Goal: Information Seeking & Learning: Learn about a topic

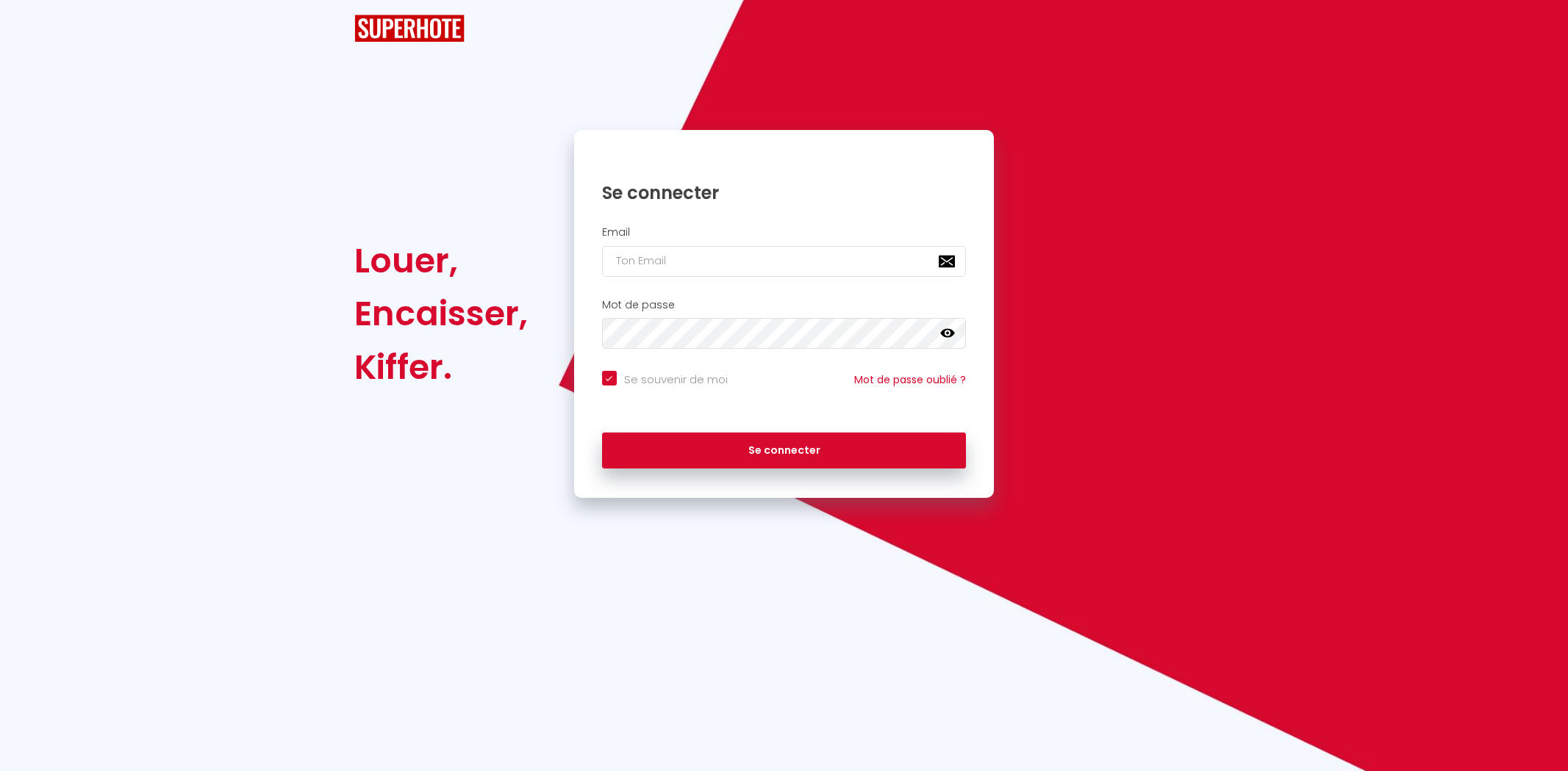
checkbox input "true"
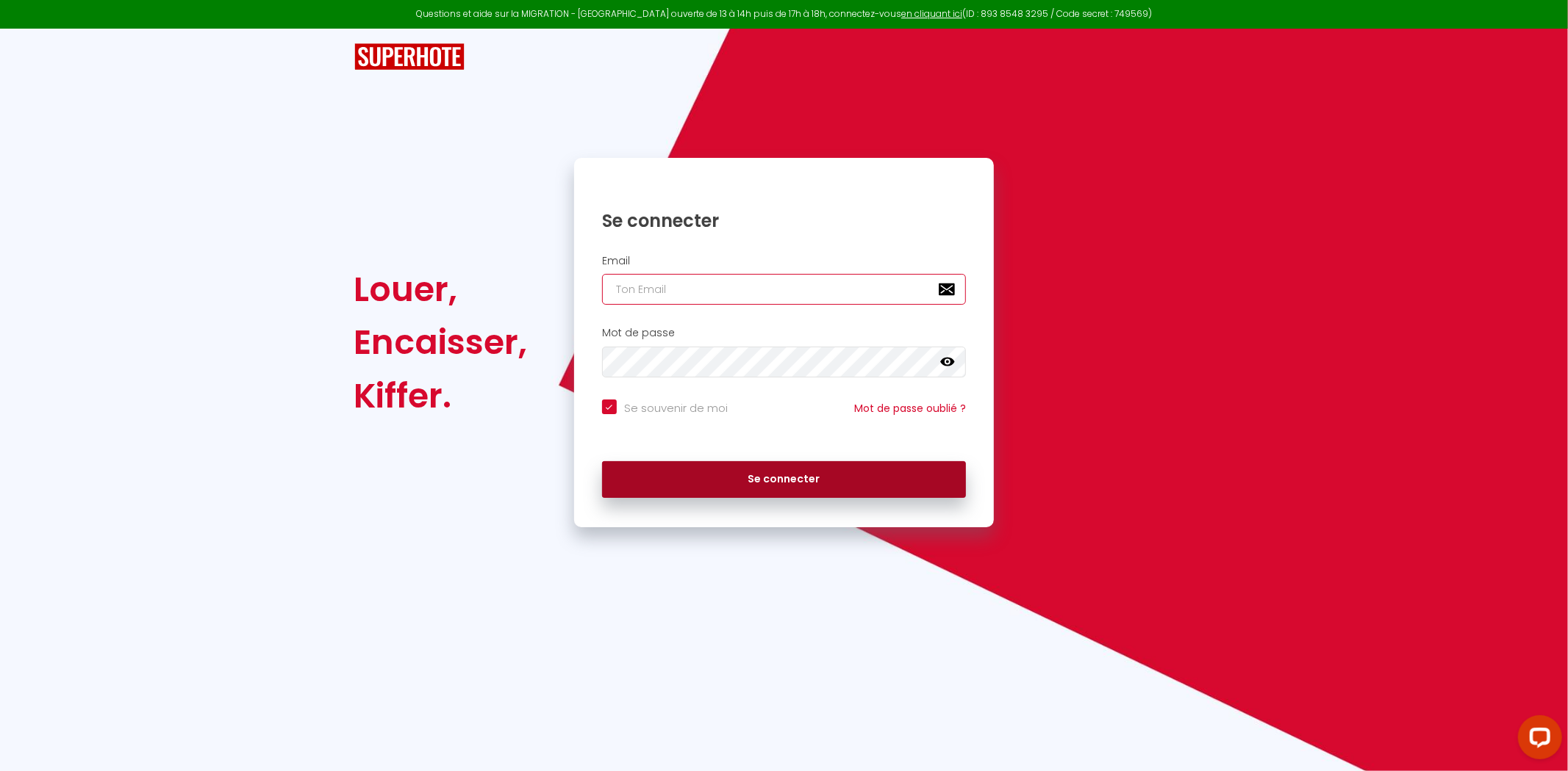
type input "[EMAIL_ADDRESS][DOMAIN_NAME]"
click at [781, 468] on button "Se connecter" at bounding box center [784, 479] width 365 height 36
checkbox input "true"
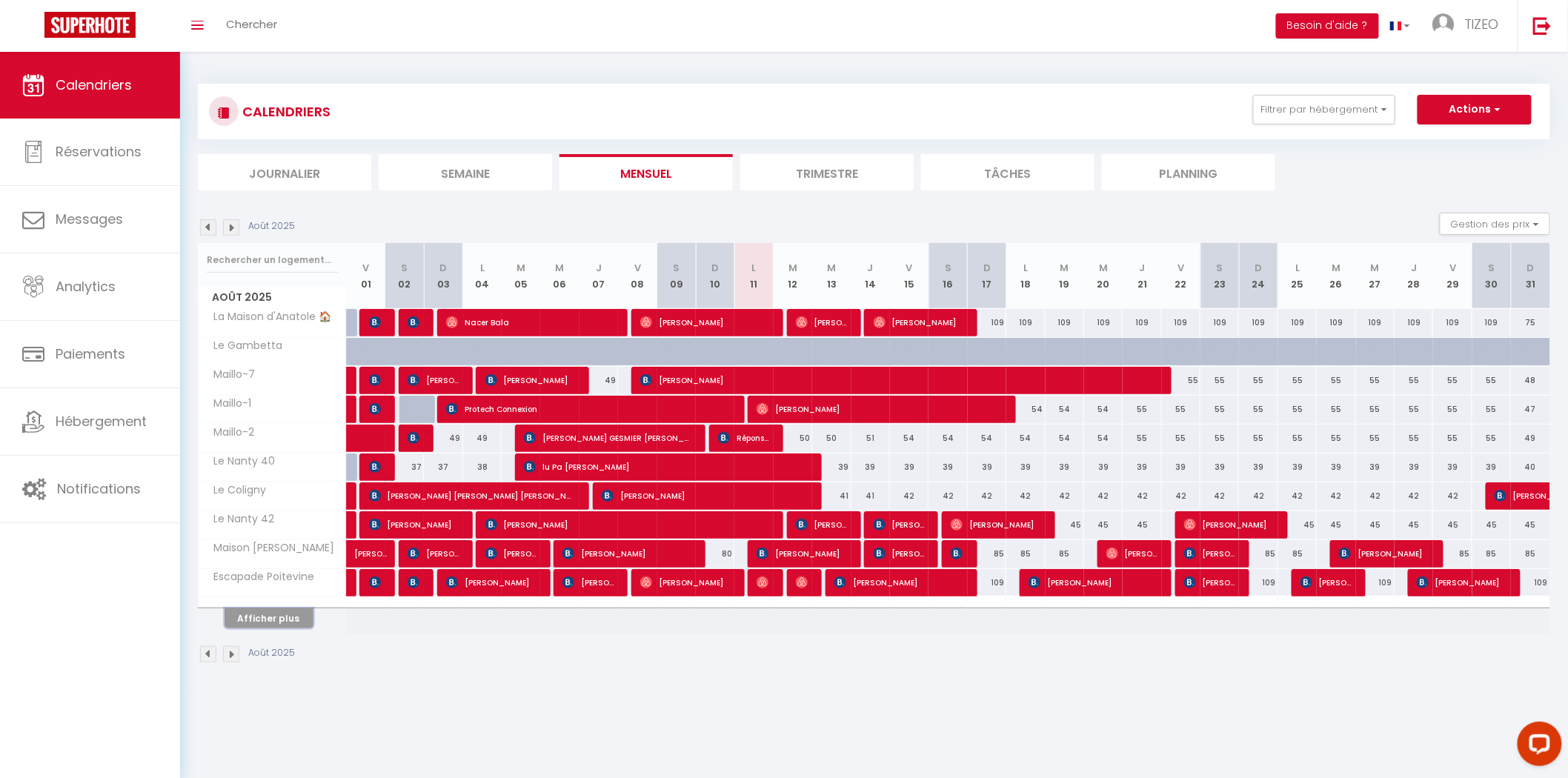
click at [287, 612] on button "Afficher plus" at bounding box center [269, 618] width 89 height 20
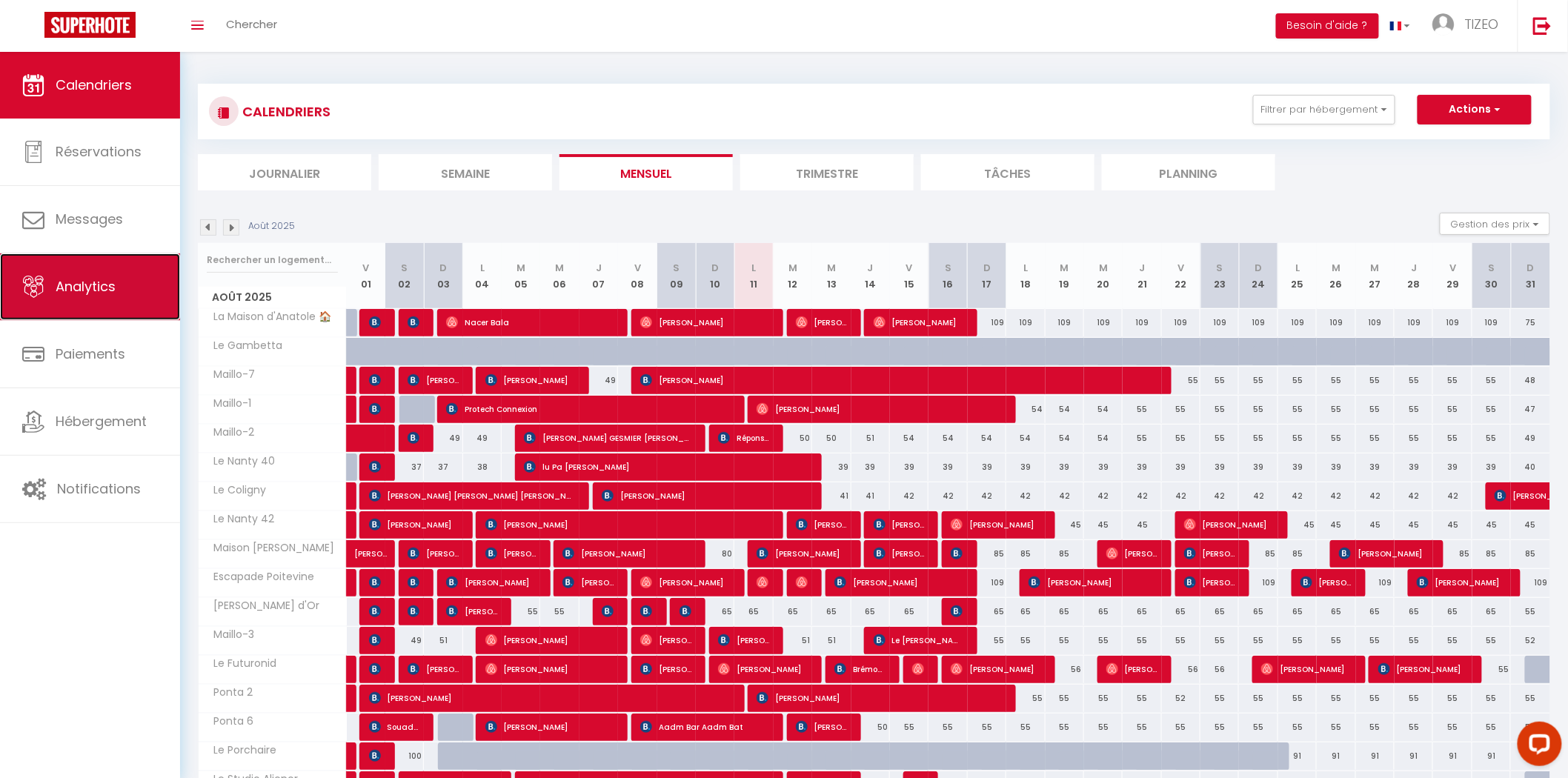
click at [93, 298] on link "Analytics" at bounding box center [90, 287] width 180 height 67
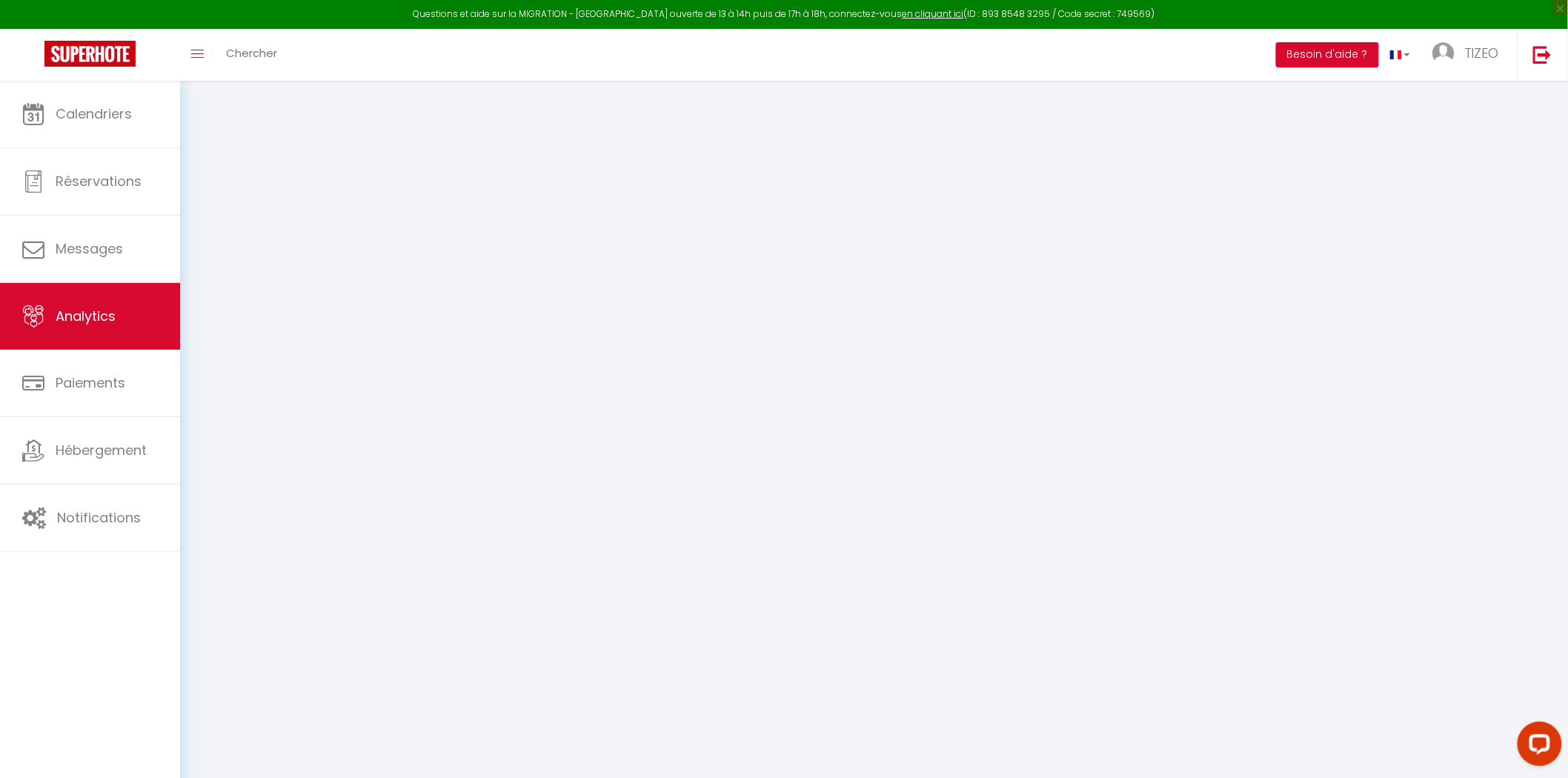
select select "2025"
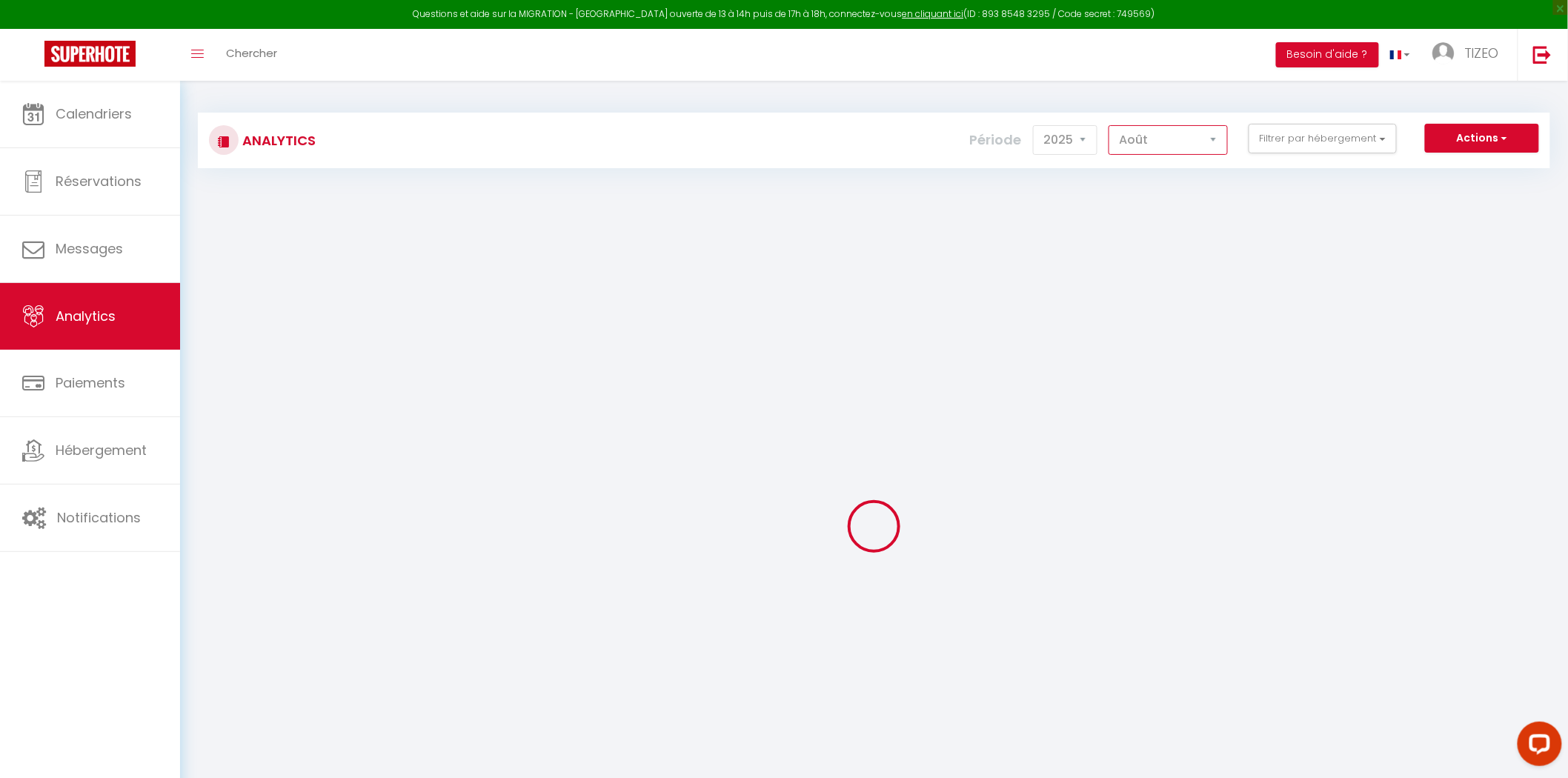
click at [1218, 146] on select "[PERSON_NAME] Mars [PERSON_NAME] Juin Juillet Août Septembre Octobre Novembre D…" at bounding box center [1168, 140] width 119 height 30
select select "6"
click at [1111, 125] on select "[PERSON_NAME] Mars [PERSON_NAME] Juin Juillet Août Septembre Octobre Novembre D…" at bounding box center [1168, 140] width 119 height 30
checkbox input "false"
checkbox 💧 "false"
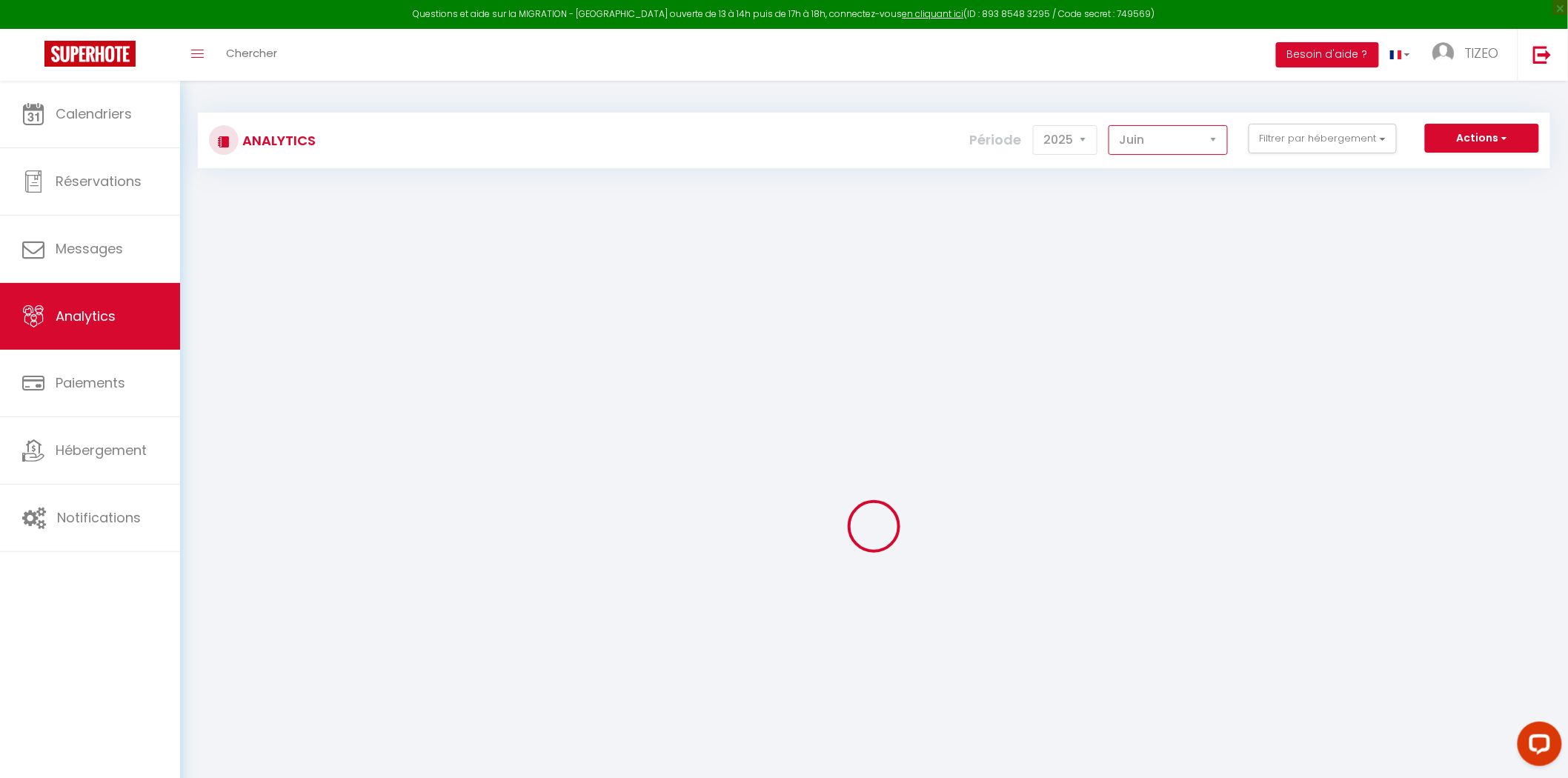
checkbox 💚 "false"
checkbox Quatro "false"
checkbox Cosy "false"
checkbox input "false"
checkbox 😀 "false"
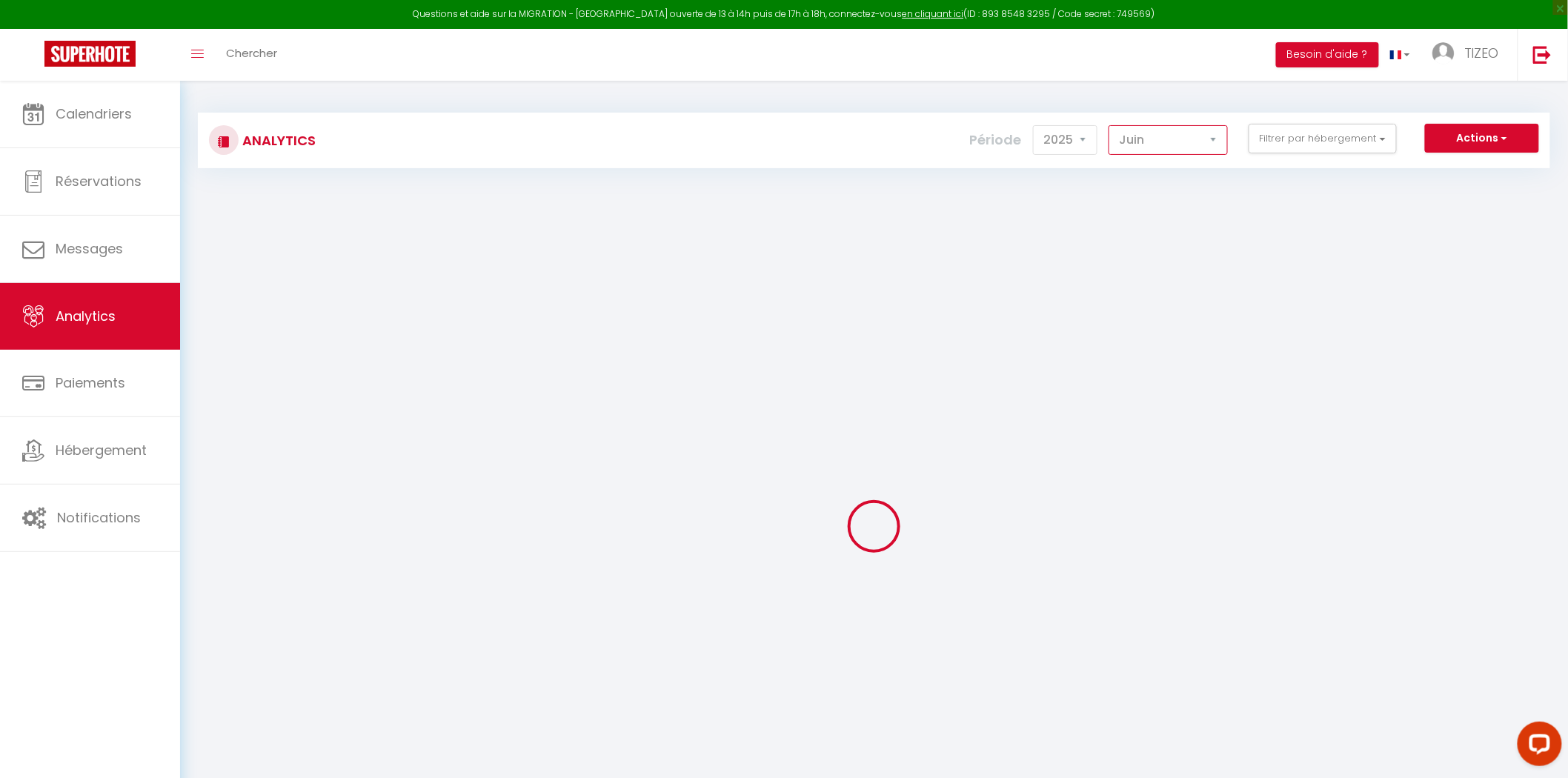
checkbox 😀 "false"
checkbox input "false"
checkbox ♥️ "false"
checkbox 🔸🔹 "false"
checkbox 🦋 "false"
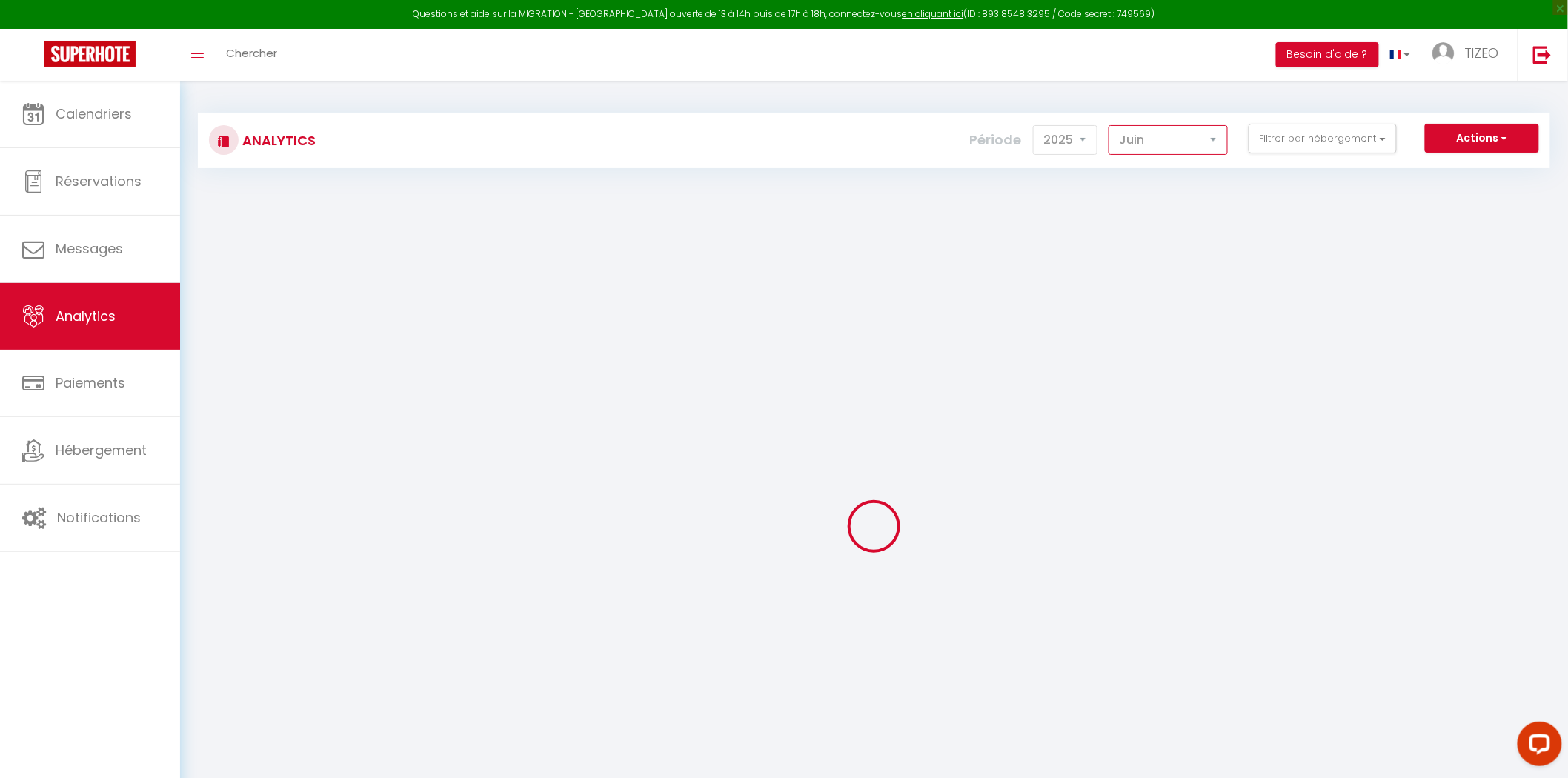
checkbox France "false"
checkbox 🏠 "false"
checkbox d’Anatole💎 "false"
checkbox input "false"
checkbox Gambetta "false"
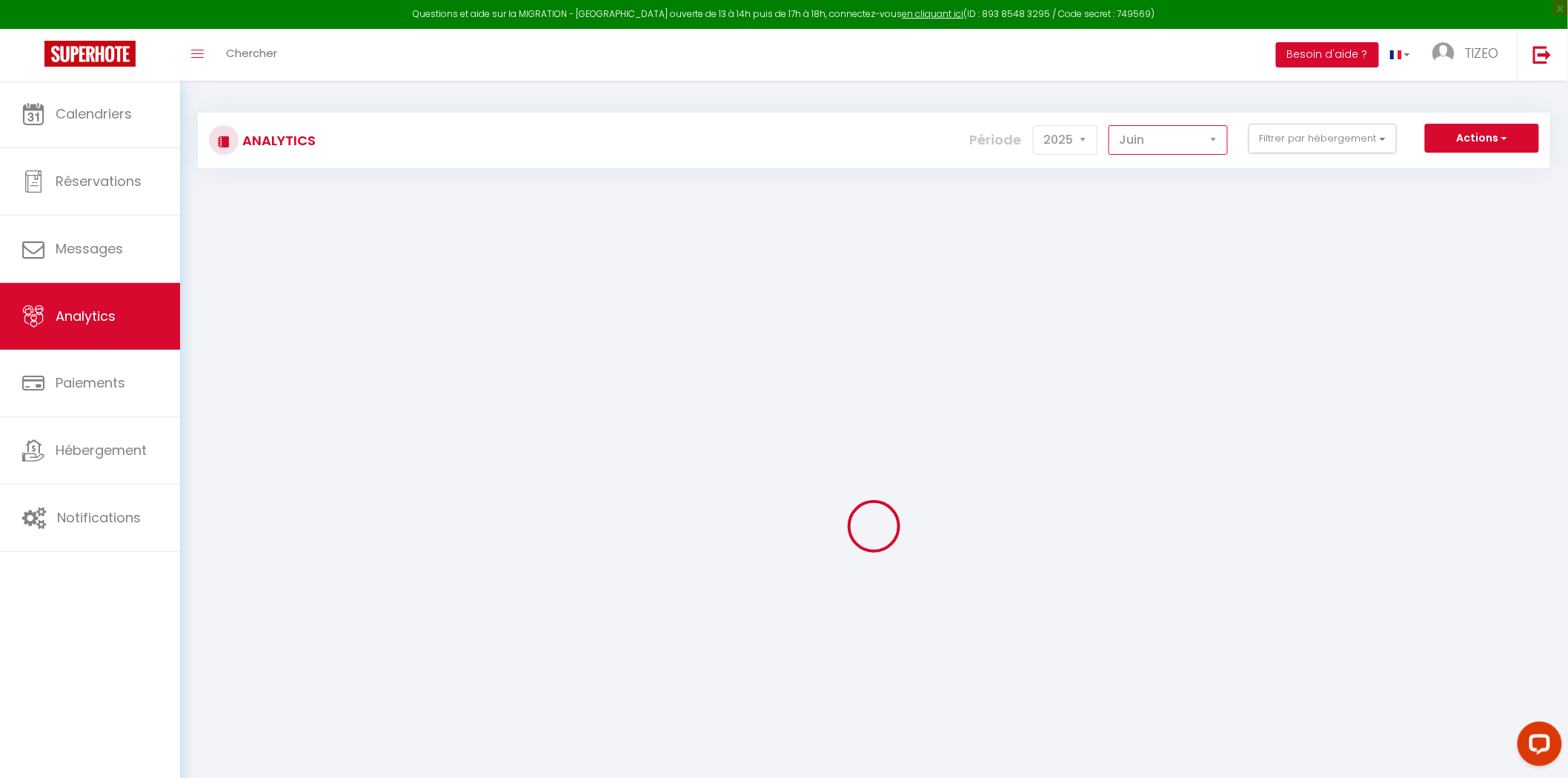
checkbox input "false"
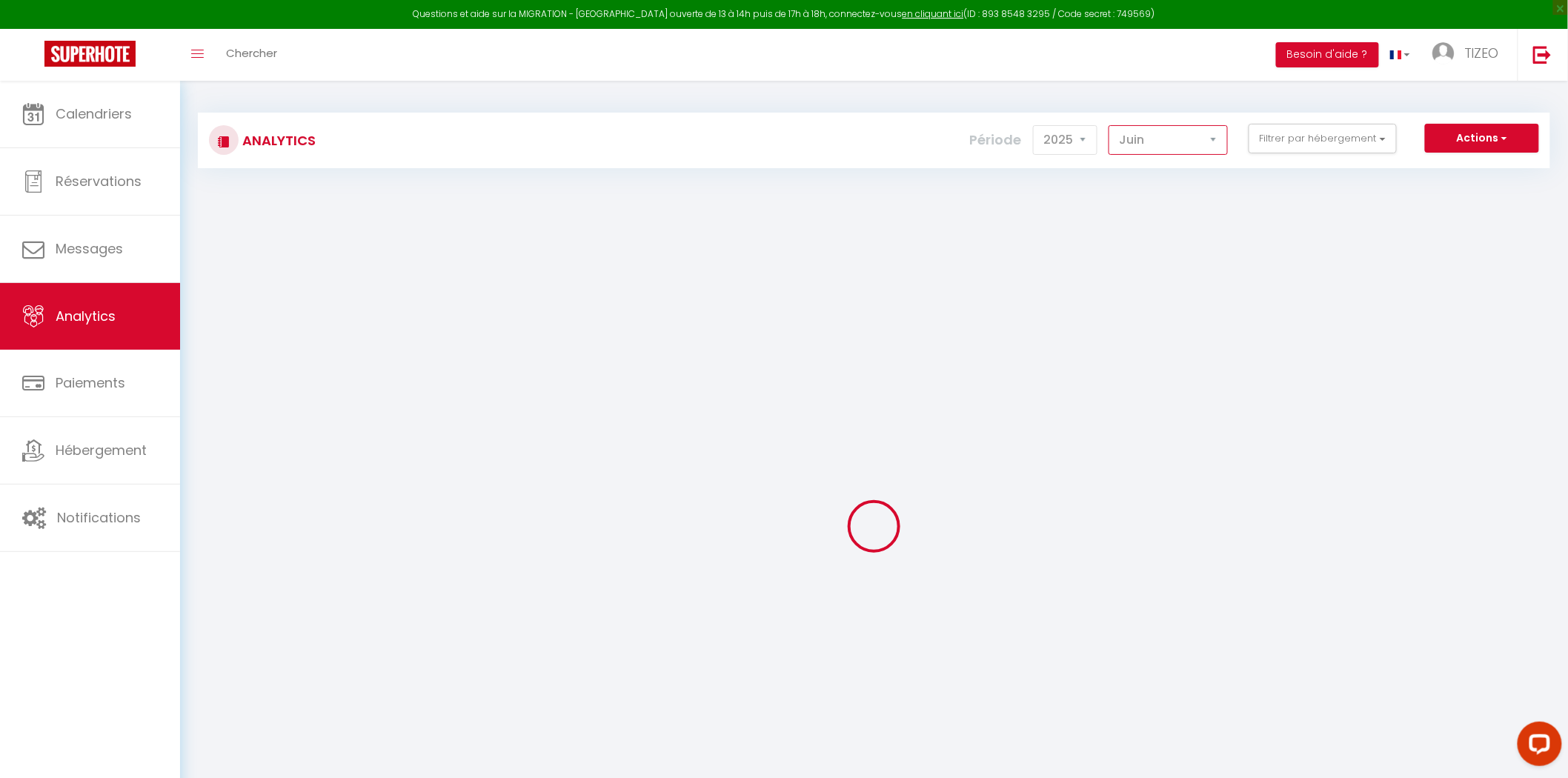
checkbox Gestion "false"
checkbox 40 "false"
checkbox Coligny "false"
checkbox 42 "false"
checkbox Poitevine "false"
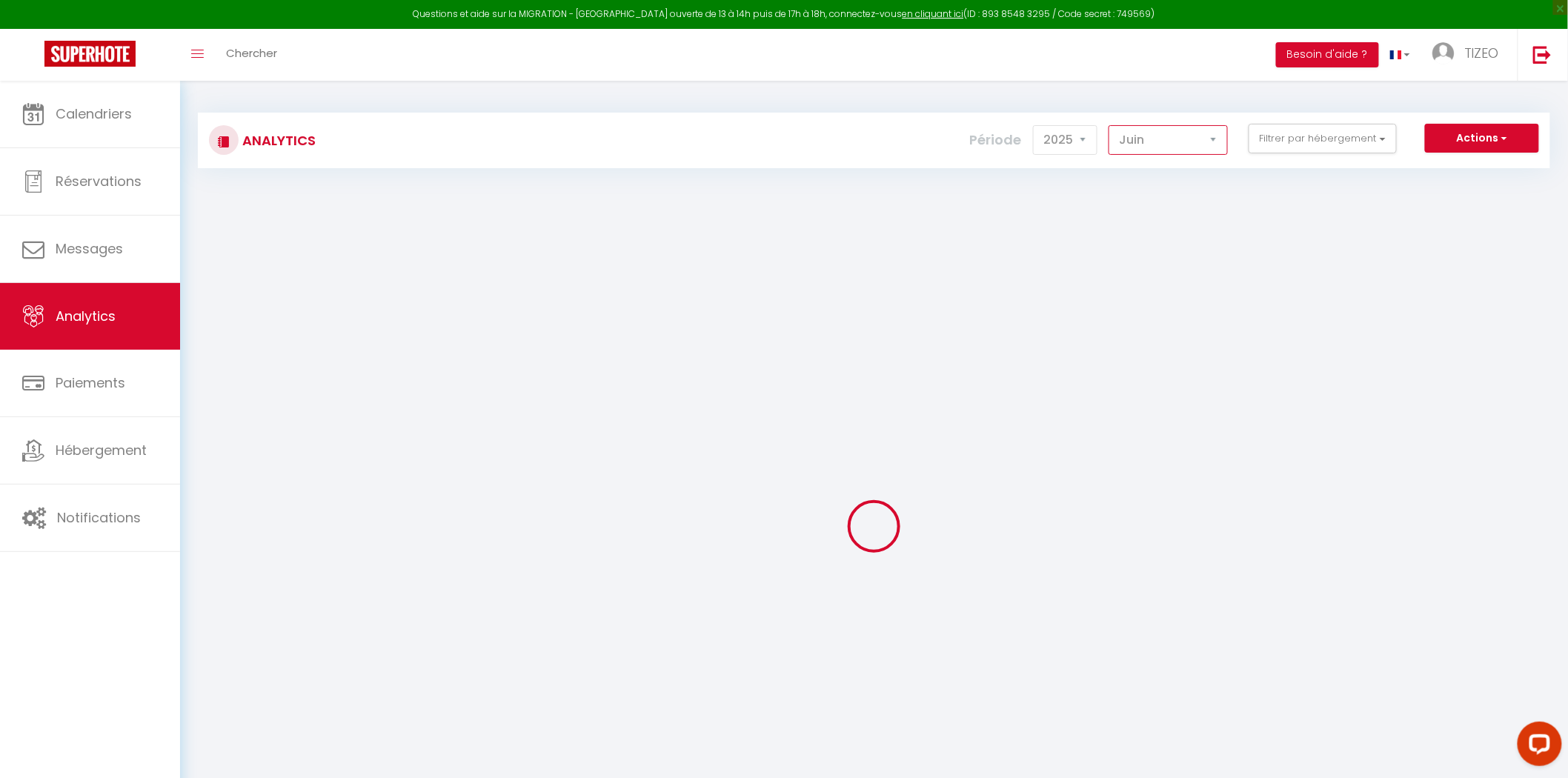
checkbox Futuronid "false"
checkbox Alienor "false"
checkbox Pontas "false"
checkbox 2 "false"
checkbox 6 "false"
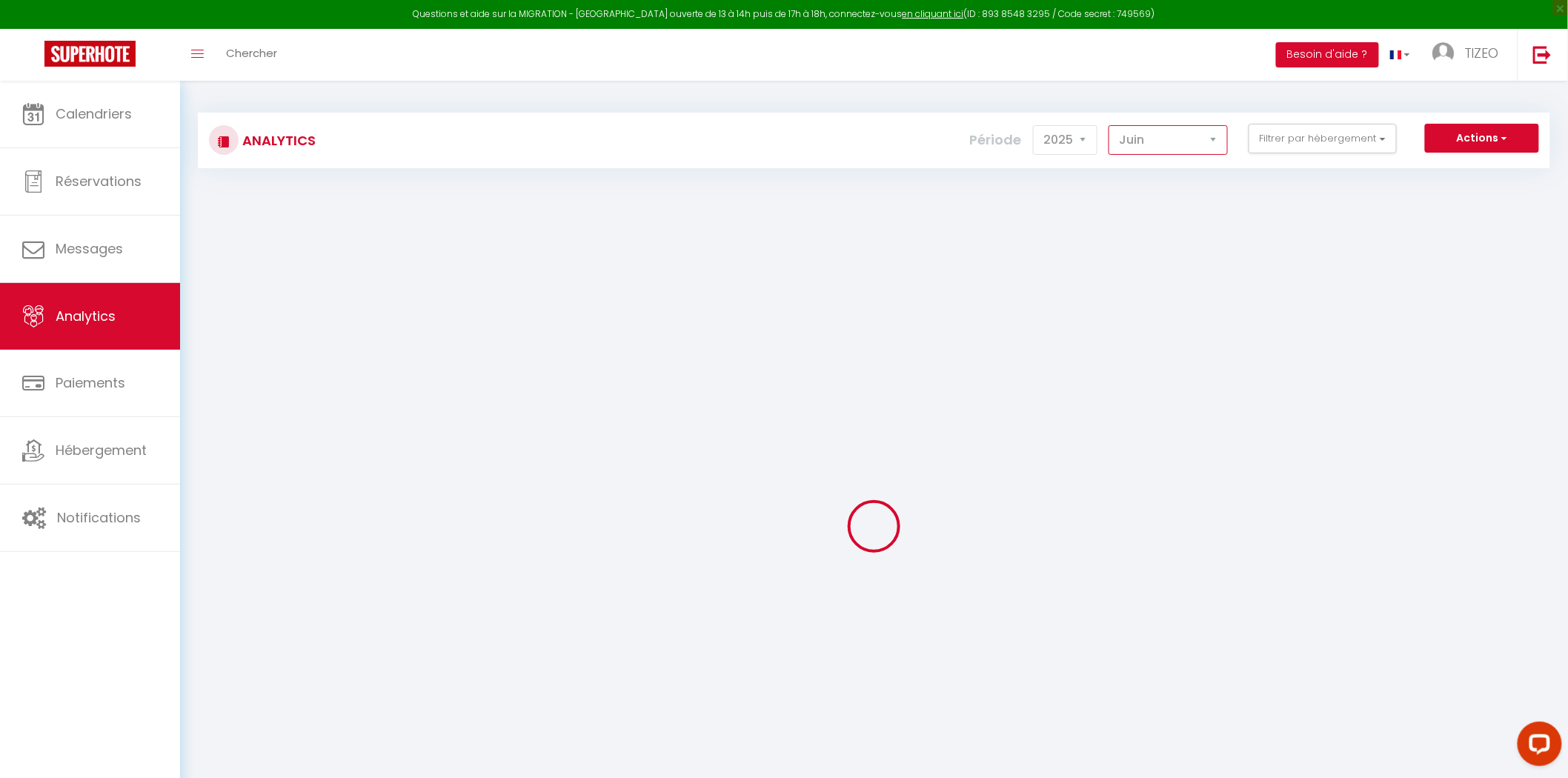
checkbox input "false"
checkbox Galice "false"
checkbox Porchaire "false"
checkbox Lefort "false"
checkbox d\'Or "false"
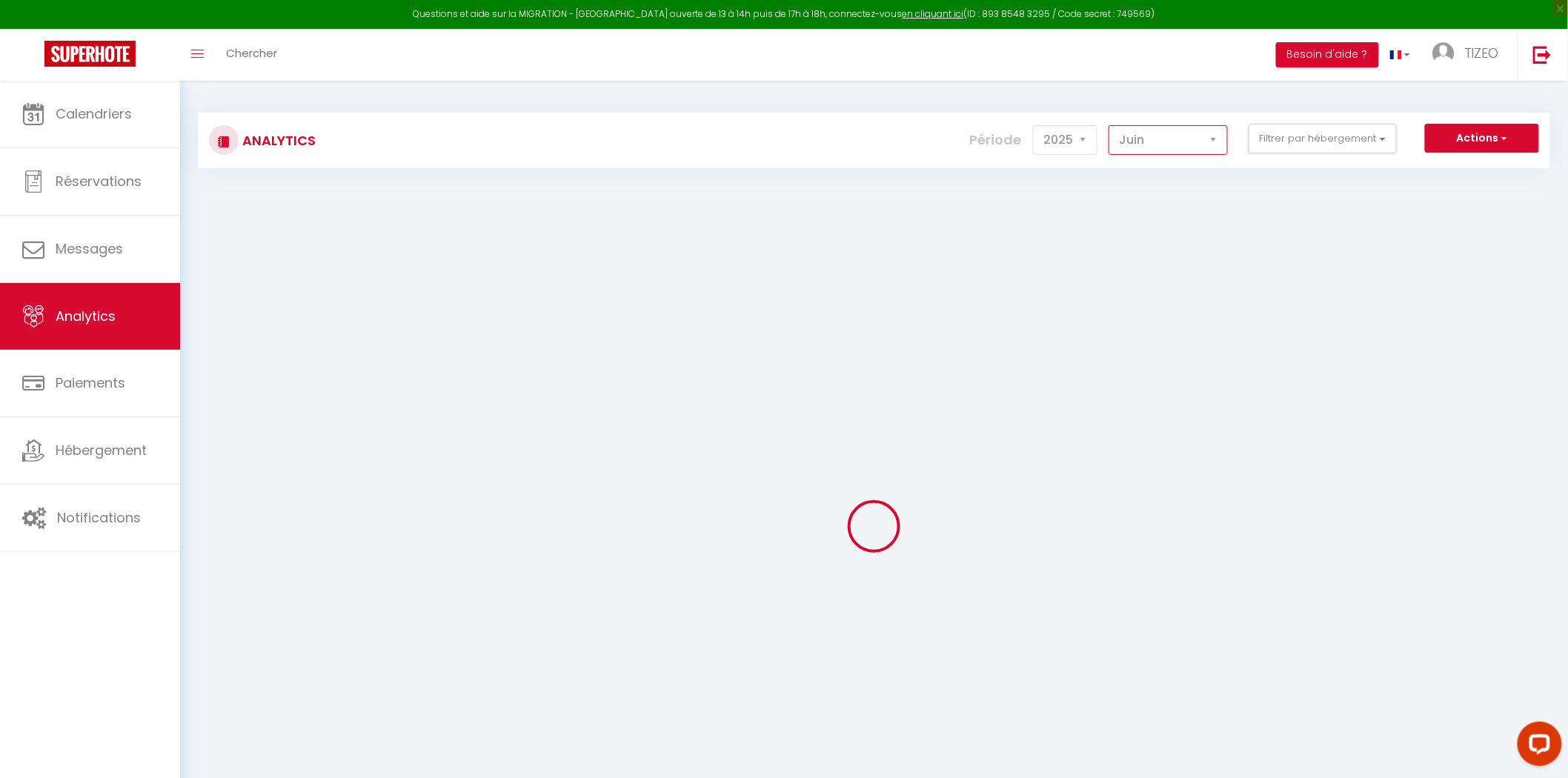
click at [1190, 141] on select "[PERSON_NAME] Mars [PERSON_NAME] Juin Juillet Août Septembre Octobre Novembre D…" at bounding box center [1168, 140] width 119 height 30
select select "7"
click at [1111, 125] on select "[PERSON_NAME] Mars [PERSON_NAME] Juin Juillet Août Septembre Octobre Novembre D…" at bounding box center [1168, 140] width 119 height 30
checkbox input "false"
checkbox 💧 "false"
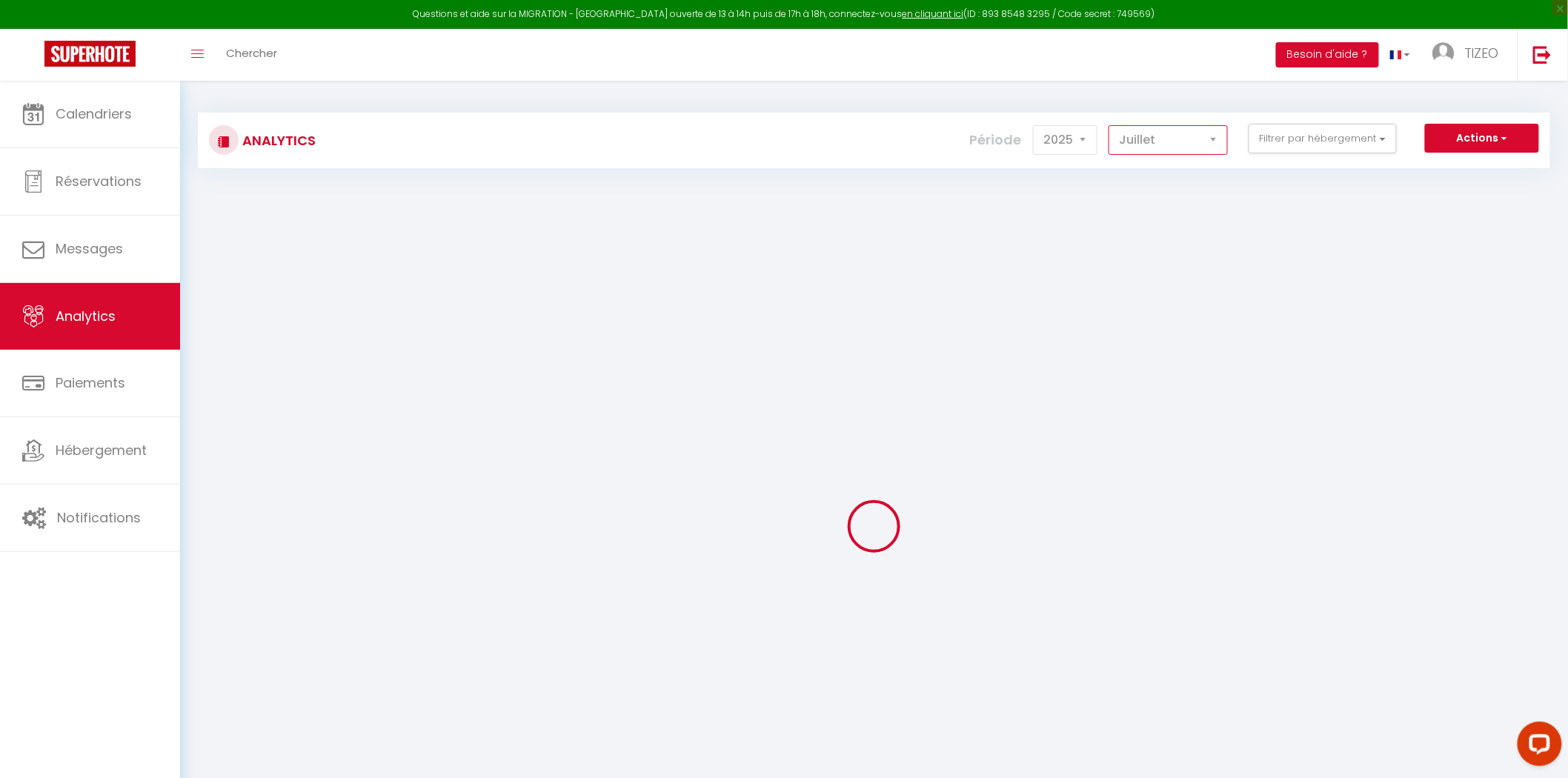
checkbox 💚 "false"
checkbox Quatro "false"
checkbox Cosy "false"
checkbox input "false"
checkbox 😀 "false"
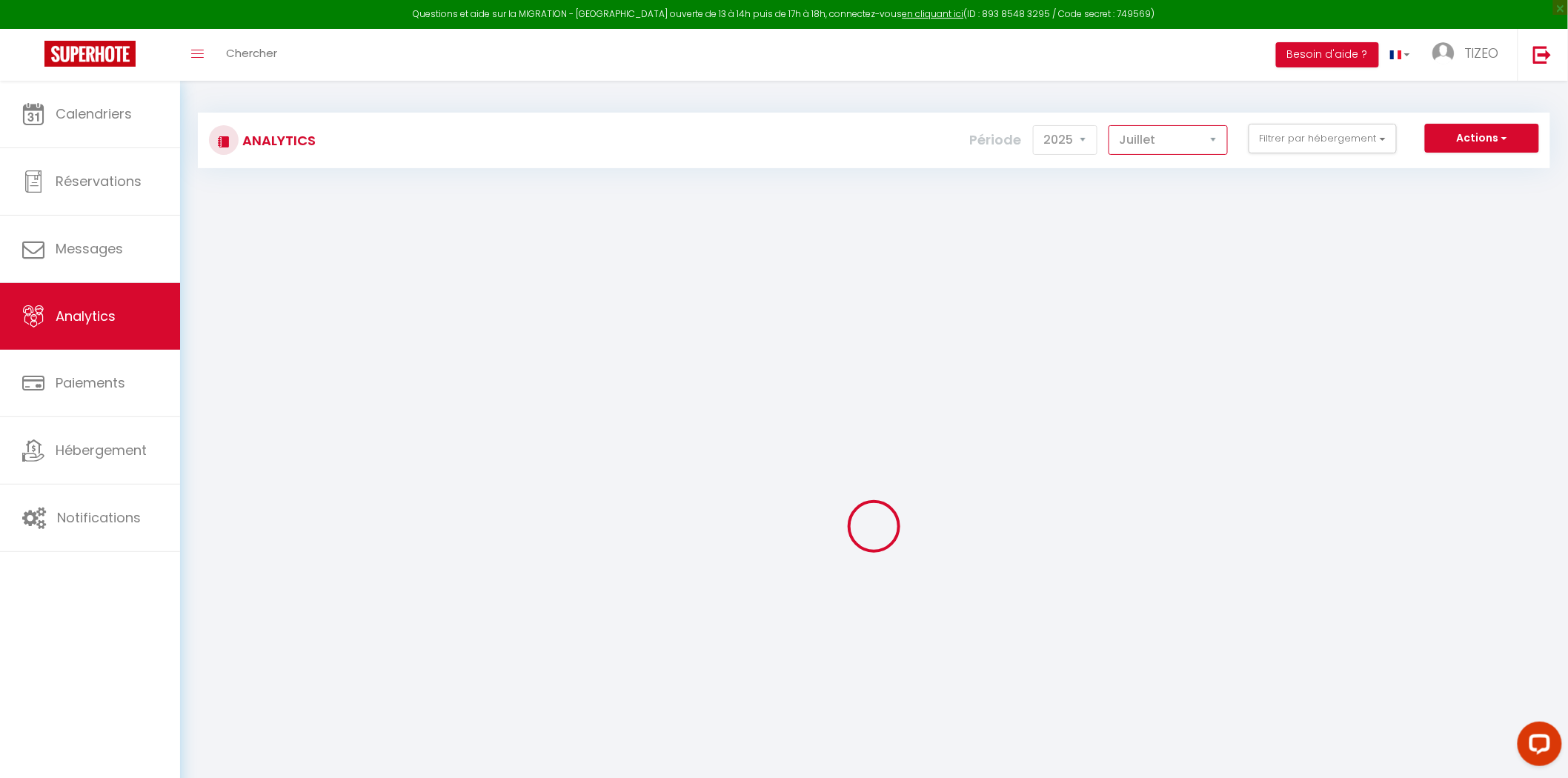
checkbox 😀 "false"
checkbox input "false"
checkbox ♥️ "false"
checkbox 🔸🔹 "false"
checkbox 🦋 "false"
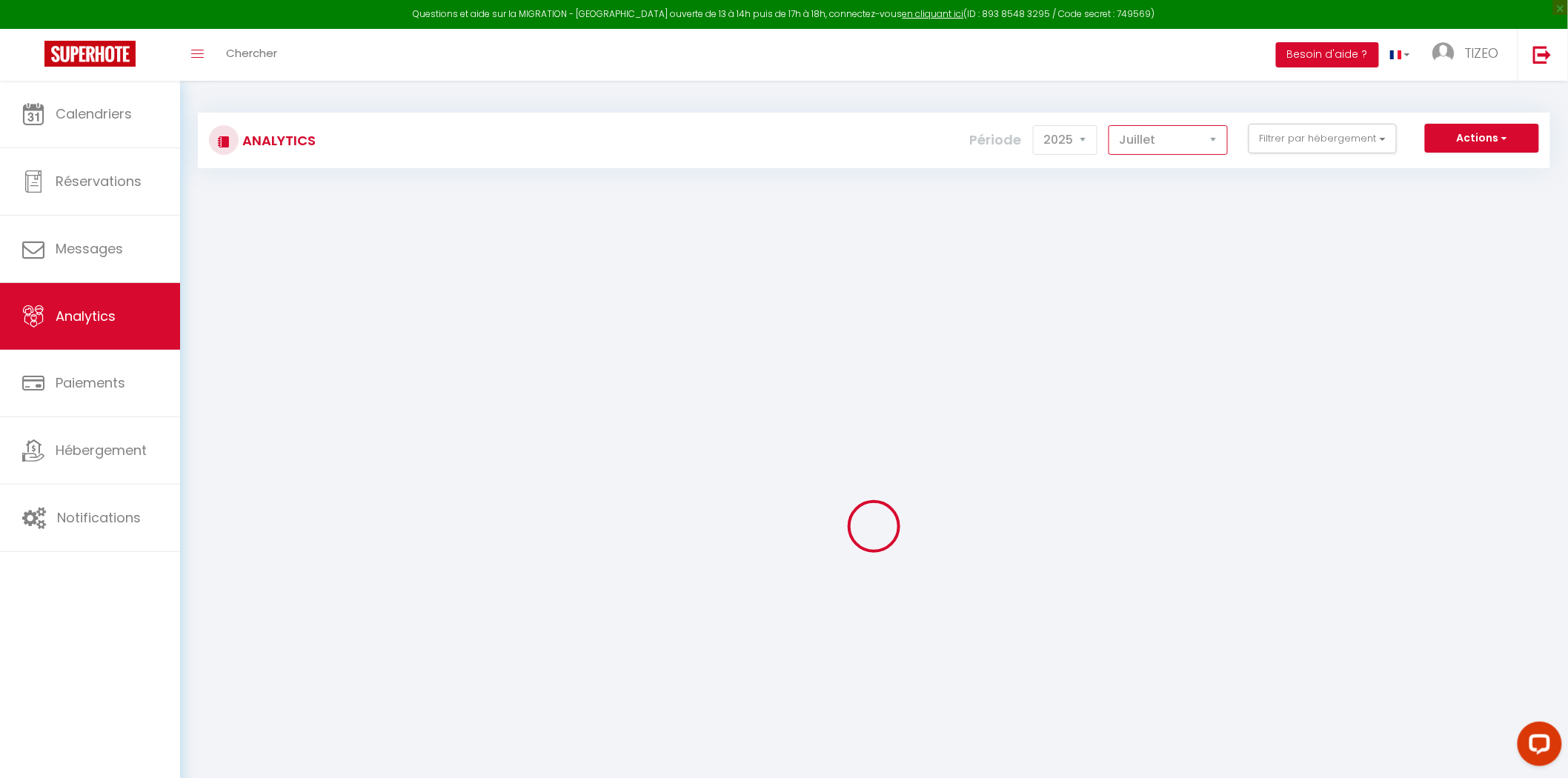
checkbox France "false"
checkbox 🏠 "false"
checkbox d’Anatole💎 "false"
checkbox input "false"
checkbox Gambetta "false"
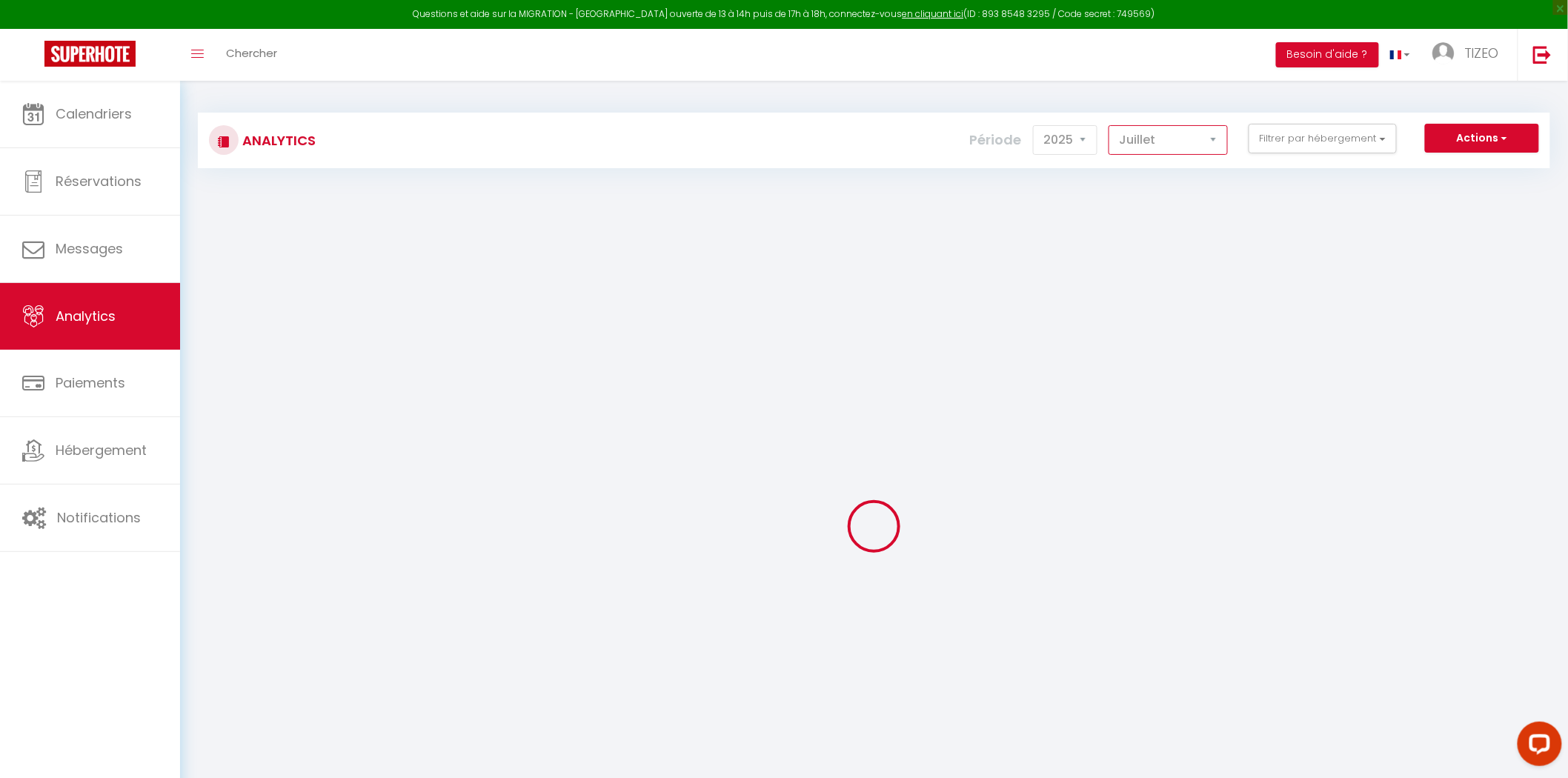
checkbox input "false"
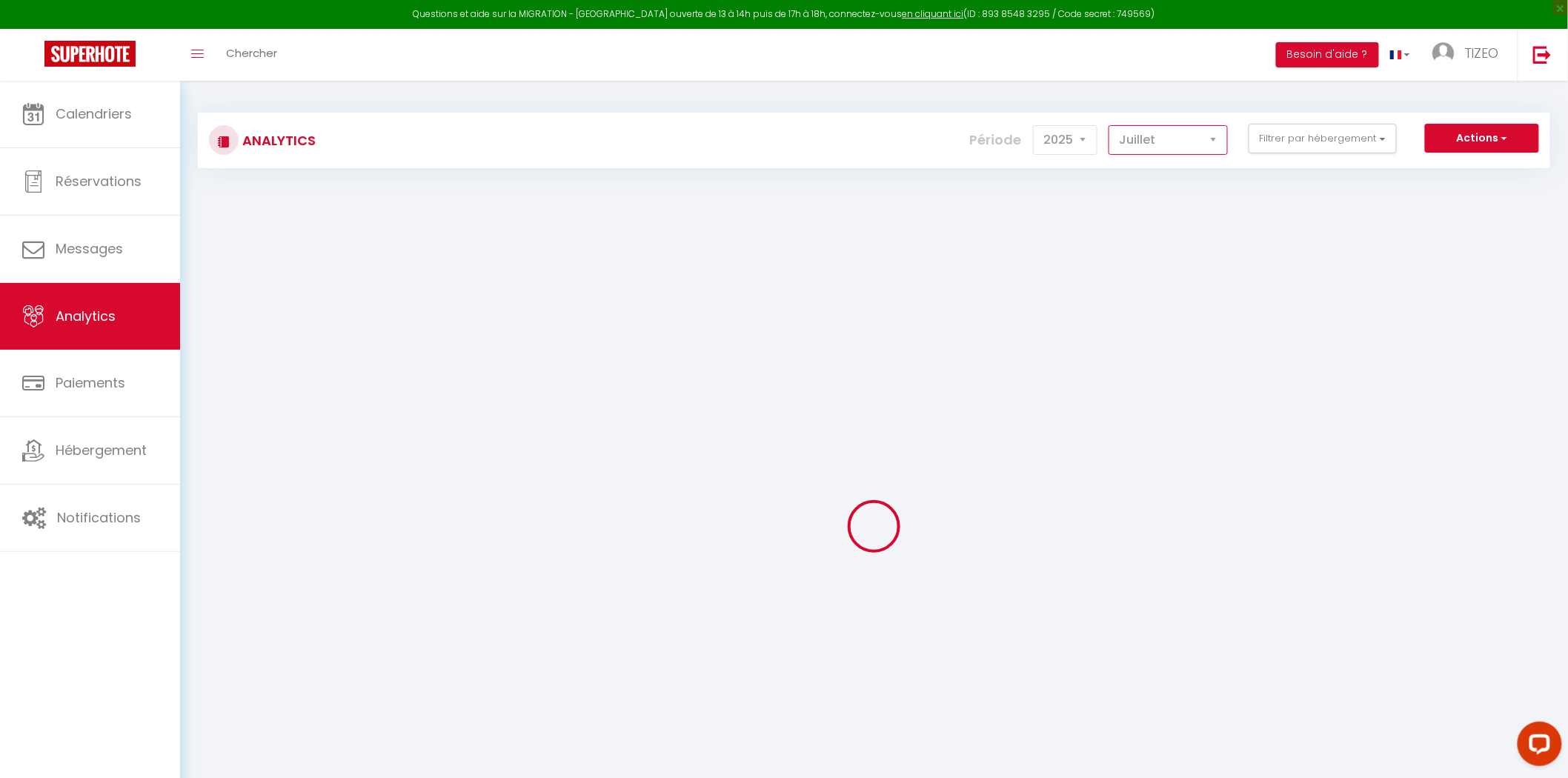
checkbox Gestion "false"
checkbox 40 "false"
checkbox Coligny "false"
checkbox 42 "false"
checkbox Poitevine "false"
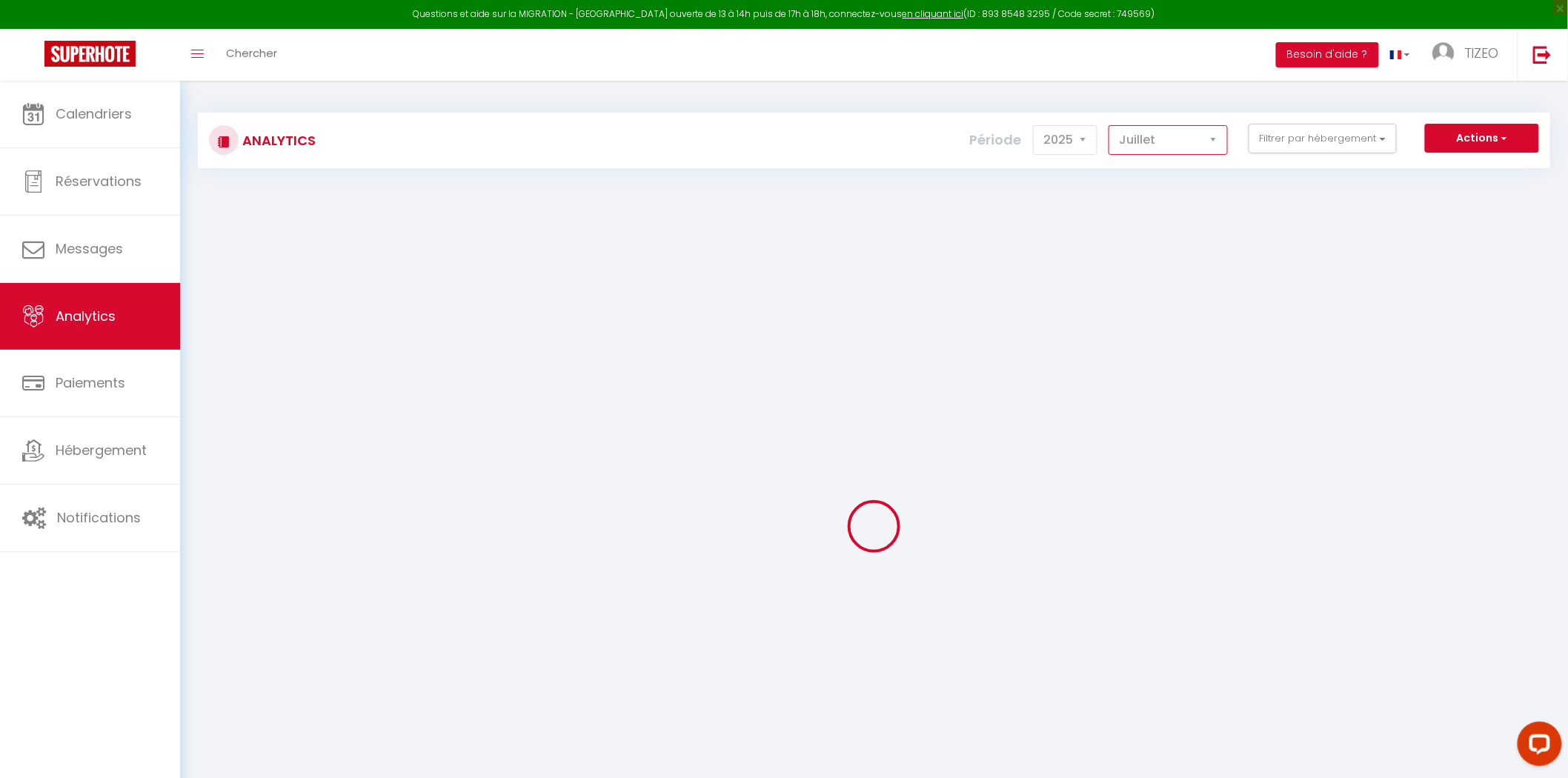
checkbox Futuronid "false"
checkbox Alienor "false"
checkbox Pontas "false"
checkbox 2 "false"
checkbox 6 "false"
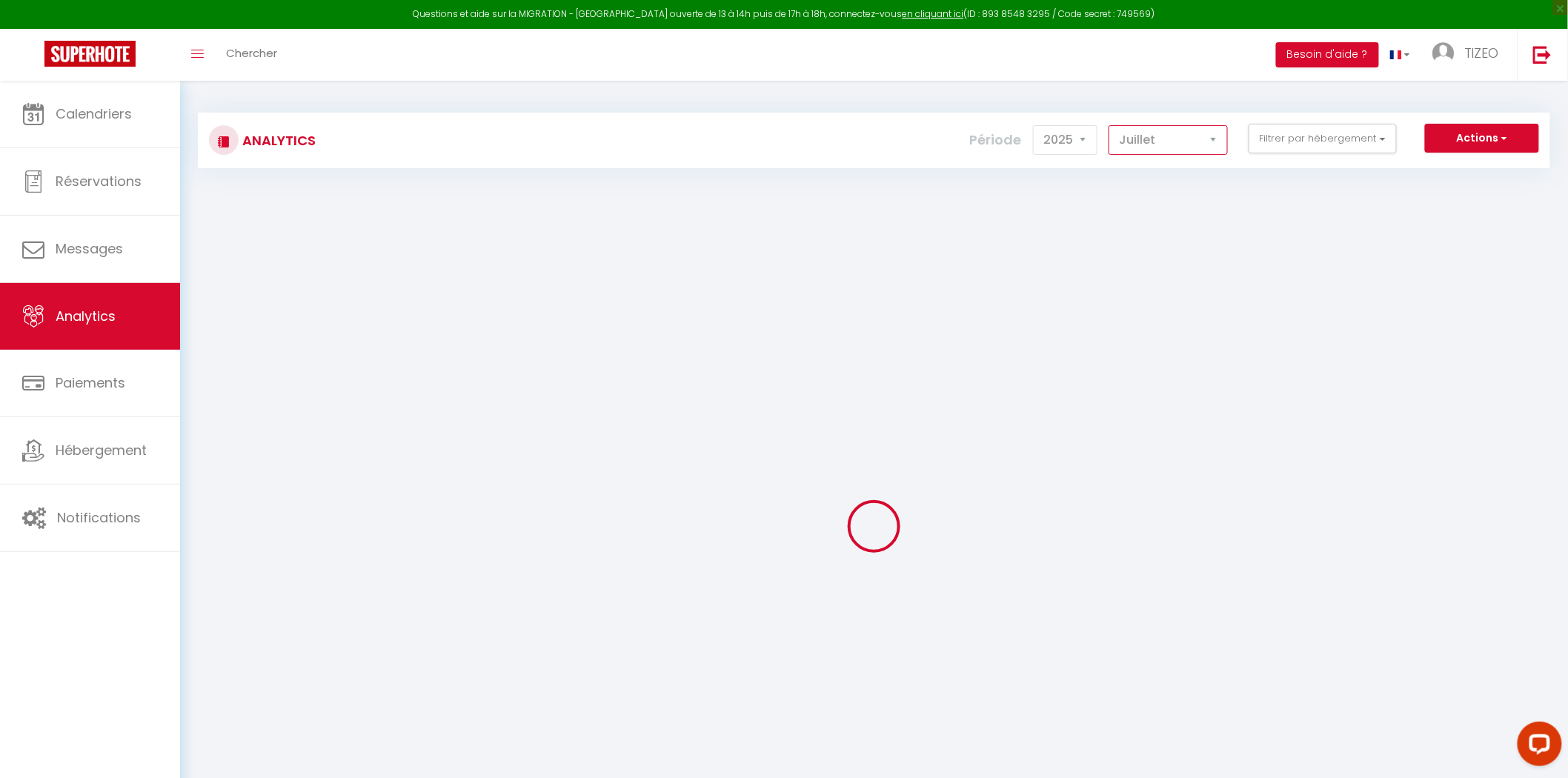
checkbox input "false"
checkbox Galice "false"
checkbox Porchaire "false"
checkbox Lefort "false"
checkbox d\'Or "false"
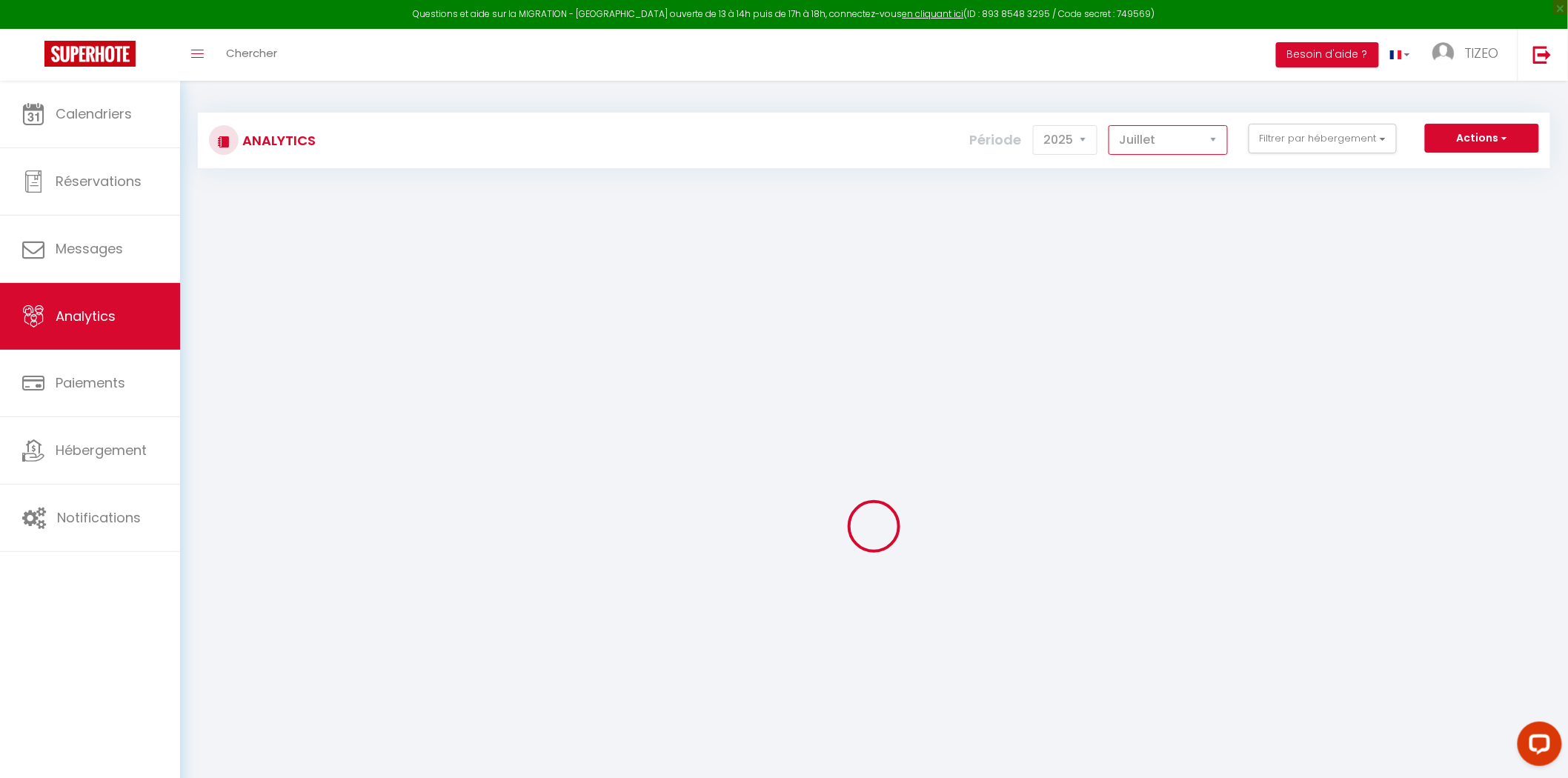
checkbox input "false"
checkbox 💧 "false"
checkbox 💚 "false"
checkbox Quatro "false"
checkbox Cosy "false"
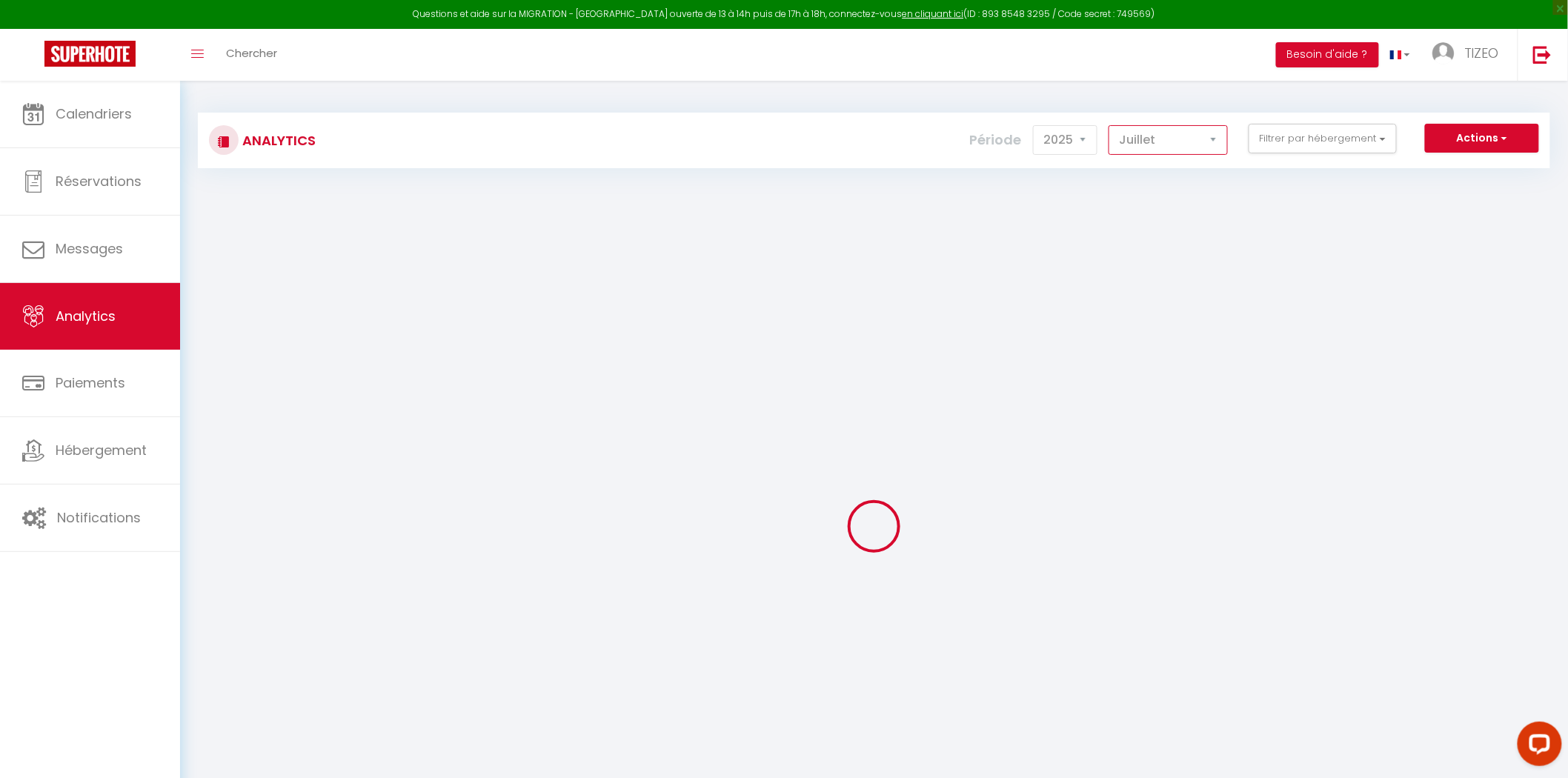
checkbox input "false"
checkbox 😀 "false"
checkbox input "false"
checkbox ♥️ "false"
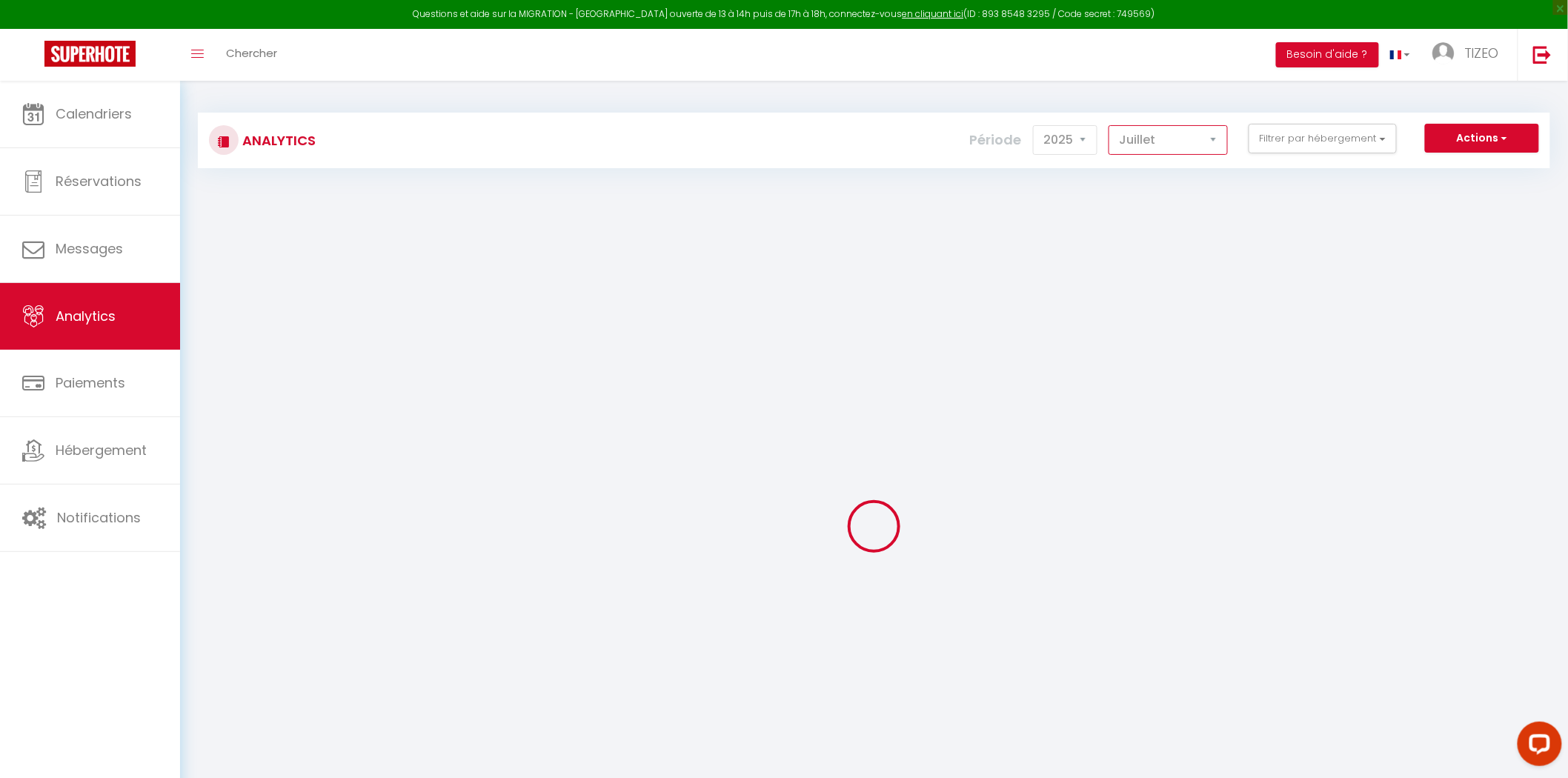
checkbox 🔸🔹 "false"
checkbox 🦋 "false"
checkbox France "false"
checkbox 🏠 "false"
checkbox d’Anatole💎 "false"
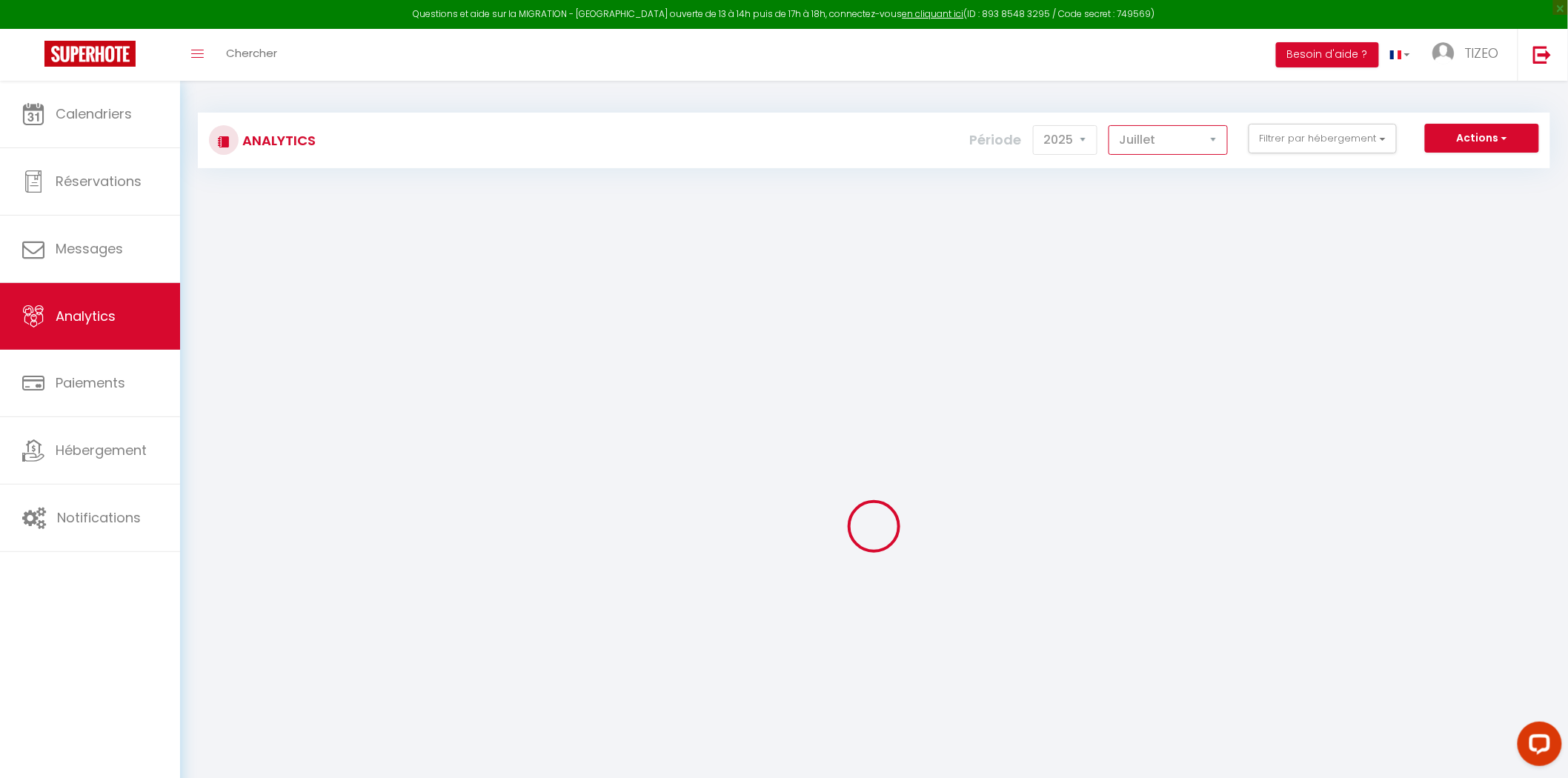
checkbox input "false"
checkbox Gambetta "false"
checkbox input "false"
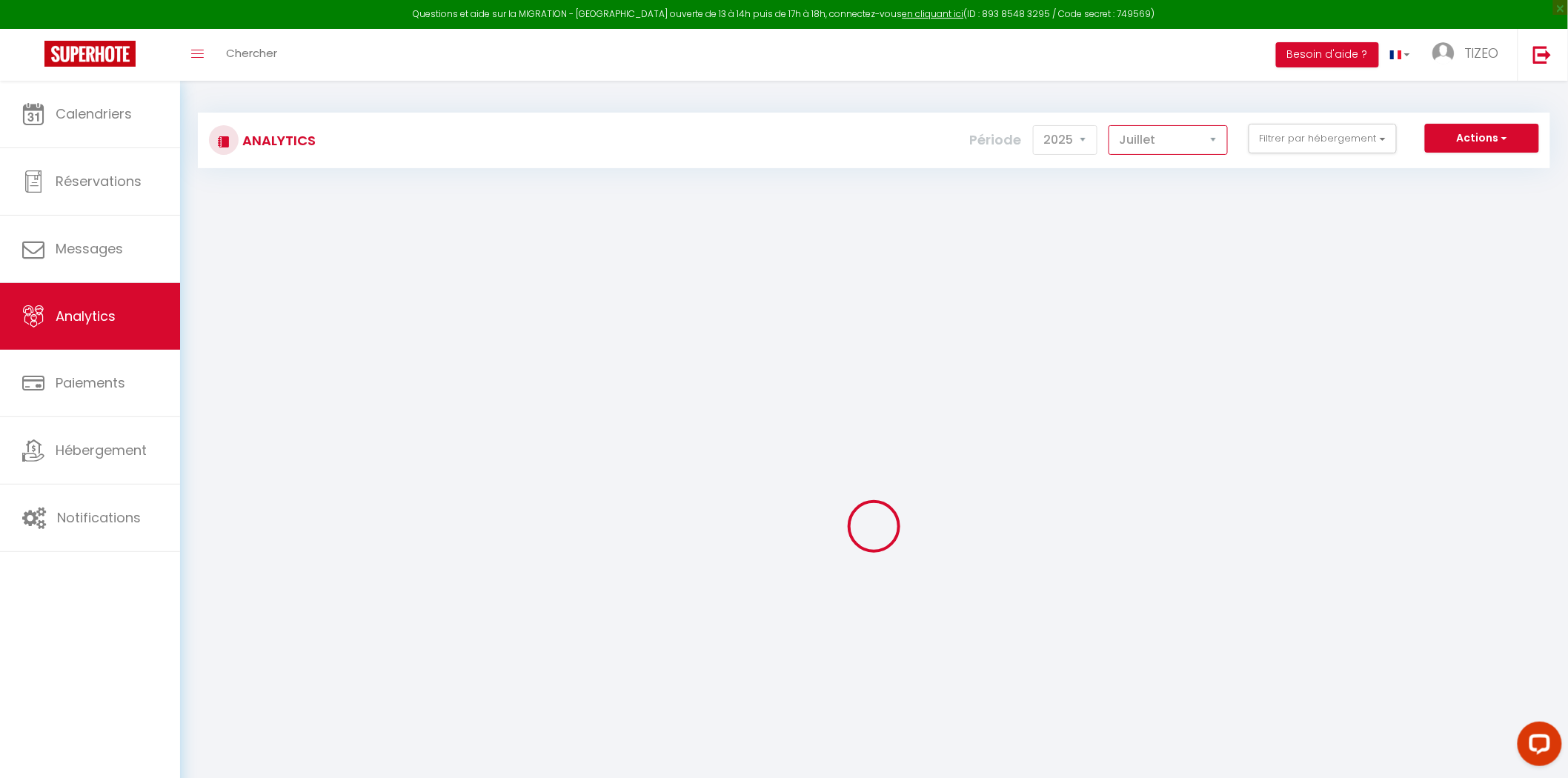
checkbox input "false"
checkbox Gestion "false"
checkbox 40 "false"
checkbox Coligny "false"
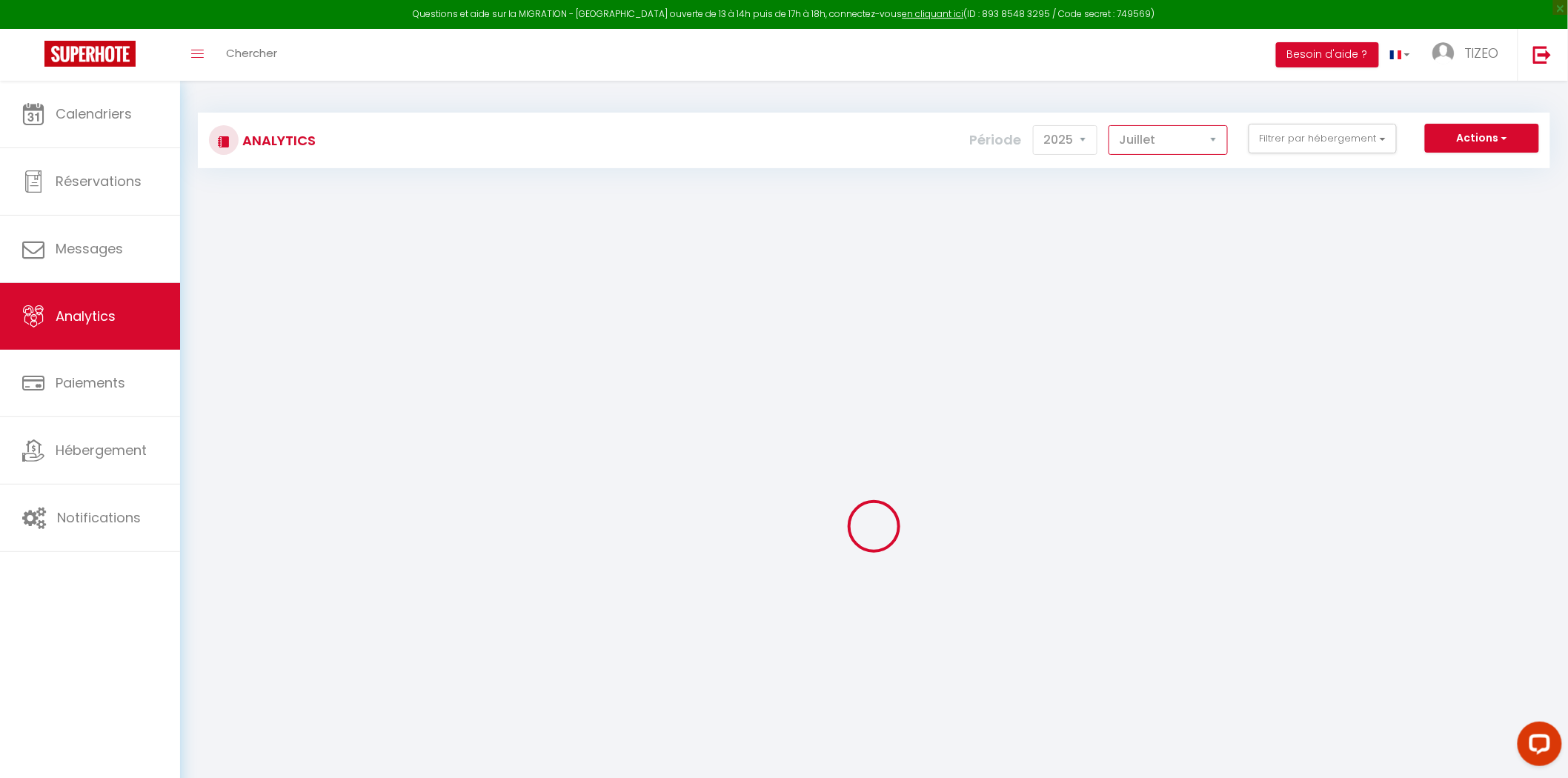
checkbox 42 "false"
checkbox Poitevine "false"
checkbox Futuronid "false"
checkbox Alienor "false"
checkbox Pontas "false"
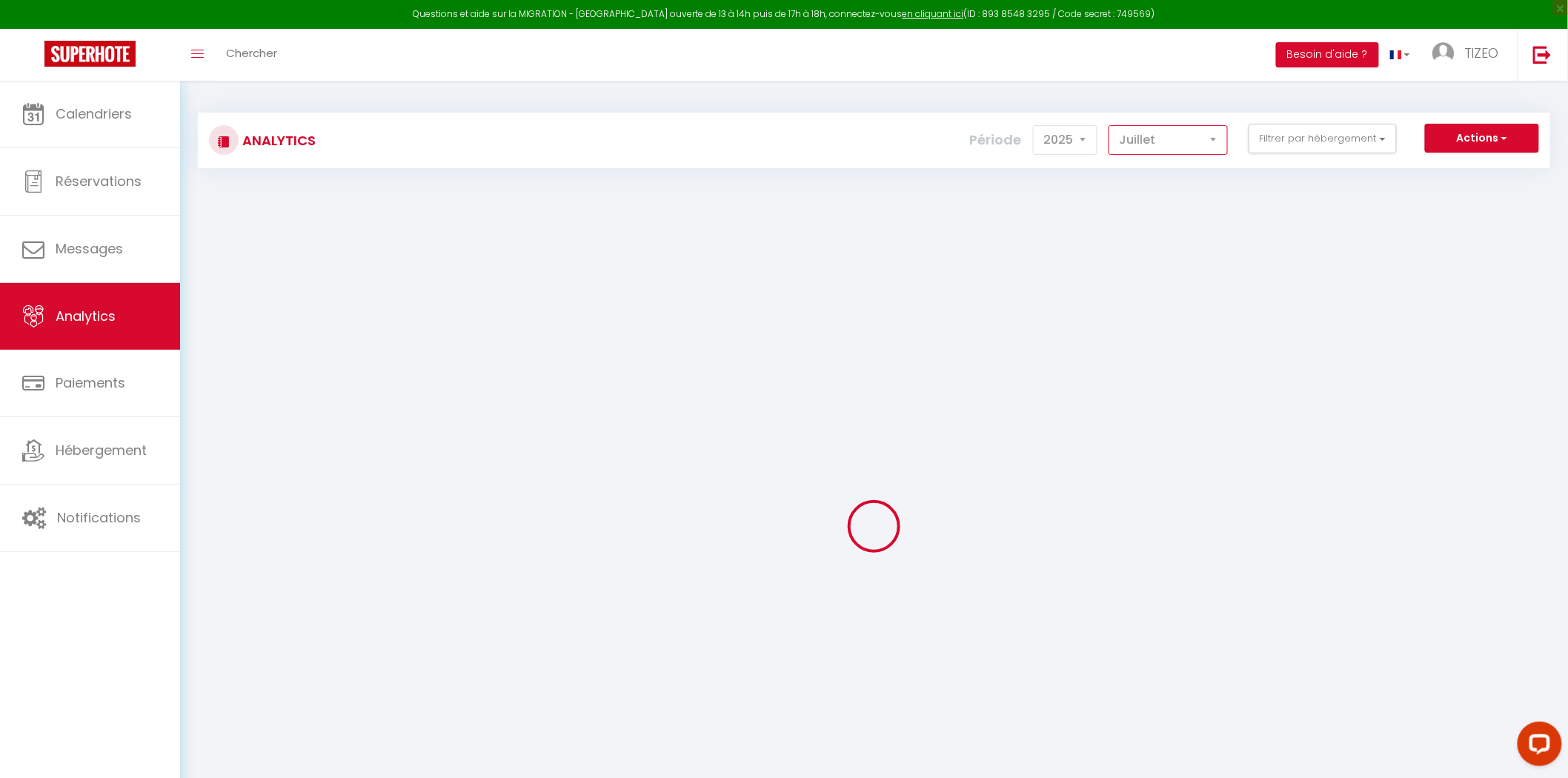
checkbox 2 "false"
checkbox 6 "false"
checkbox input "false"
checkbox Galice "false"
checkbox Porchaire "false"
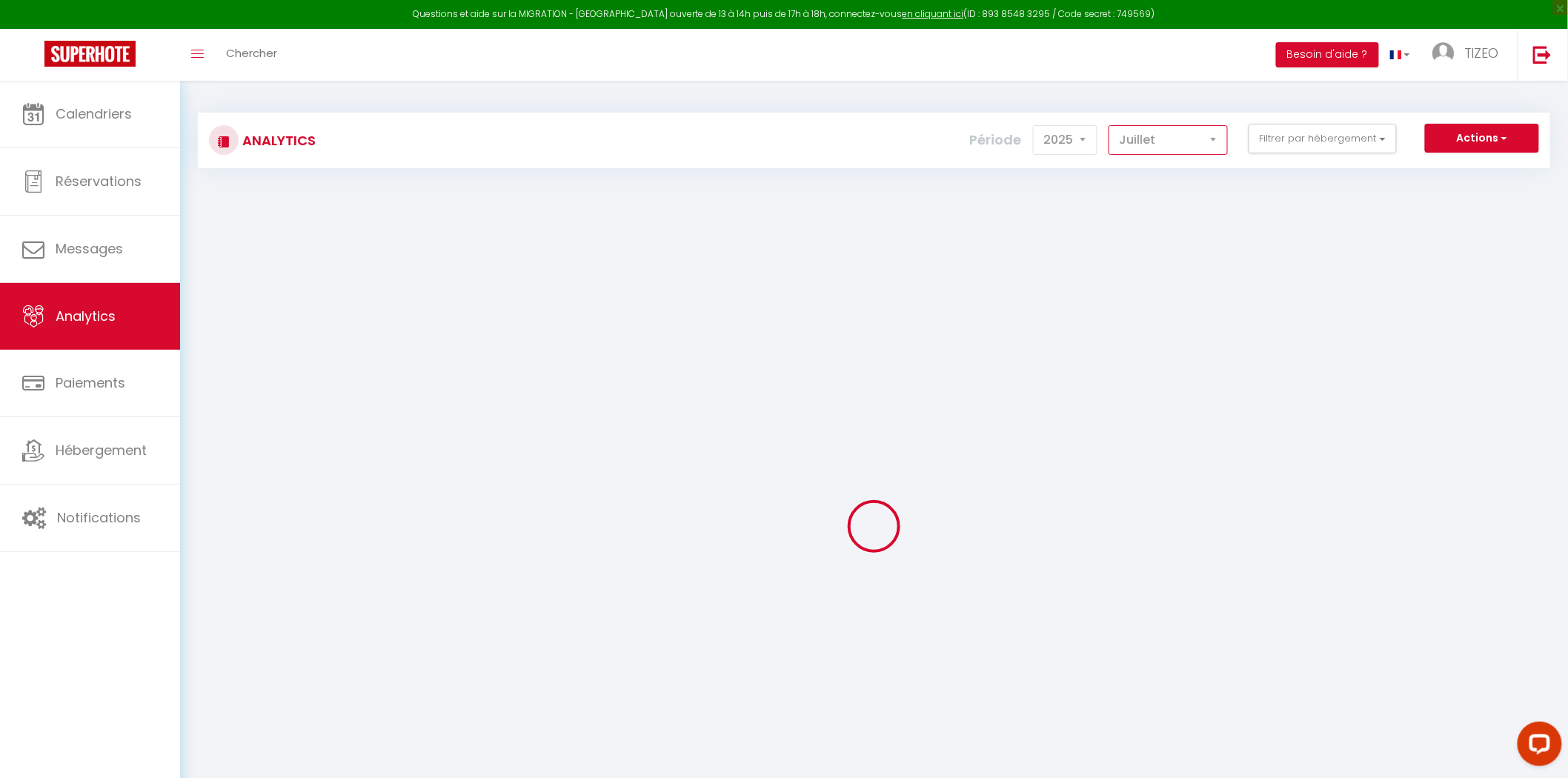
checkbox Lefort "false"
checkbox d\'Or "false"
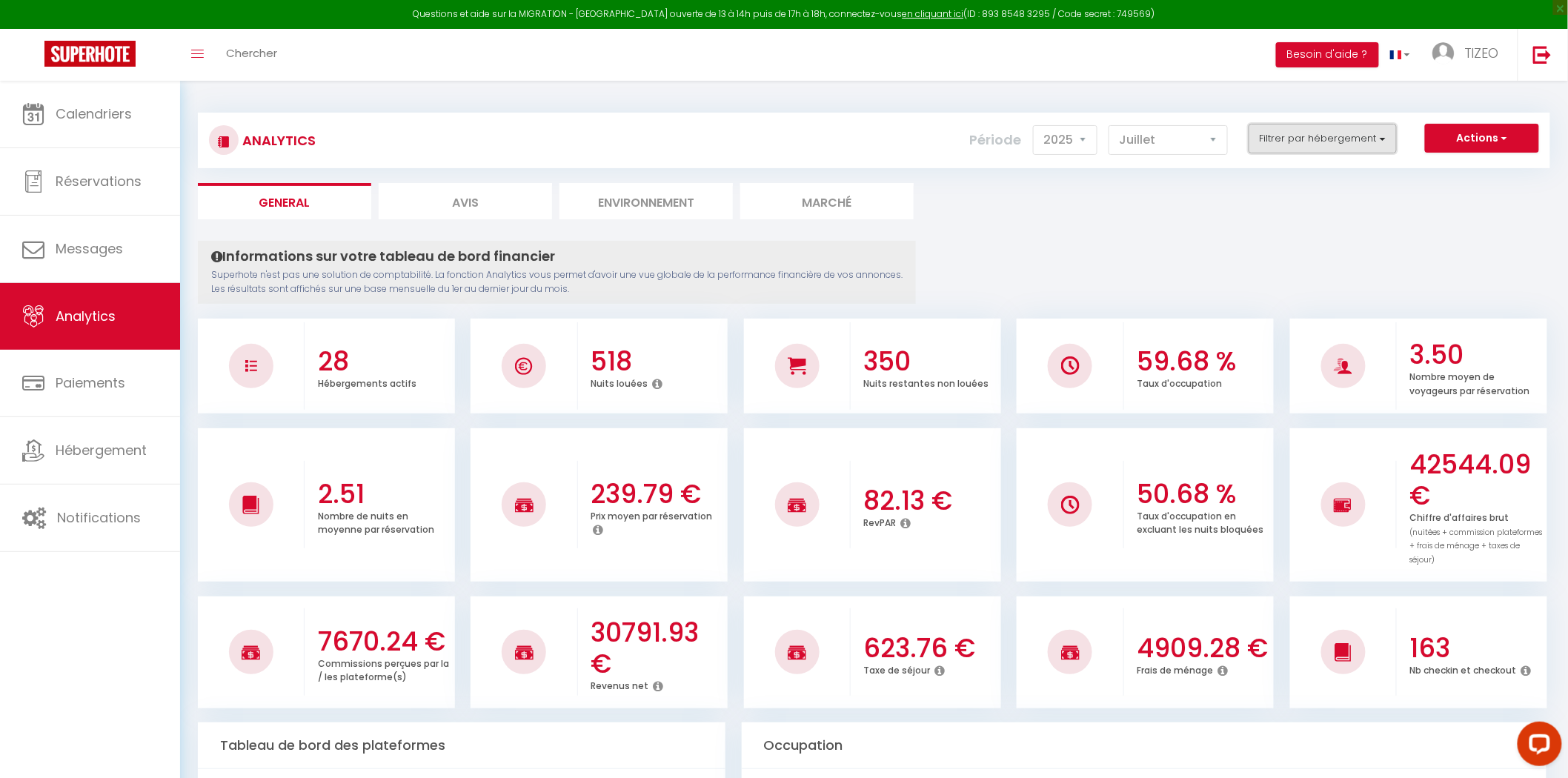
click at [1351, 138] on button "Filtrer par hébergement" at bounding box center [1322, 138] width 148 height 30
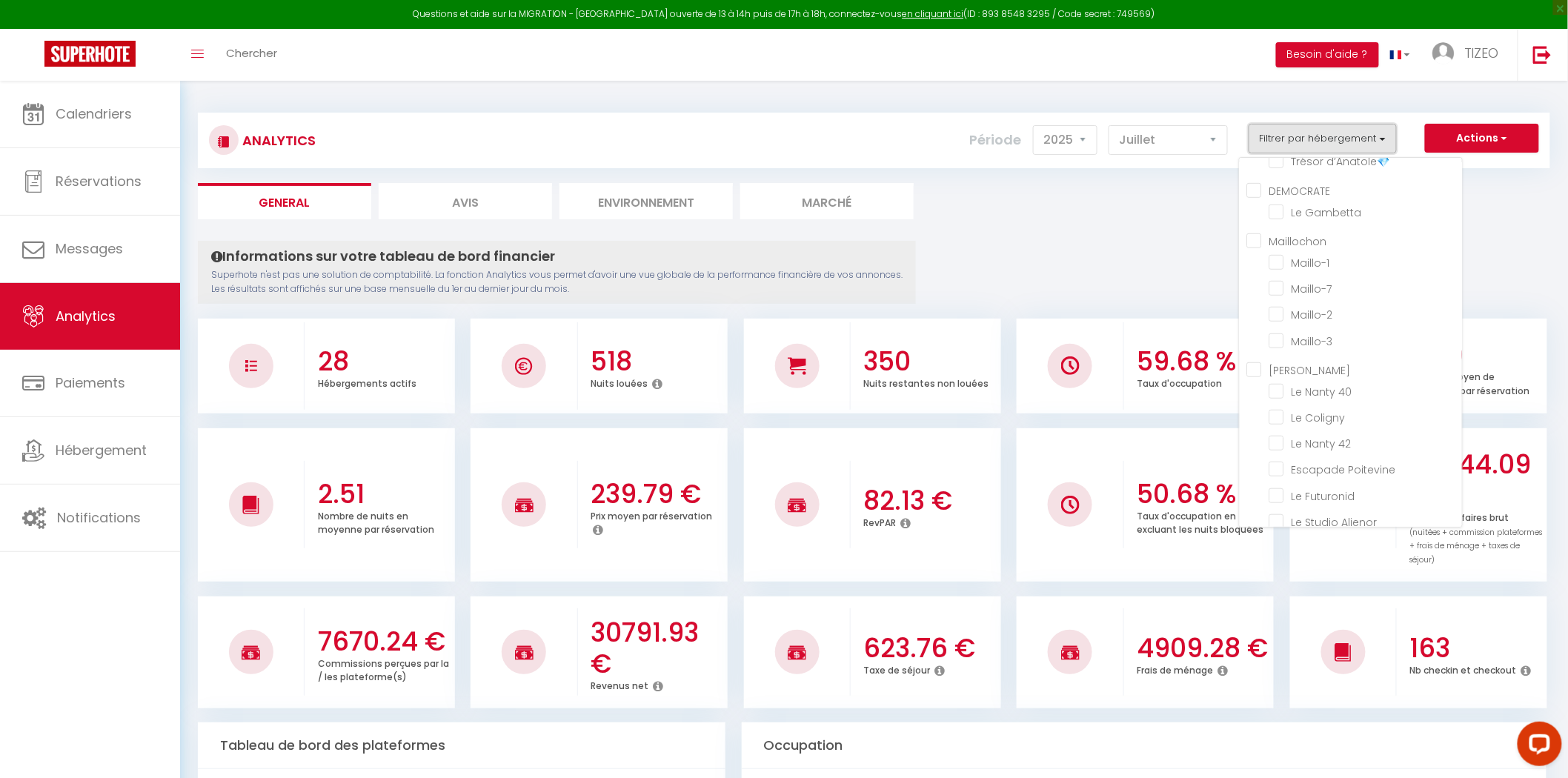
scroll to position [584, 0]
checkbox input "false"
checkbox 💧 "false"
checkbox 💚 "false"
checkbox Quatro "false"
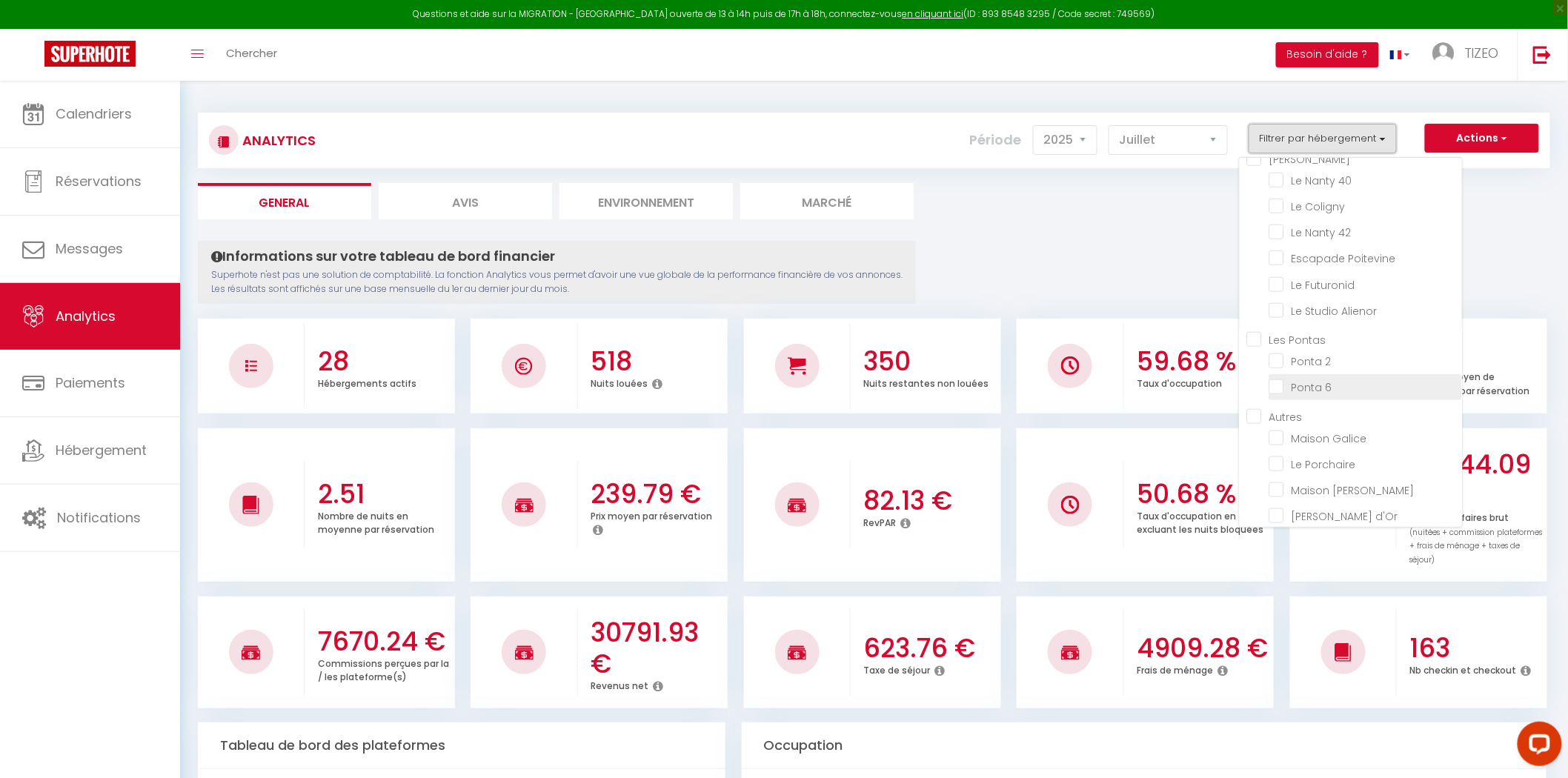
checkbox Cosy "false"
checkbox input "false"
checkbox 😀 "false"
checkbox input "false"
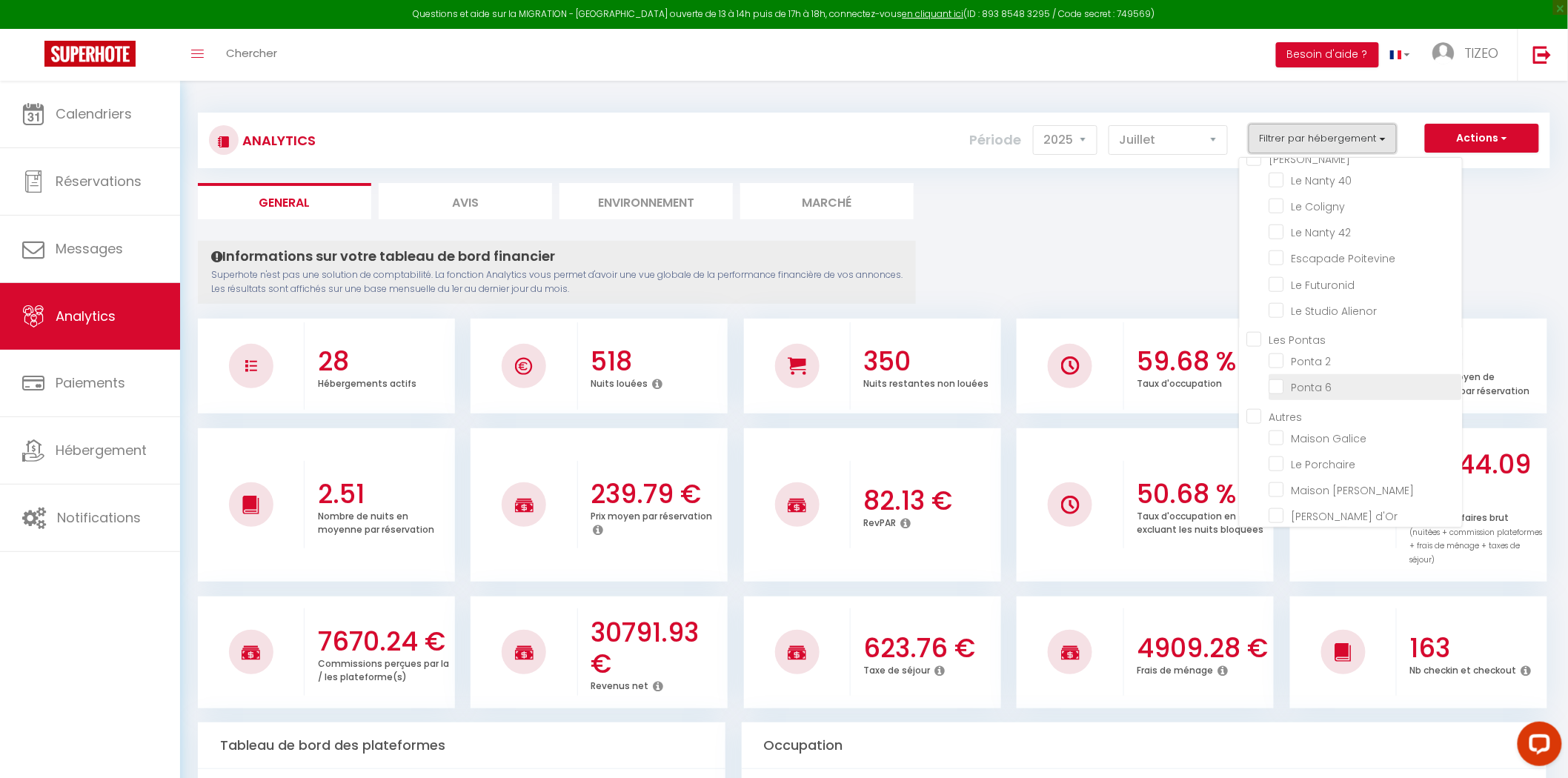
checkbox ♥️ "false"
checkbox 🔸🔹 "false"
checkbox 🦋 "false"
checkbox France "false"
checkbox 🏠 "false"
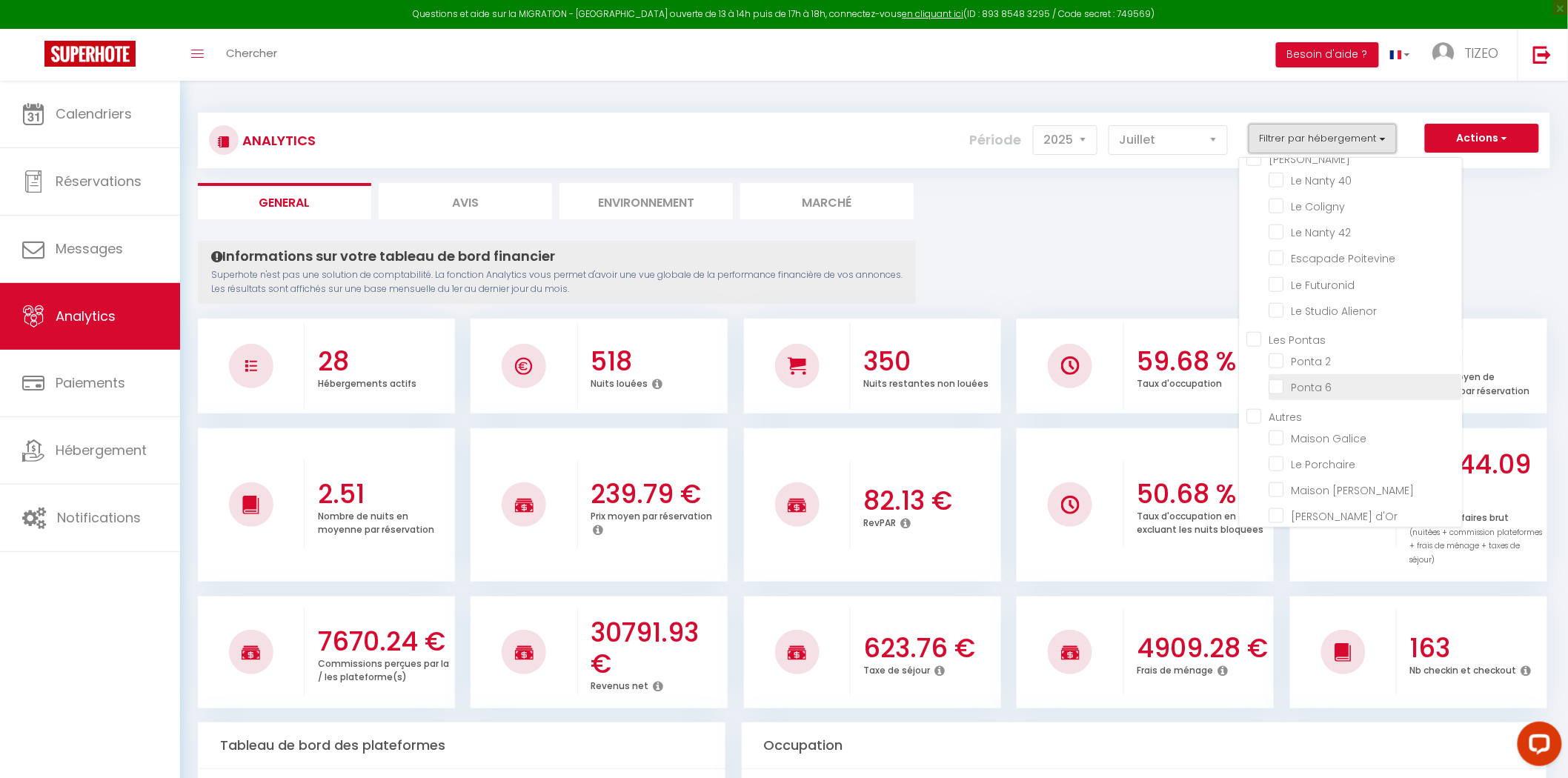
checkbox d’Anatole💎 "false"
checkbox input "false"
checkbox Gambetta "false"
checkbox input "false"
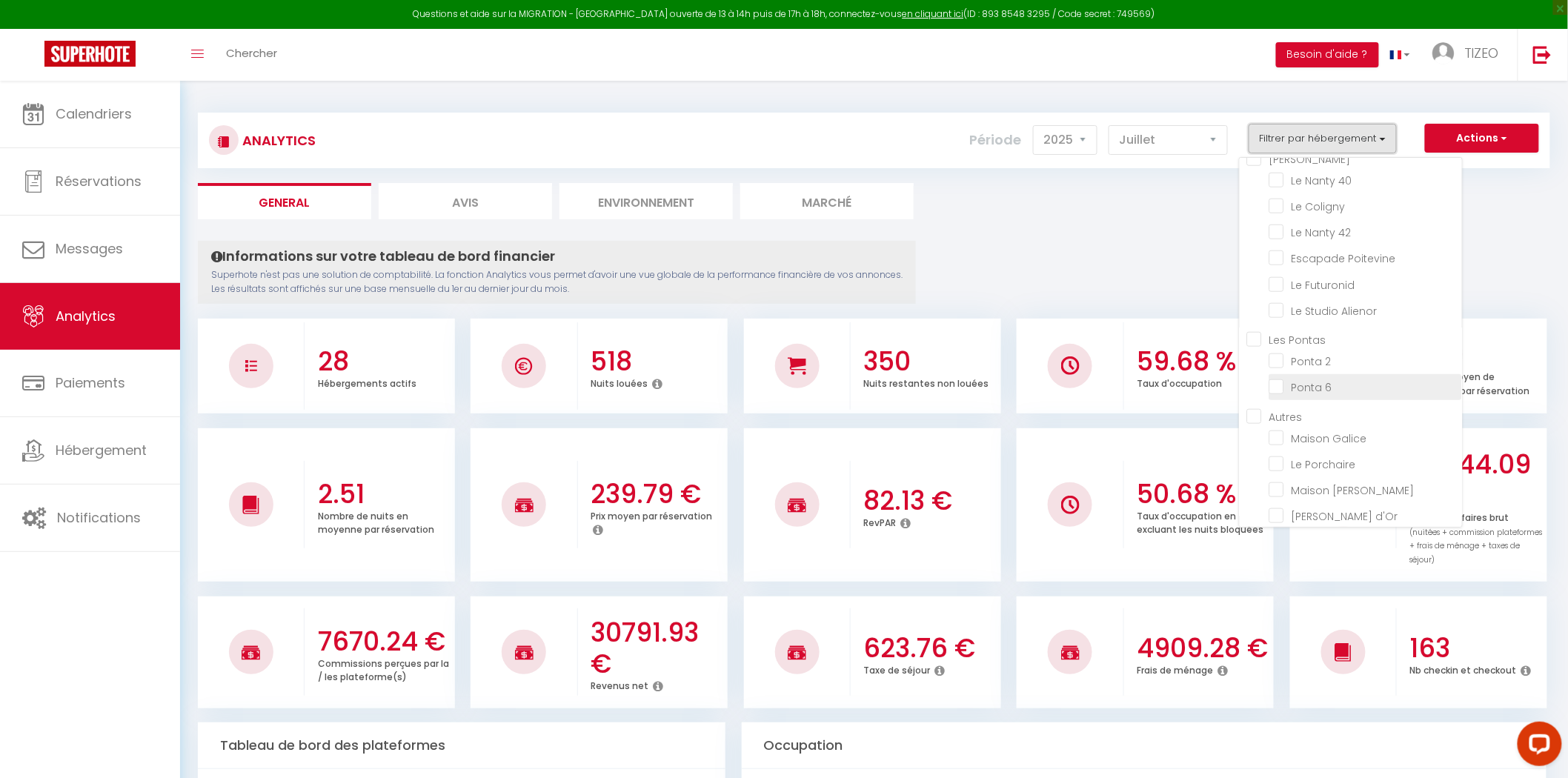
checkbox input "false"
checkbox Gestion "false"
checkbox 40 "false"
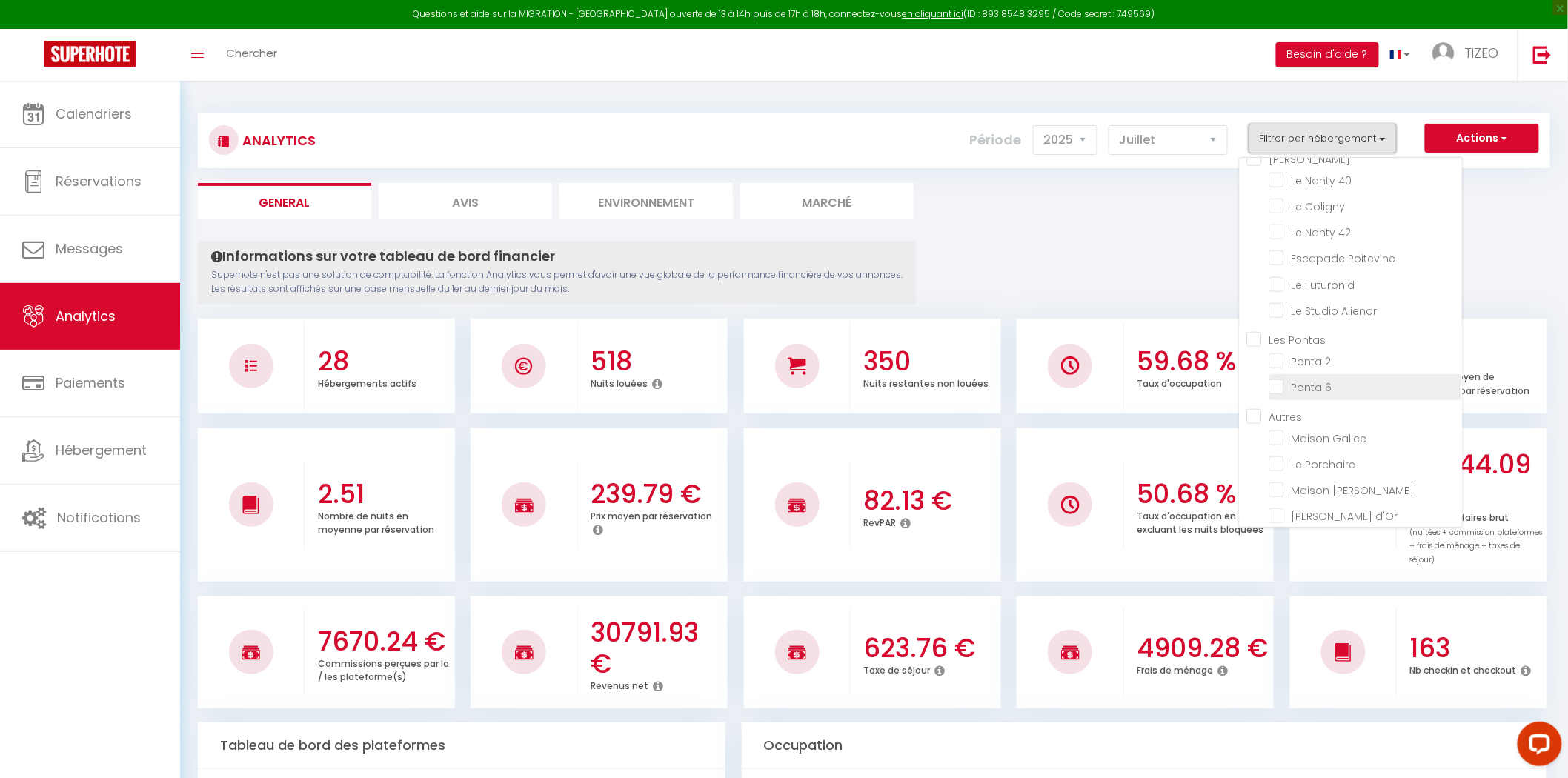
checkbox Coligny "false"
checkbox 42 "false"
checkbox Poitevine "false"
checkbox Futuronid "false"
checkbox Alienor "false"
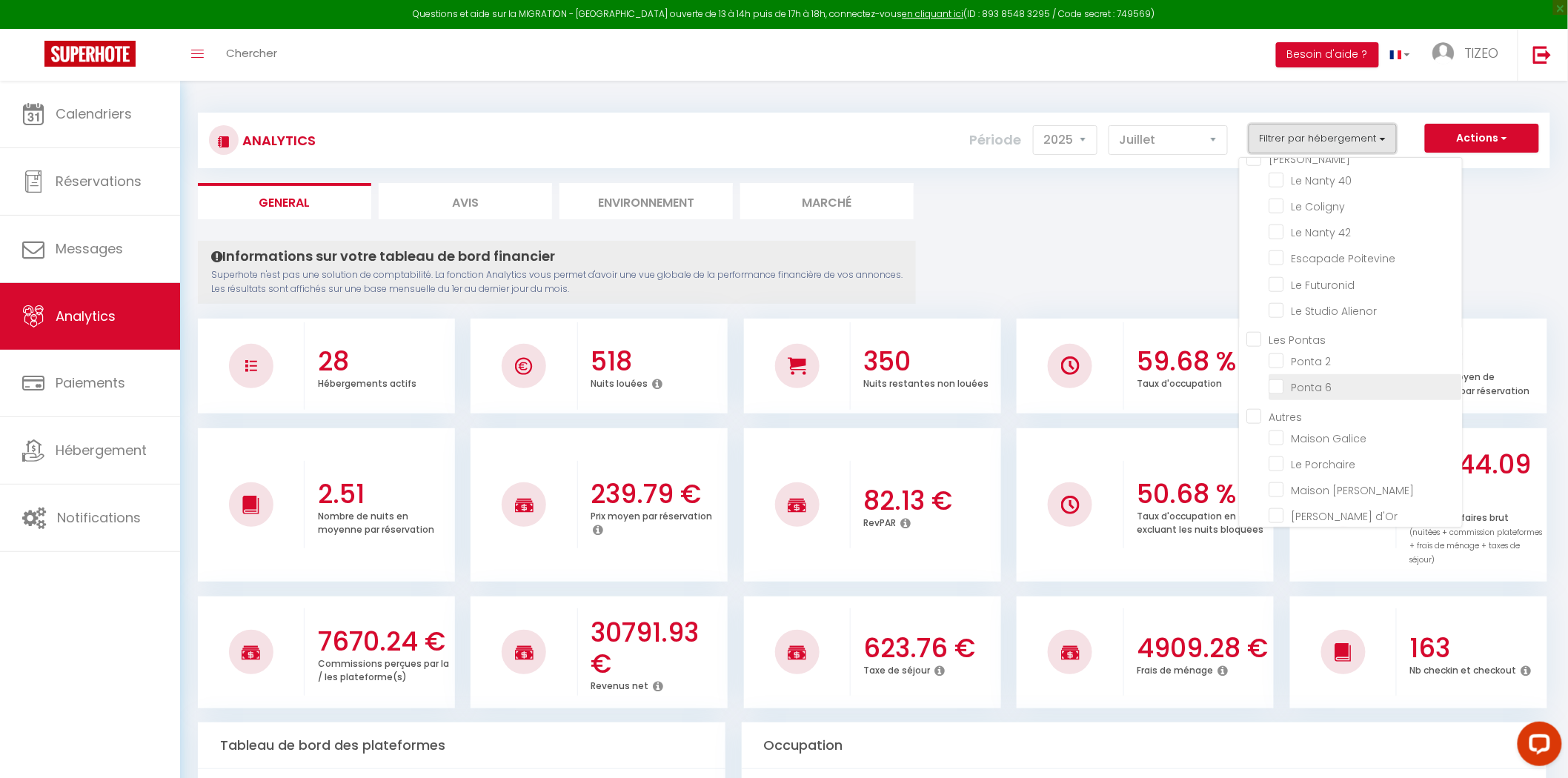
checkbox Pontas "false"
checkbox 2 "false"
checkbox 6 "false"
checkbox input "false"
checkbox Galice "false"
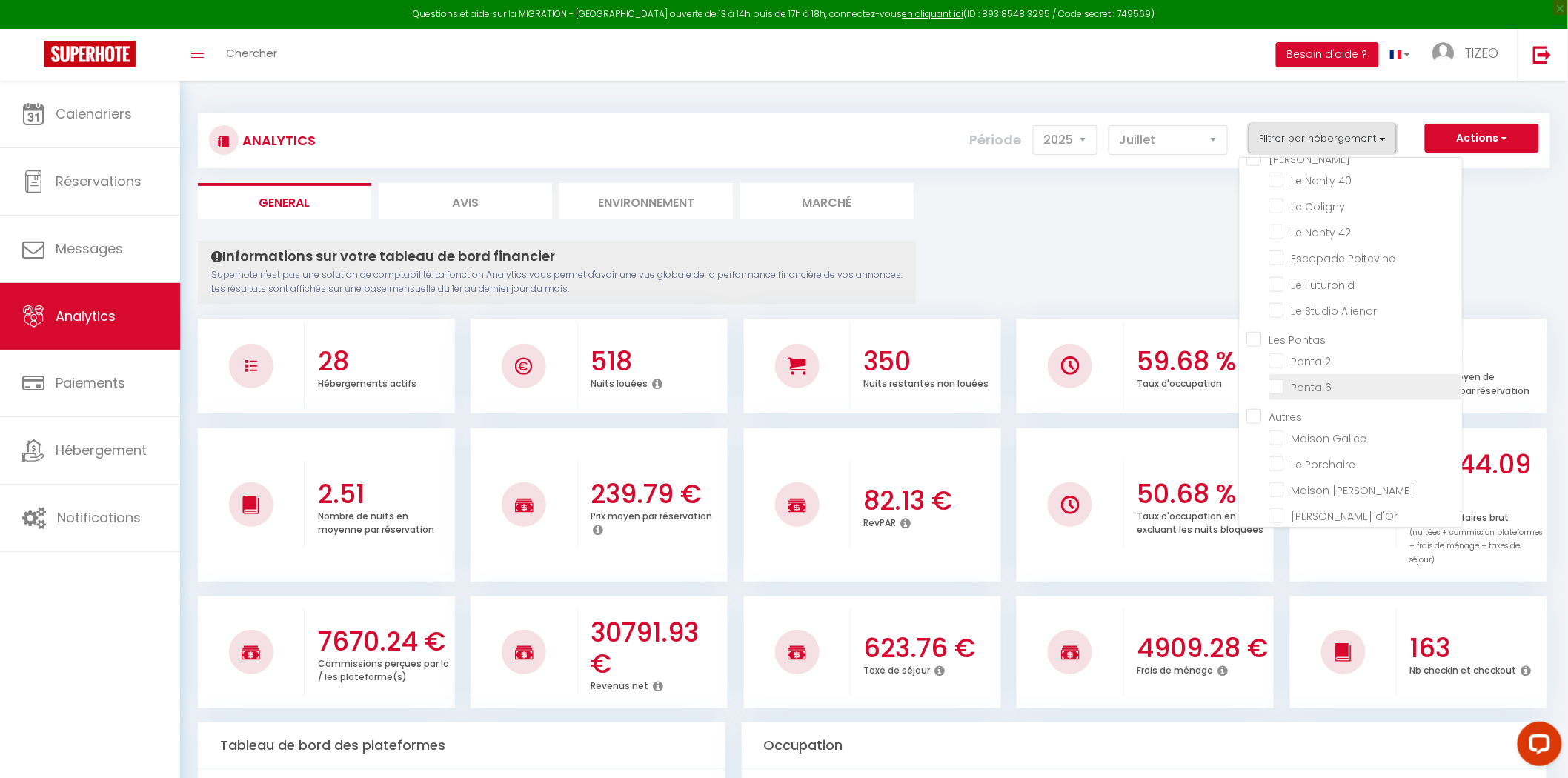
checkbox Porchaire "false"
checkbox Lefort "false"
checkbox d\'Or "false"
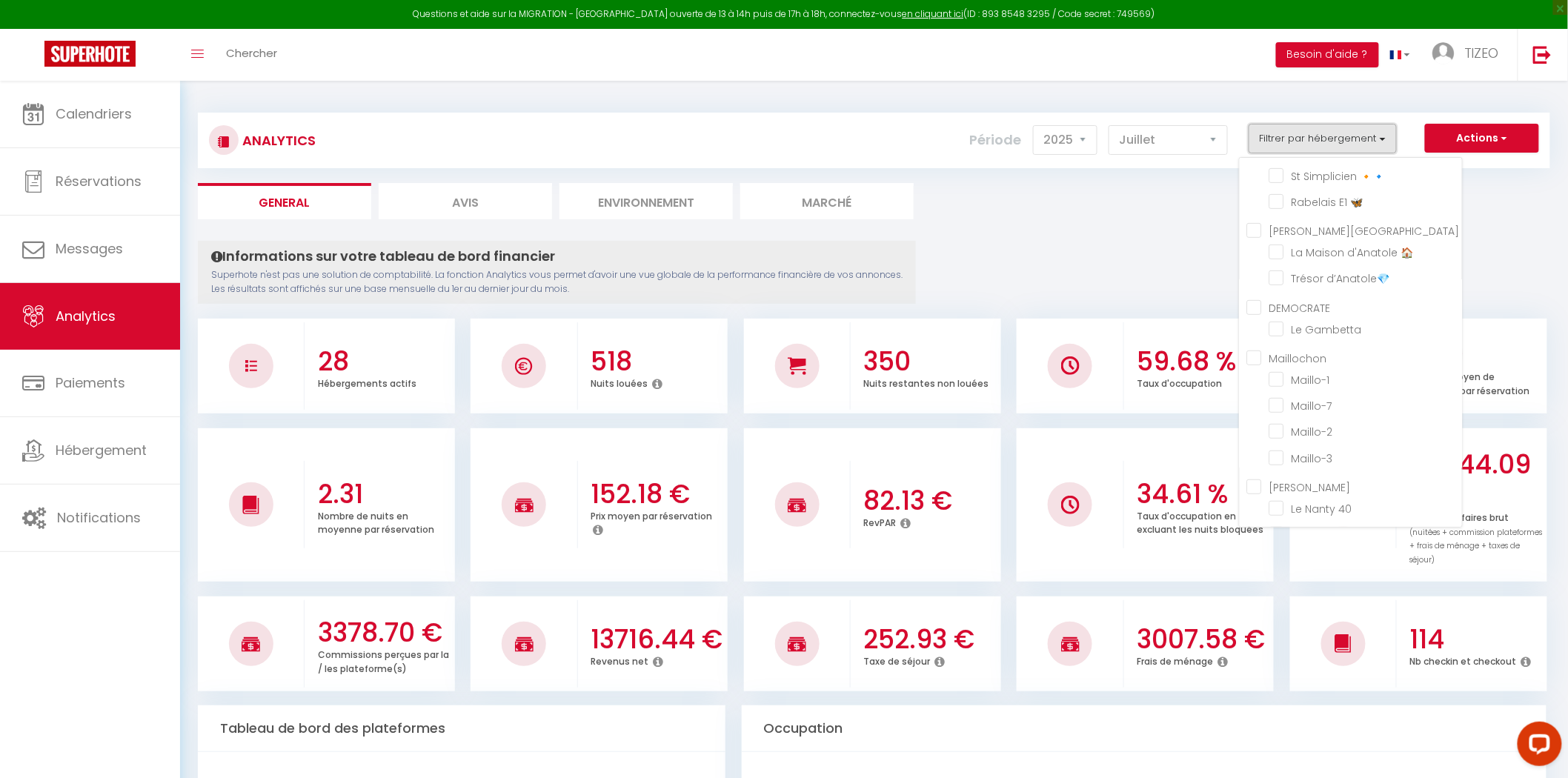
scroll to position [199, 0]
checkbox input "false"
checkbox 💧 "false"
checkbox 💚 "false"
checkbox Quatro "false"
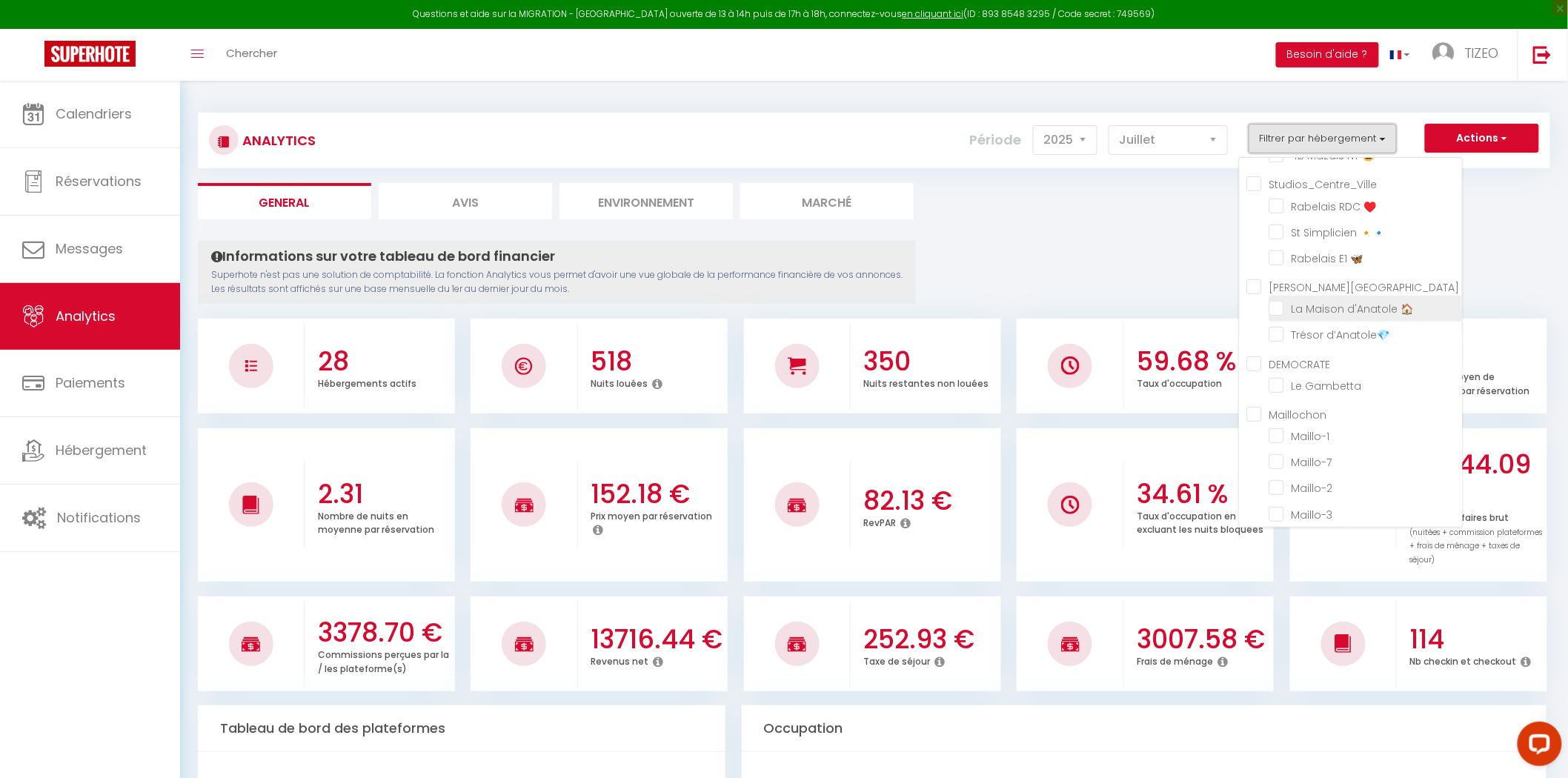
checkbox Cosy "false"
checkbox input "false"
checkbox 😀 "false"
checkbox input "false"
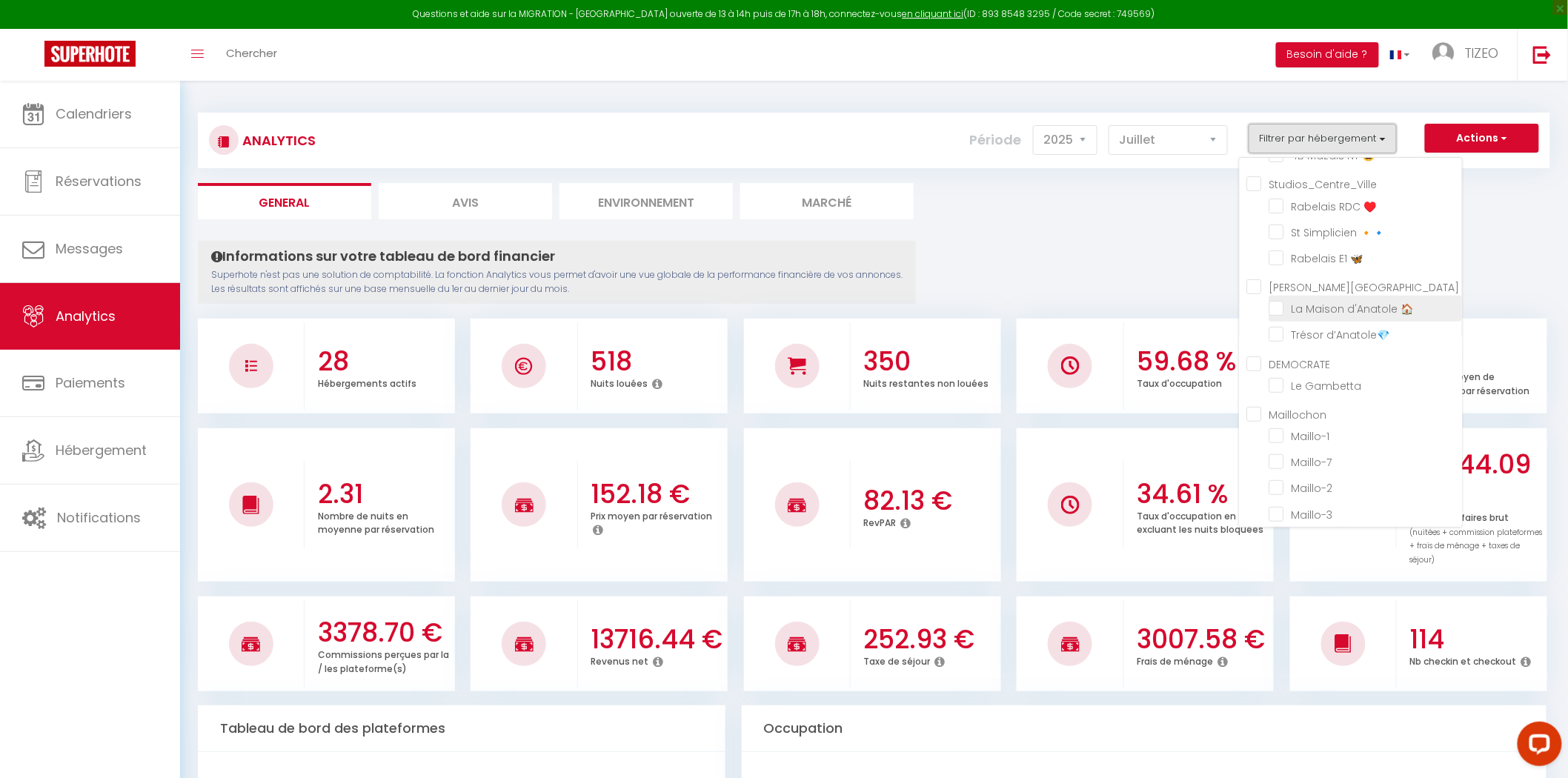
checkbox ♥️ "false"
checkbox 🔸🔹 "false"
checkbox 🦋 "false"
checkbox France "false"
checkbox 🏠 "false"
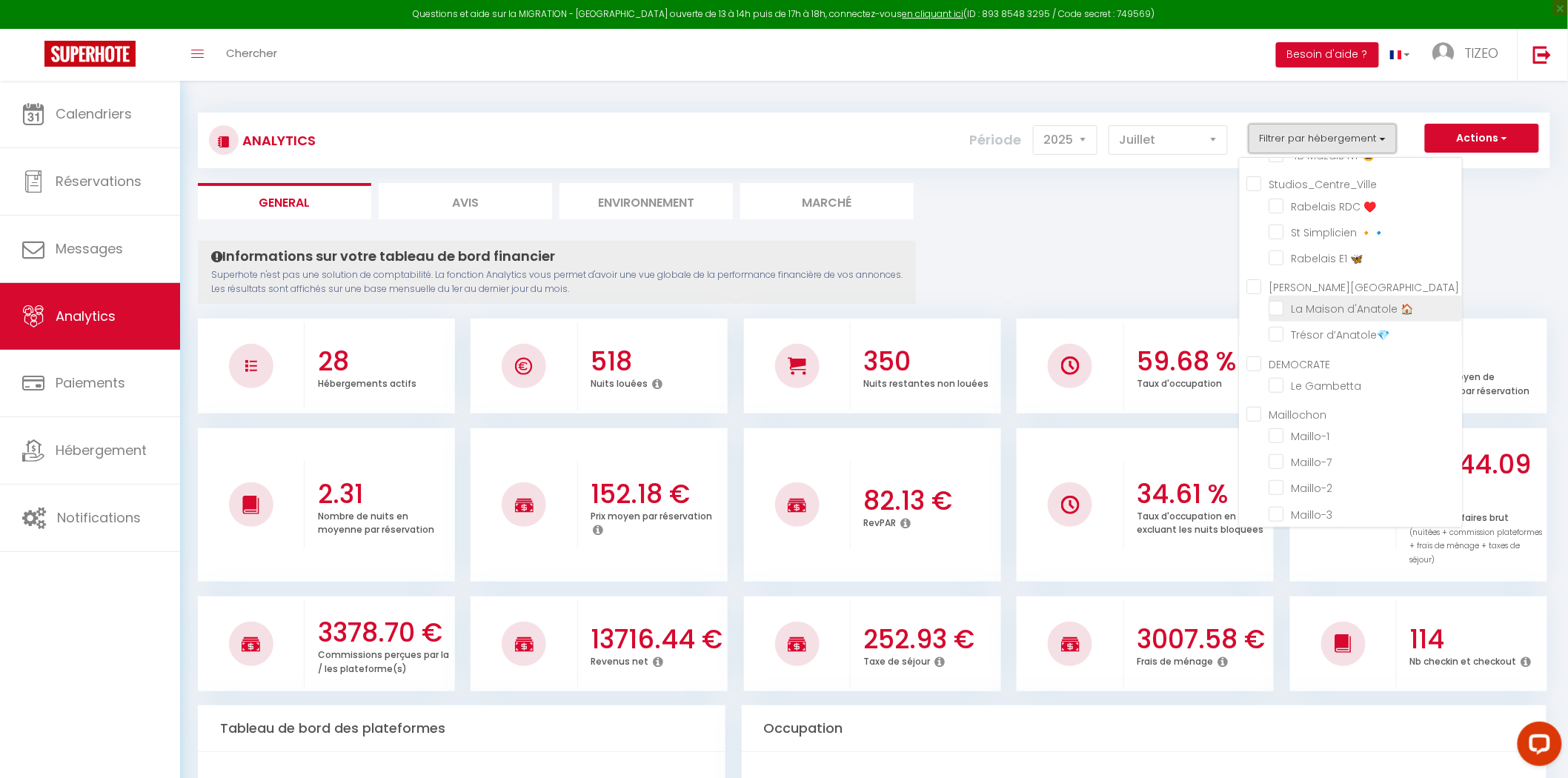
checkbox d’Anatole💎 "false"
checkbox input "false"
checkbox Gambetta "false"
checkbox input "false"
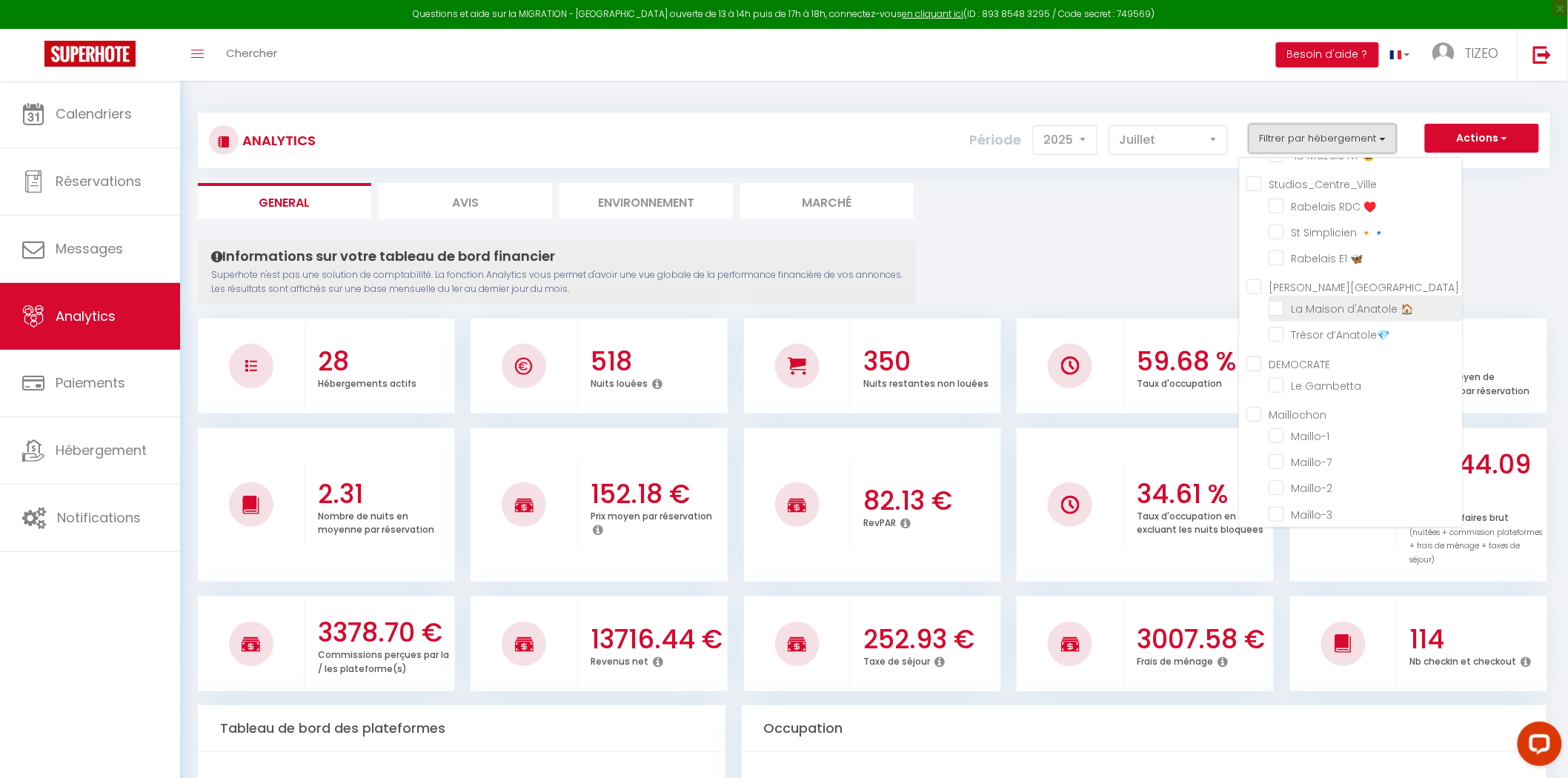
checkbox input "false"
checkbox Gestion "false"
checkbox 40 "false"
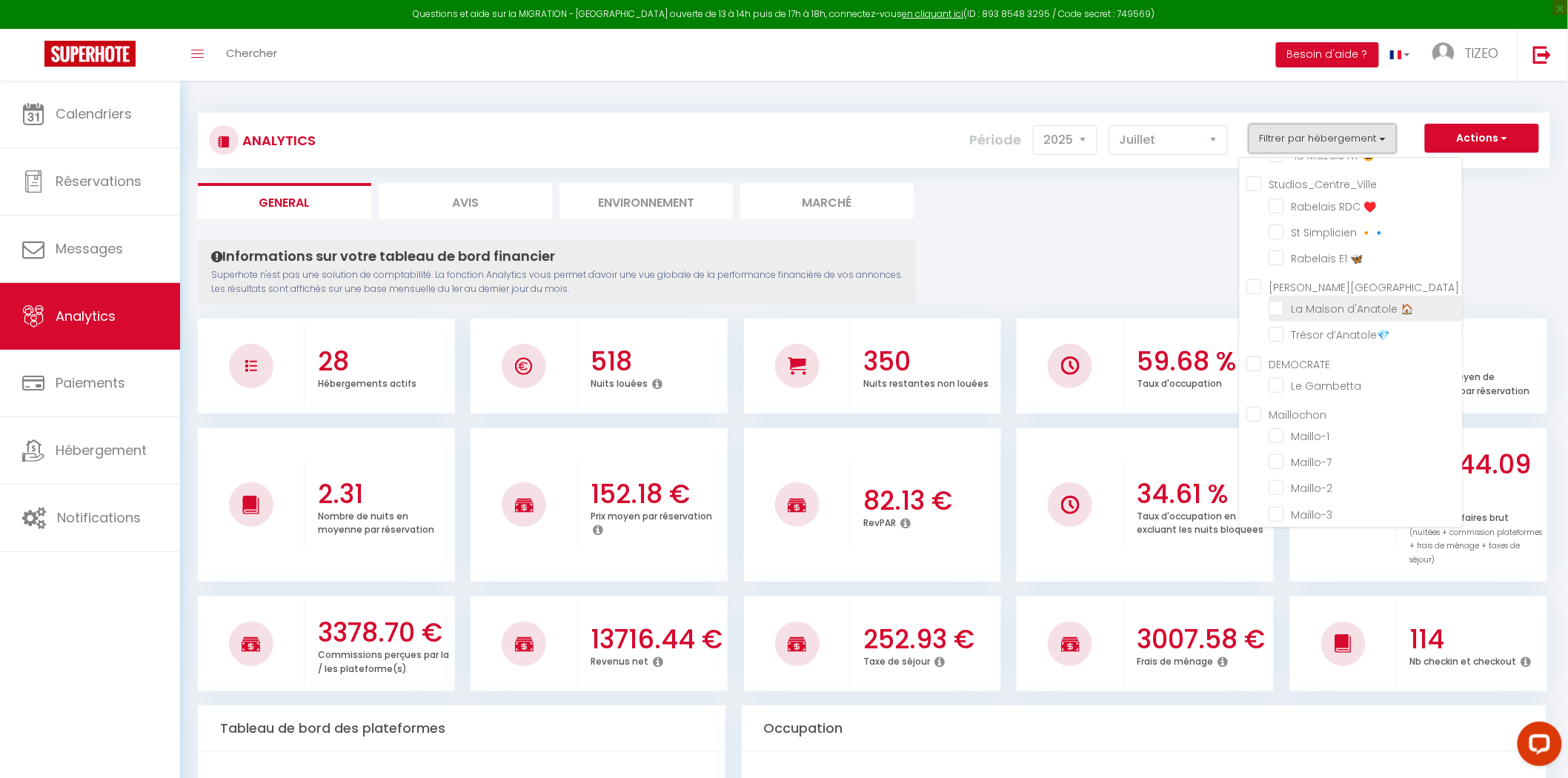
checkbox Coligny "false"
checkbox 42 "false"
checkbox Poitevine "false"
checkbox Futuronid "false"
checkbox Alienor "false"
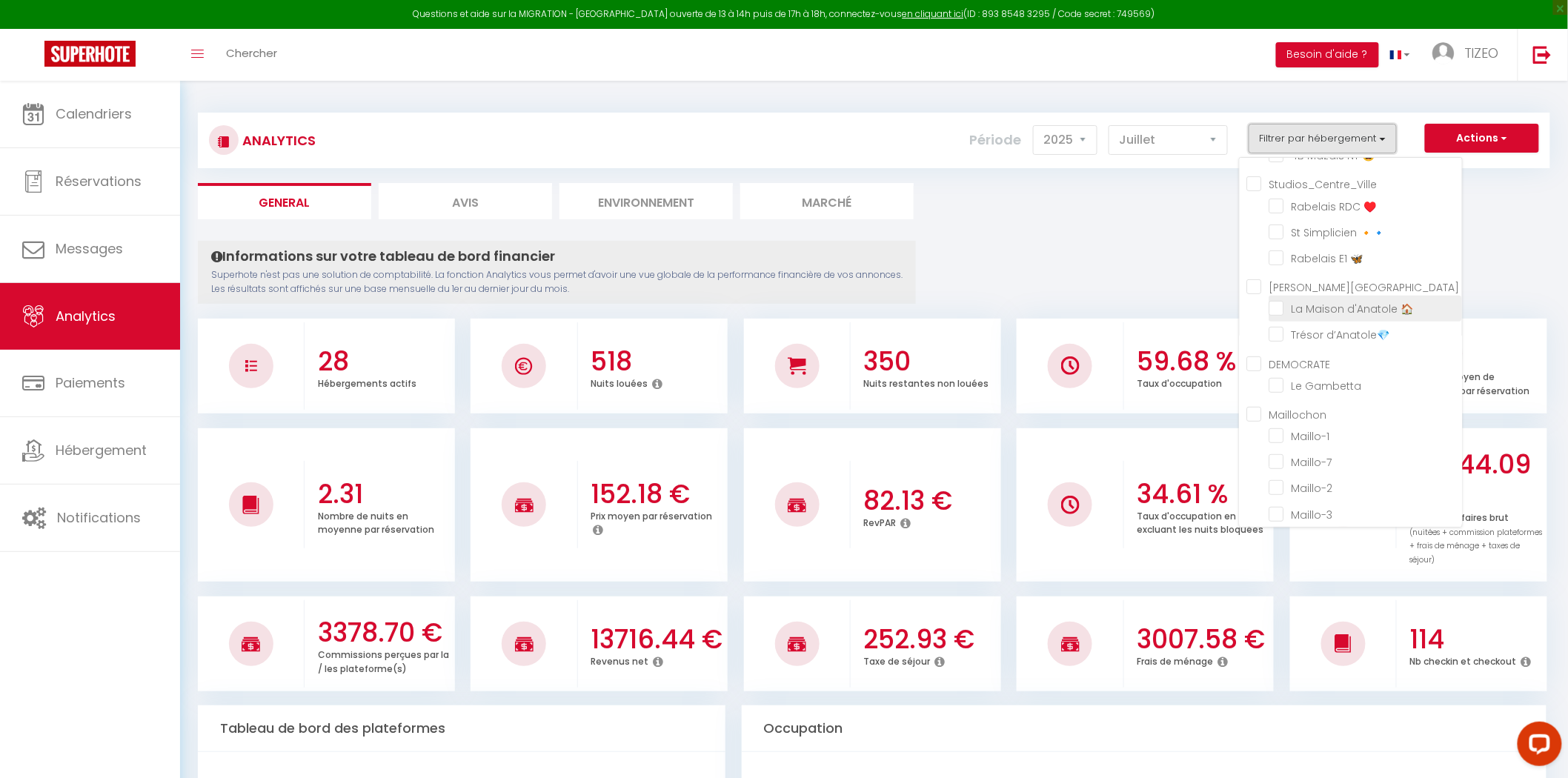
checkbox Pontas "false"
checkbox 2 "false"
checkbox 6 "false"
checkbox input "false"
checkbox Galice "false"
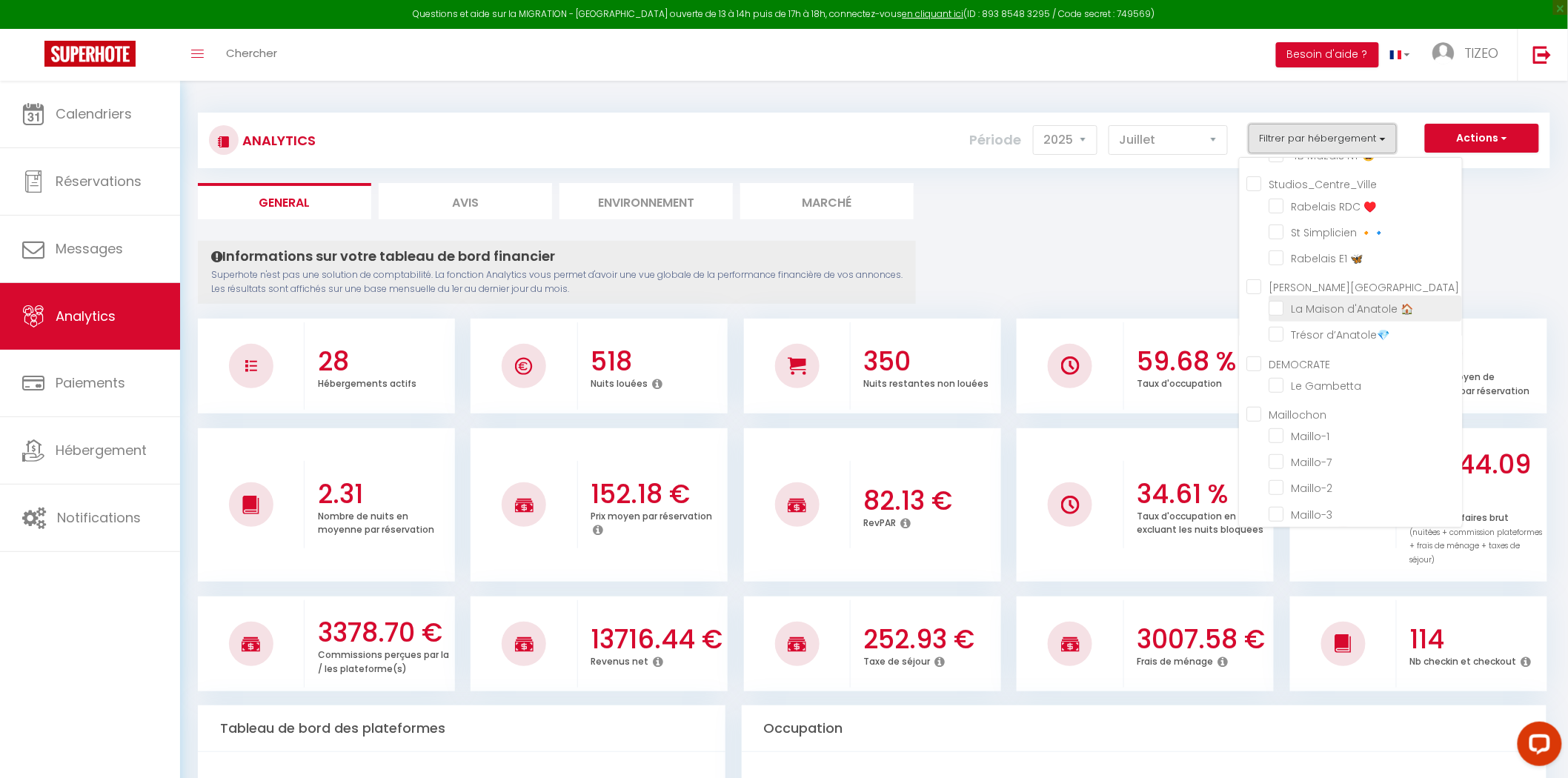
checkbox Porchaire "false"
checkbox Lefort "false"
checkbox d\'Or "false"
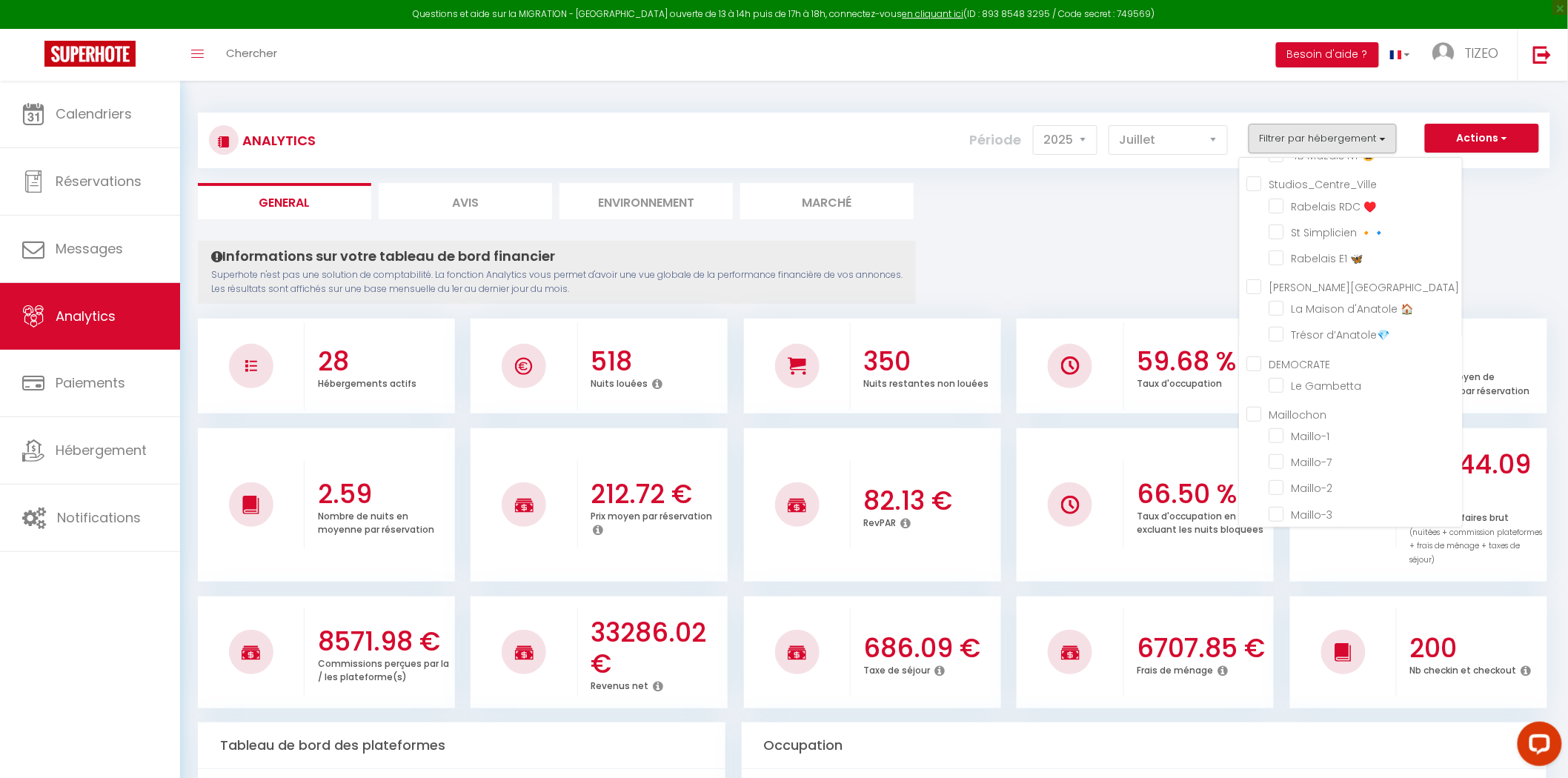
click at [1254, 415] on ul "Maillochon Maillo-1 Maillo-7 Maillo-2 Maillo-3" at bounding box center [1354, 467] width 215 height 122
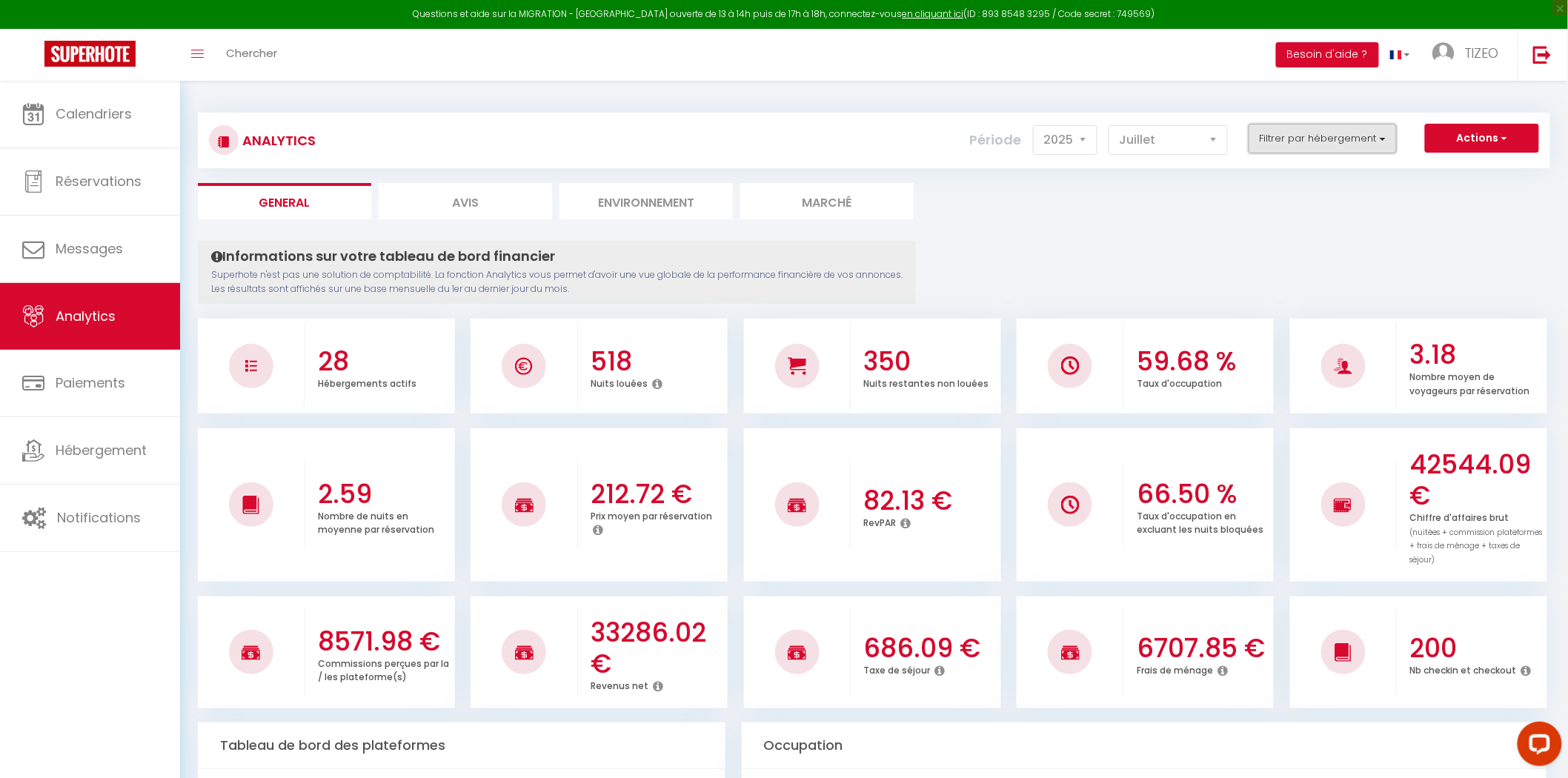
click at [1337, 124] on button "Filtrer par hébergement" at bounding box center [1322, 138] width 148 height 30
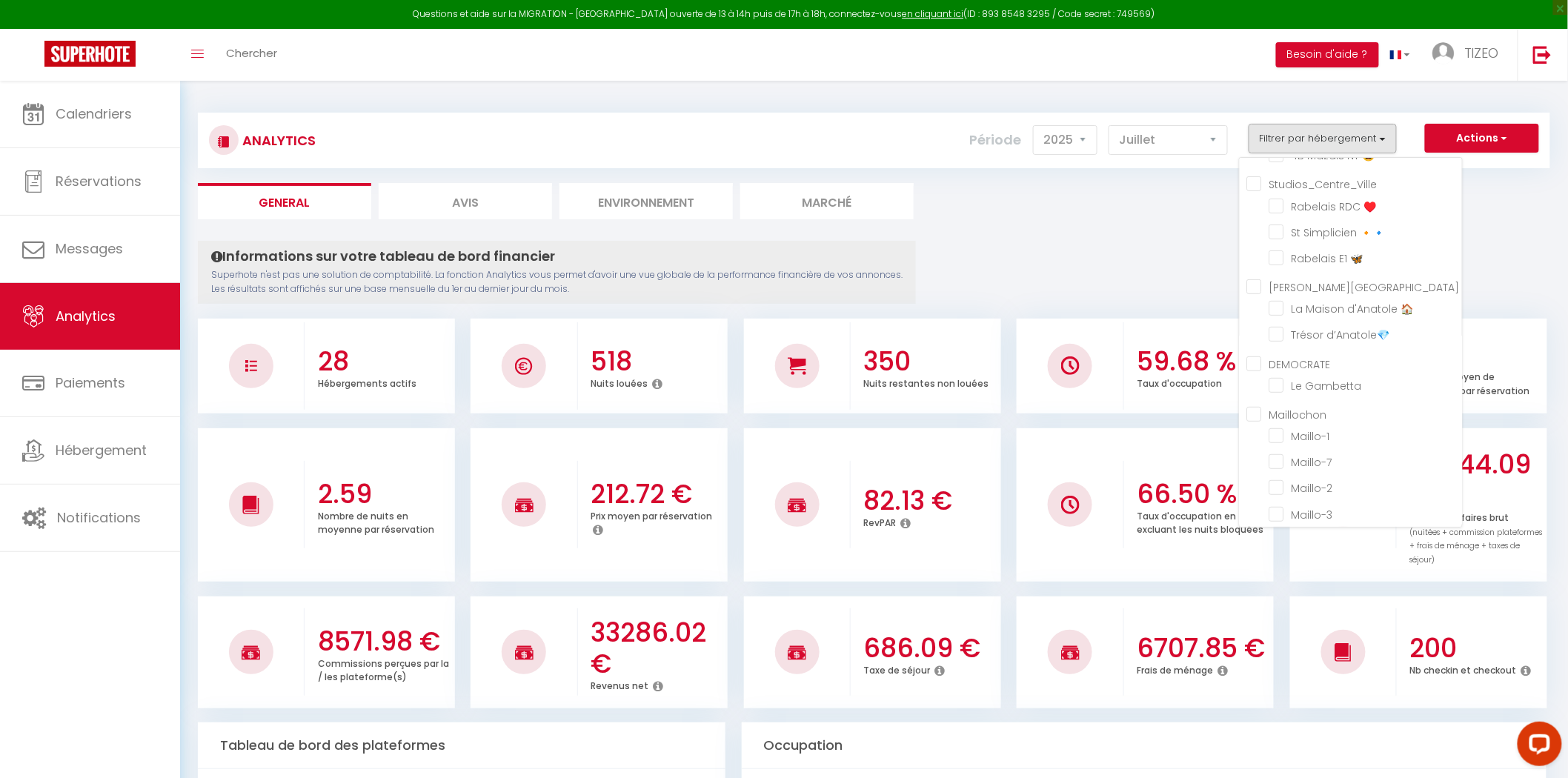
click at [1262, 406] on input "Maillochon" at bounding box center [1354, 413] width 215 height 15
checkbox input "true"
checkbox 💧 "false"
checkbox 💚 "false"
checkbox Quatro "false"
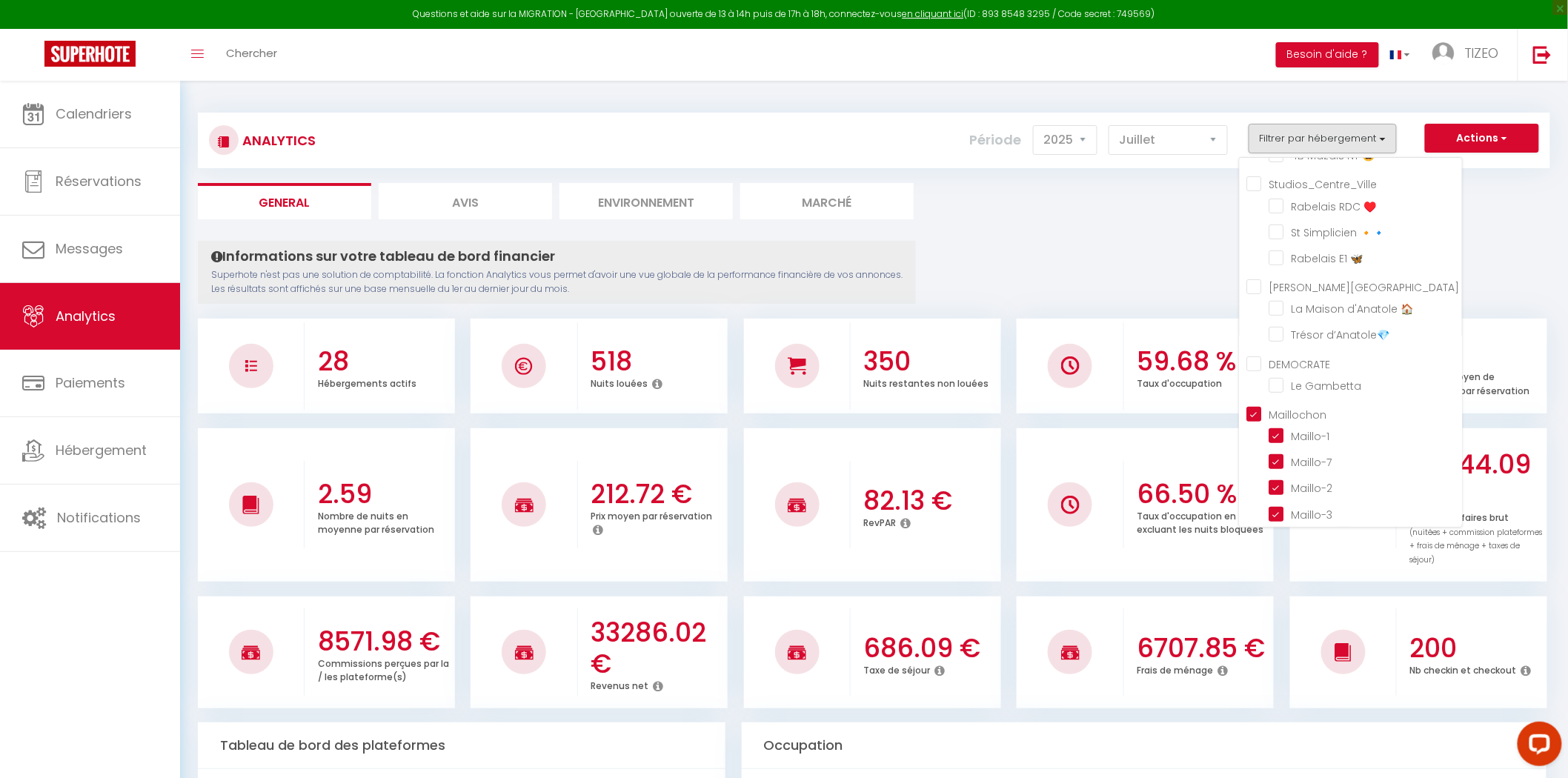
checkbox Cosy "false"
checkbox 😀 "false"
checkbox ♥️ "false"
checkbox 🔸🔹 "false"
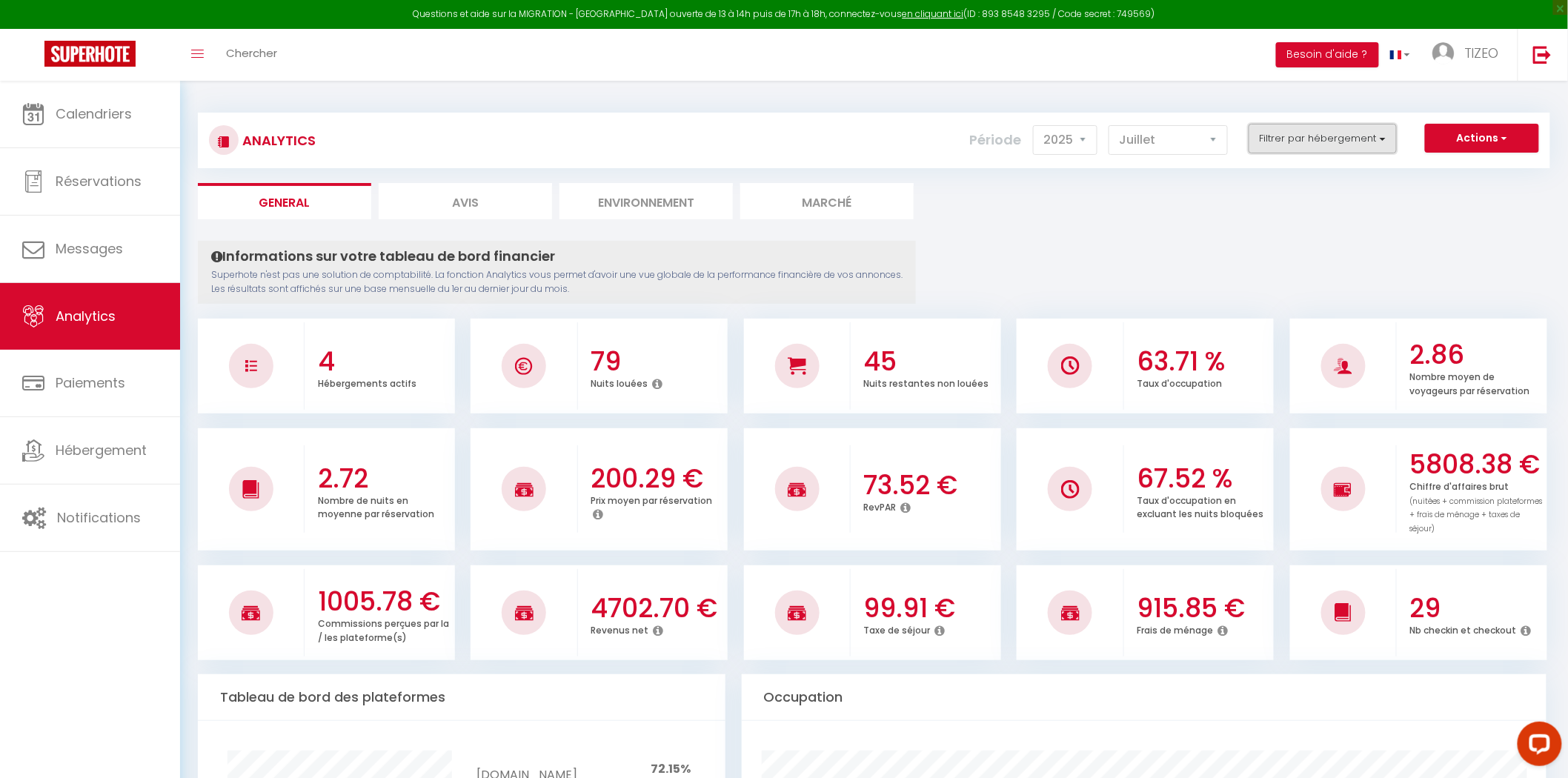
click at [1363, 131] on button "Filtrer par hébergement" at bounding box center [1322, 138] width 148 height 30
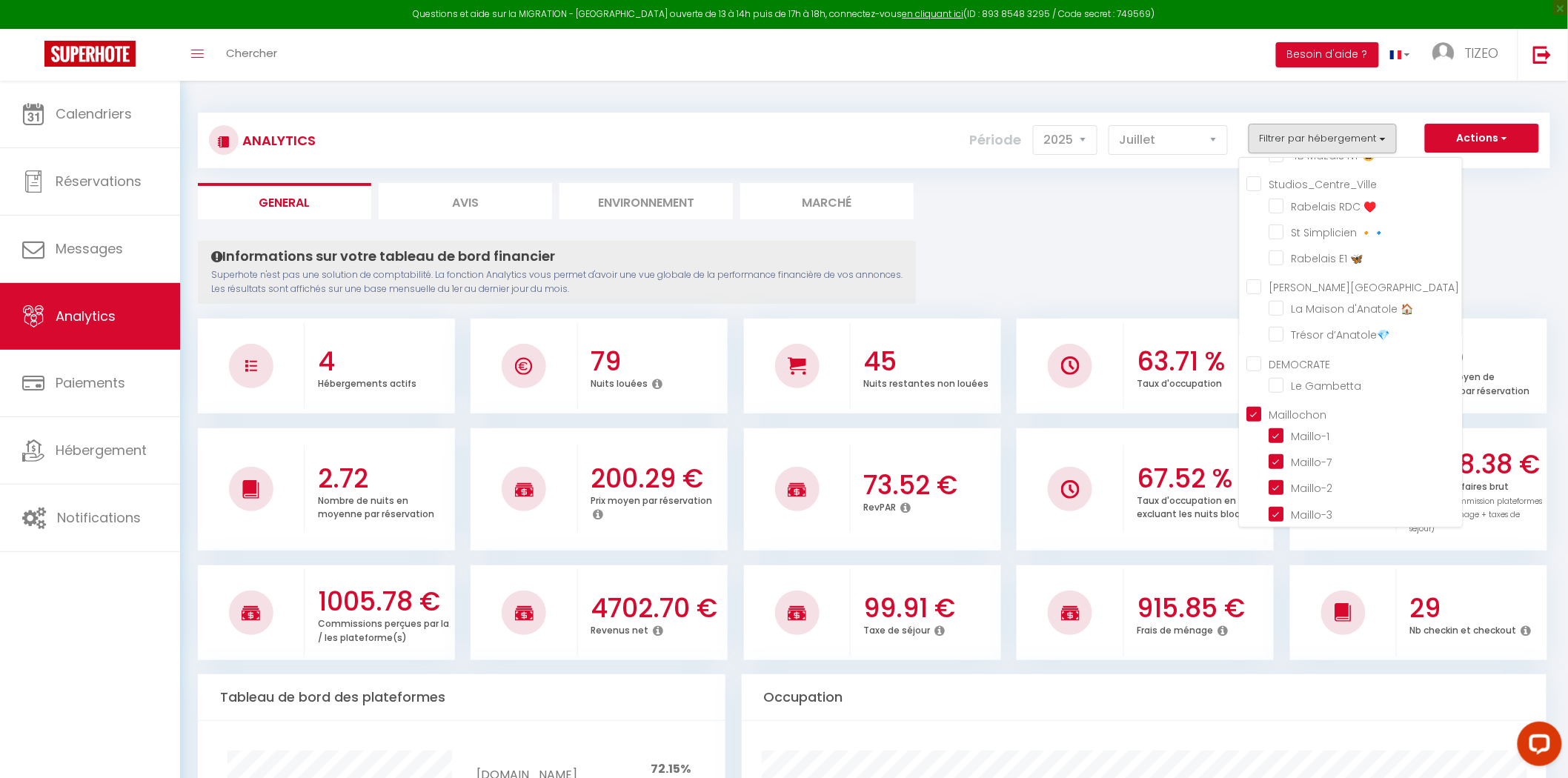
click at [1262, 406] on input "Maillochon" at bounding box center [1354, 413] width 215 height 15
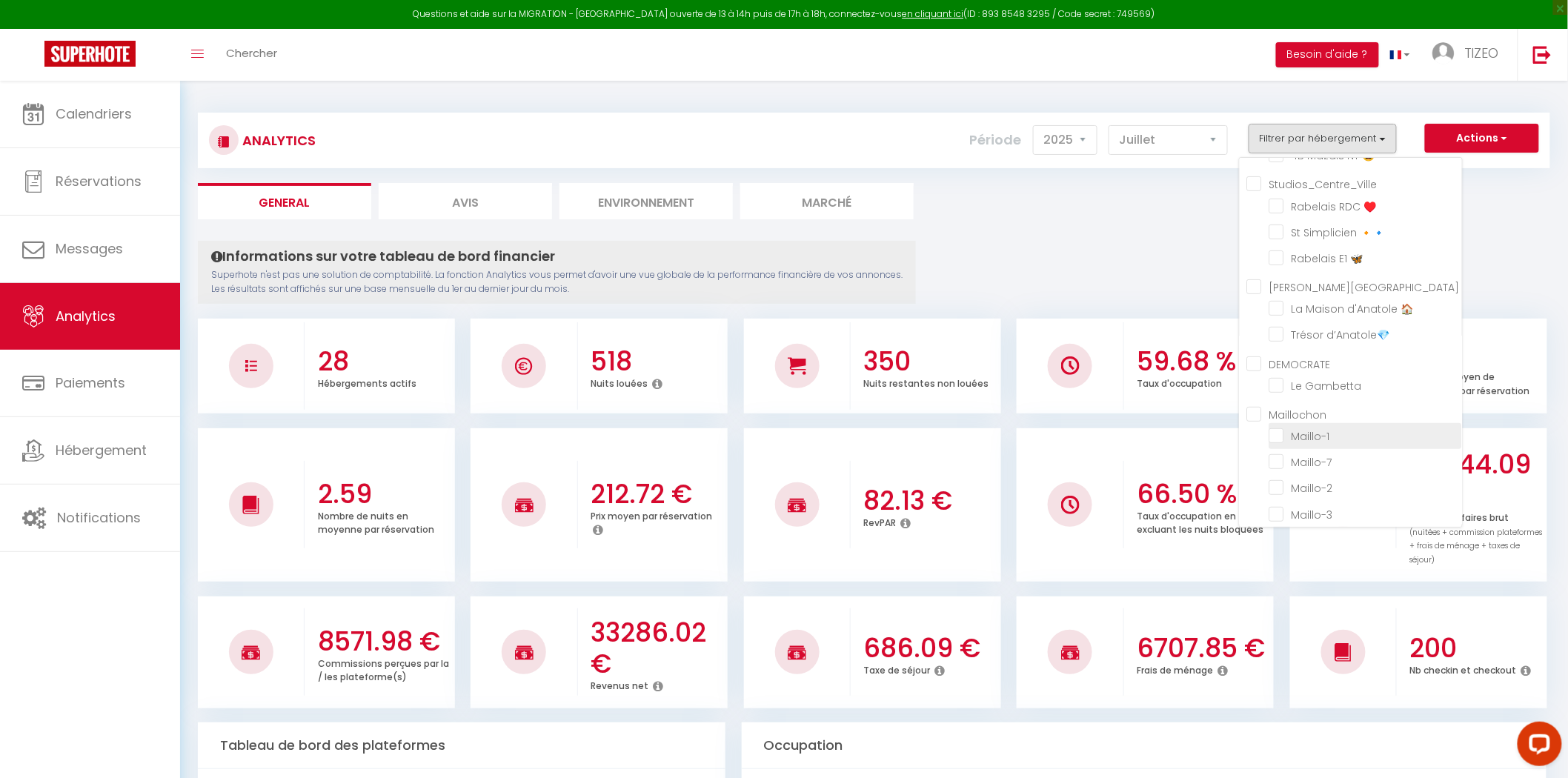
click at [1281, 423] on li "Maillo-1" at bounding box center [1366, 436] width 193 height 26
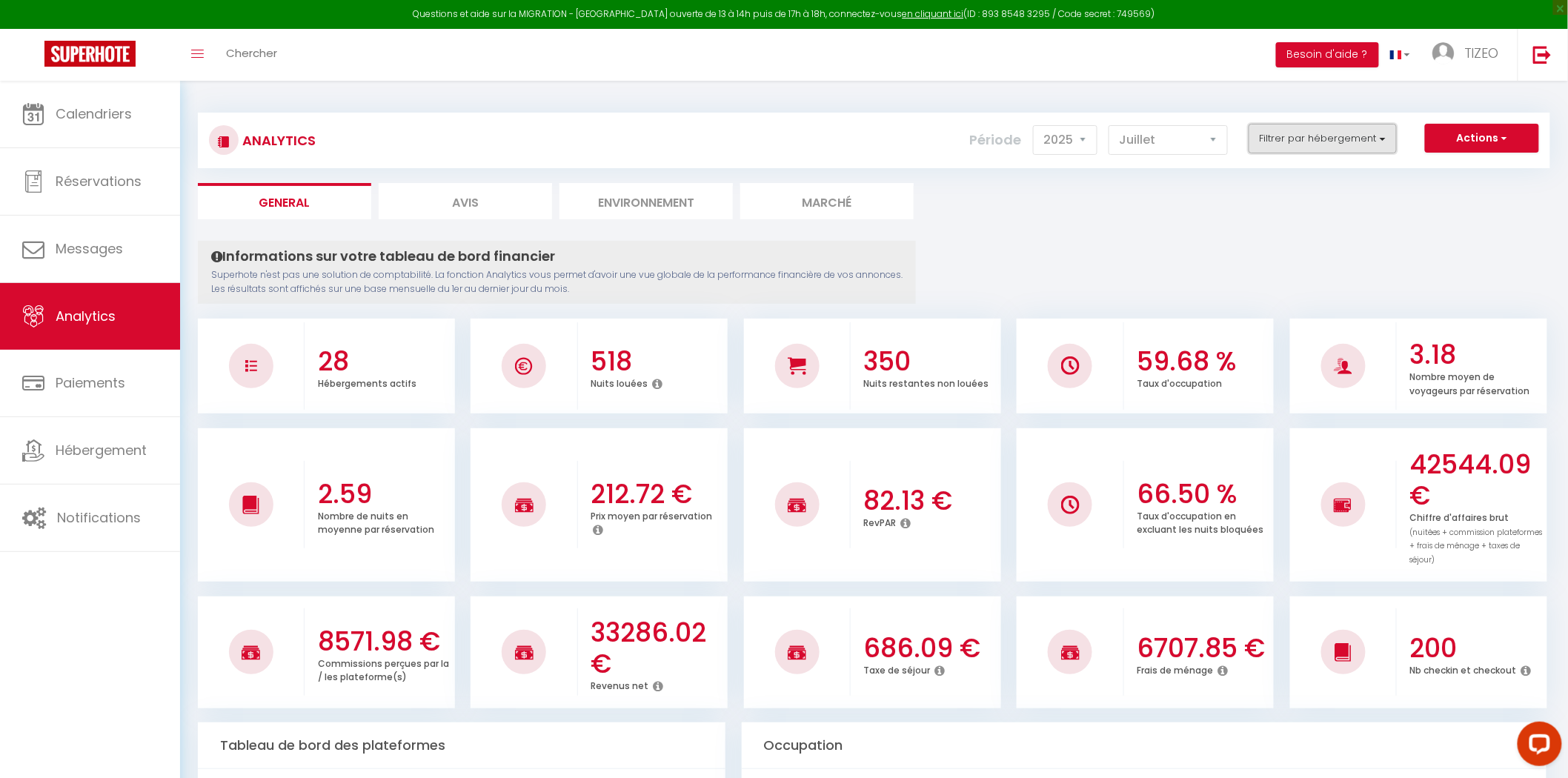
click at [1361, 131] on button "Filtrer par hébergement" at bounding box center [1322, 138] width 148 height 30
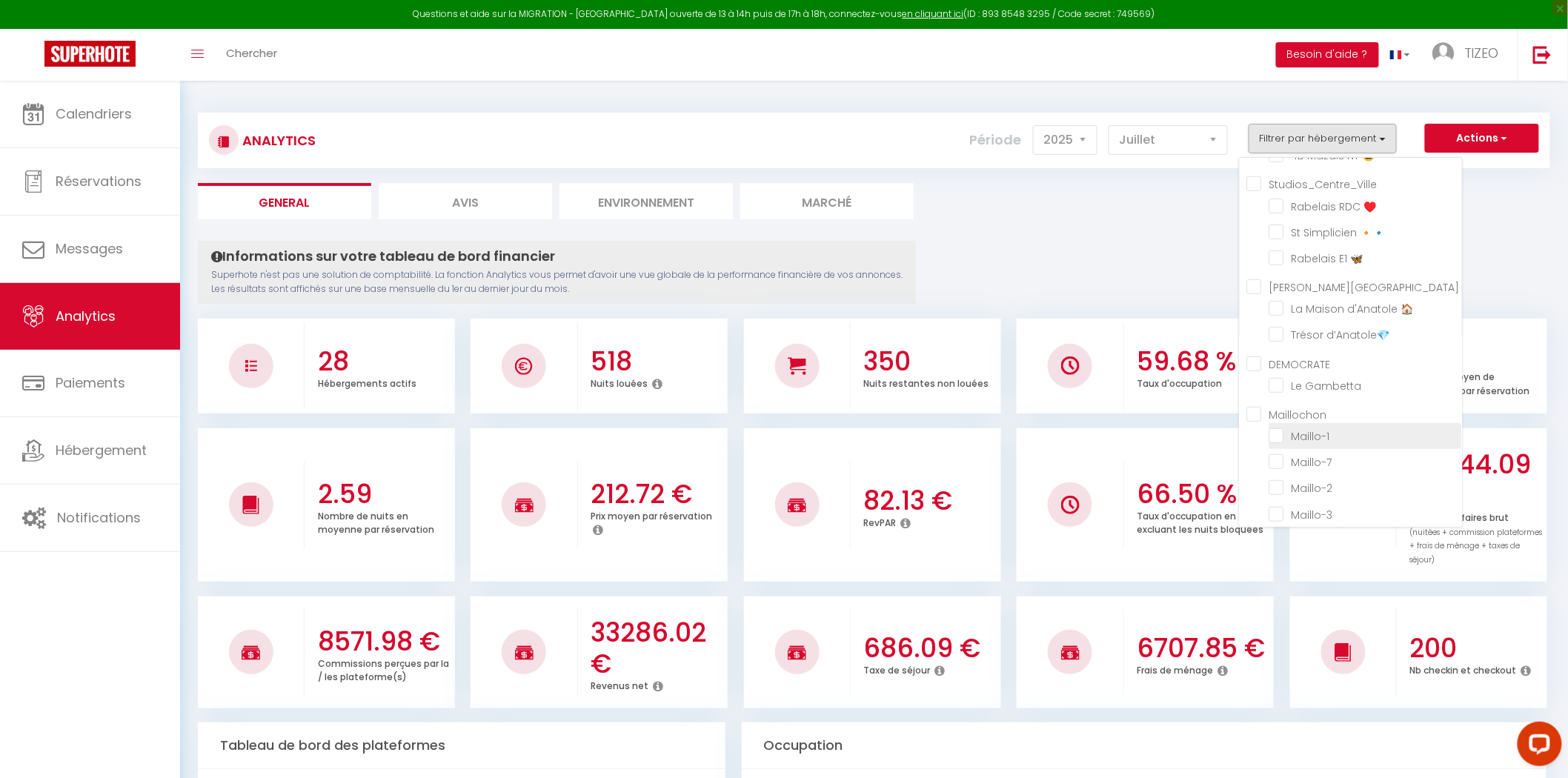
click at [1284, 439] on li "Maillo-1" at bounding box center [1366, 436] width 193 height 26
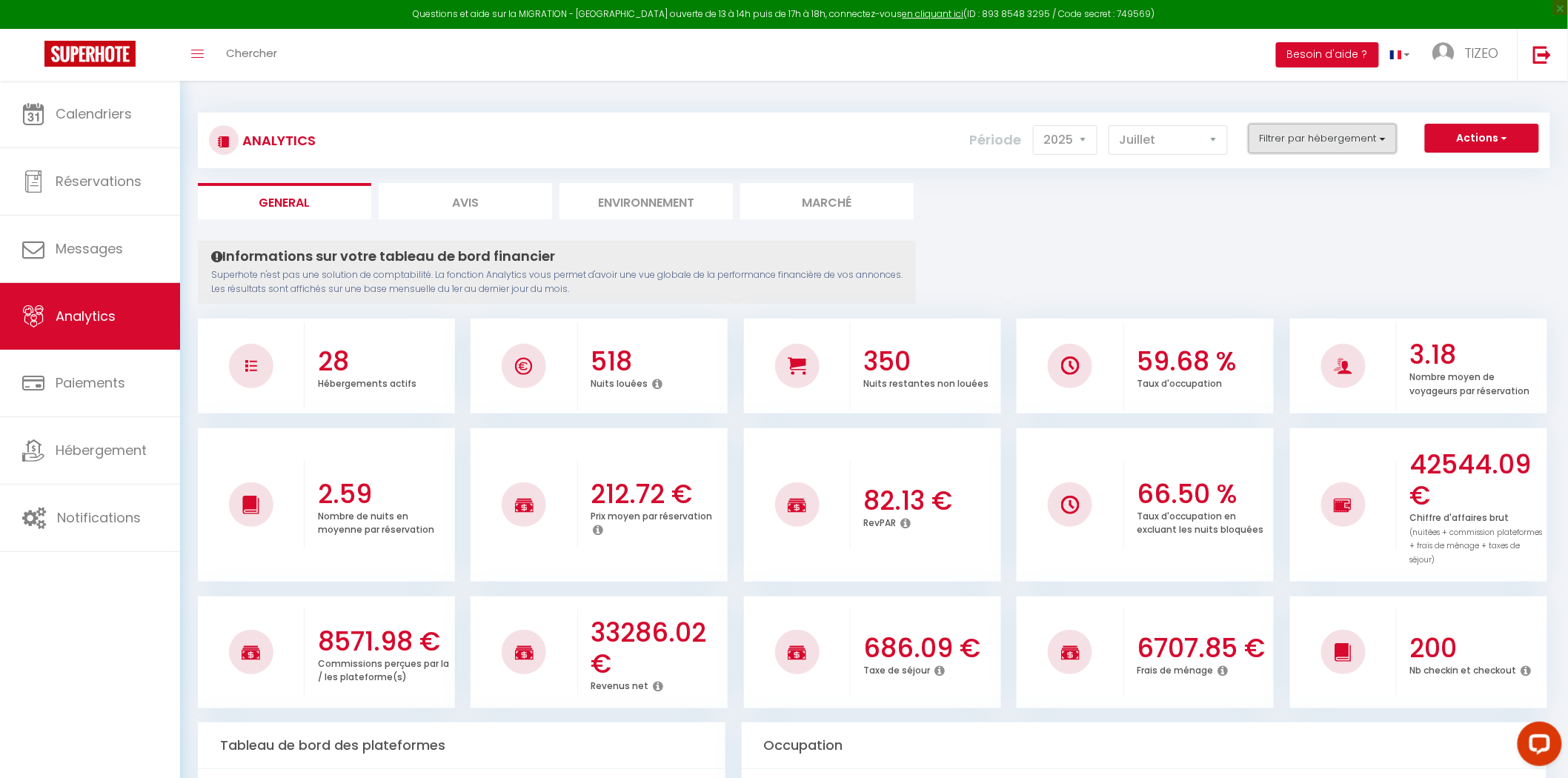
click at [1328, 146] on button "Filtrer par hébergement" at bounding box center [1322, 138] width 148 height 30
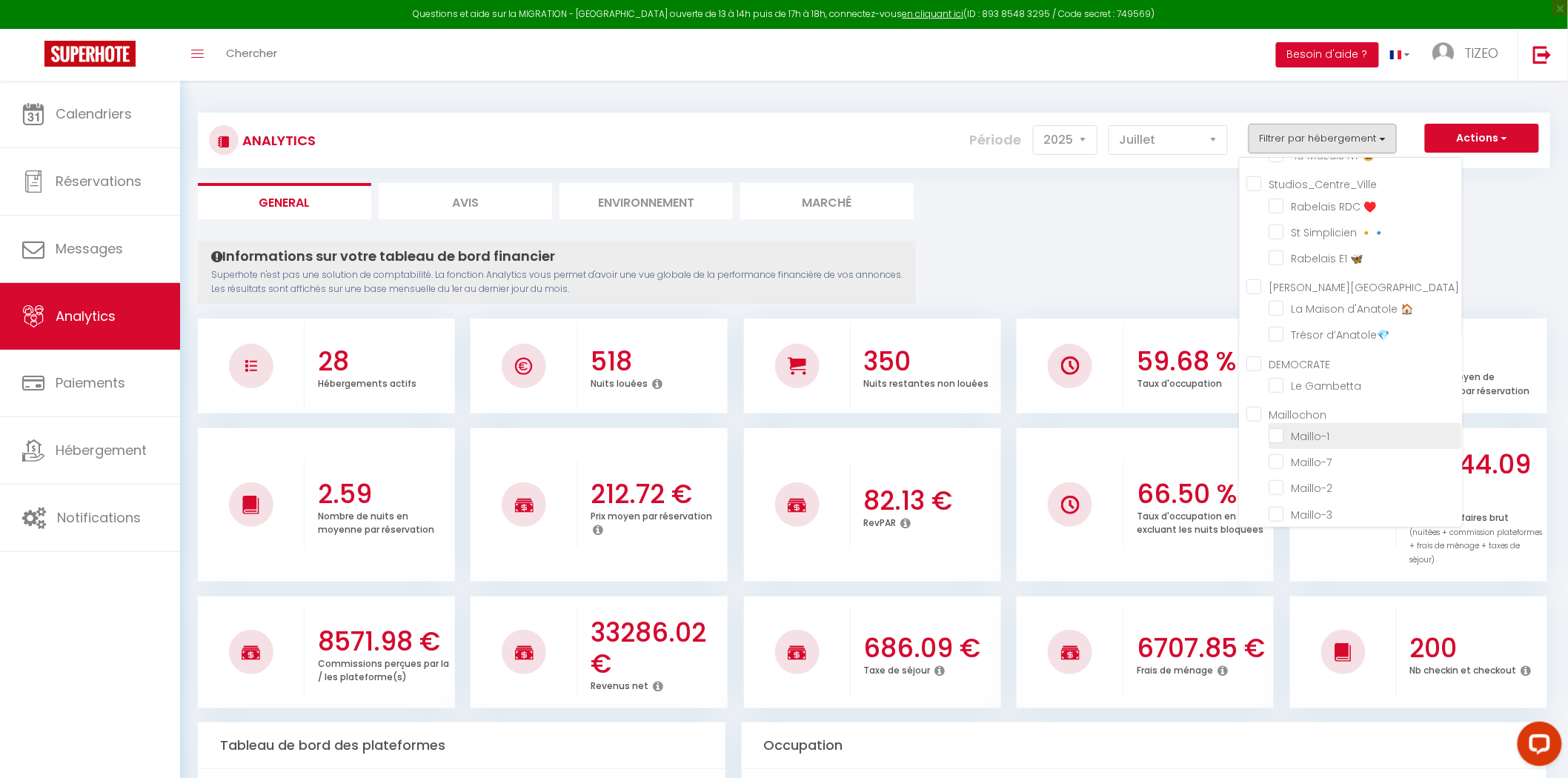
click at [1282, 430] on input "checkbox" at bounding box center [1366, 434] width 193 height 15
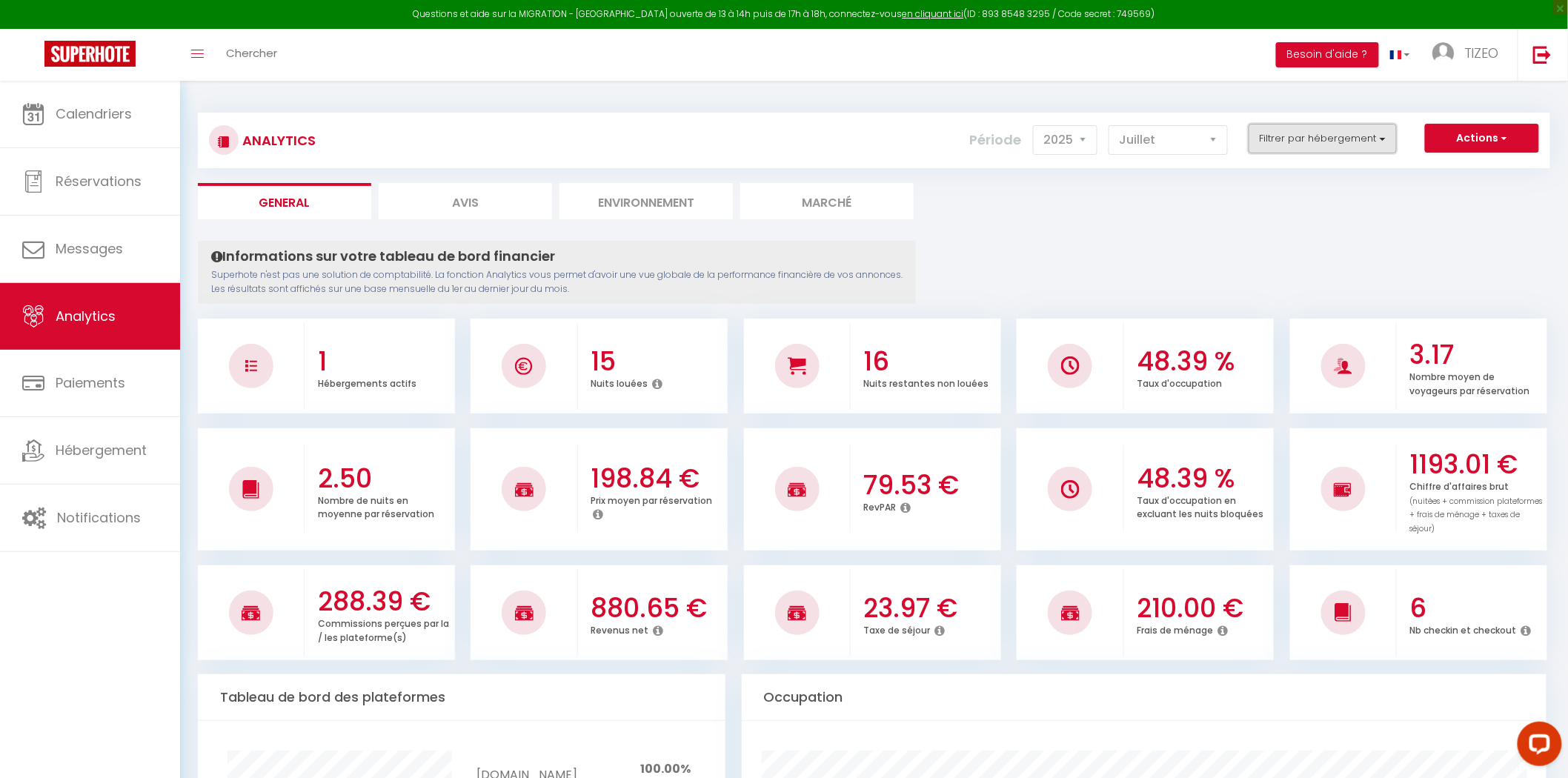
click at [1354, 134] on button "Filtrer par hébergement" at bounding box center [1322, 138] width 148 height 30
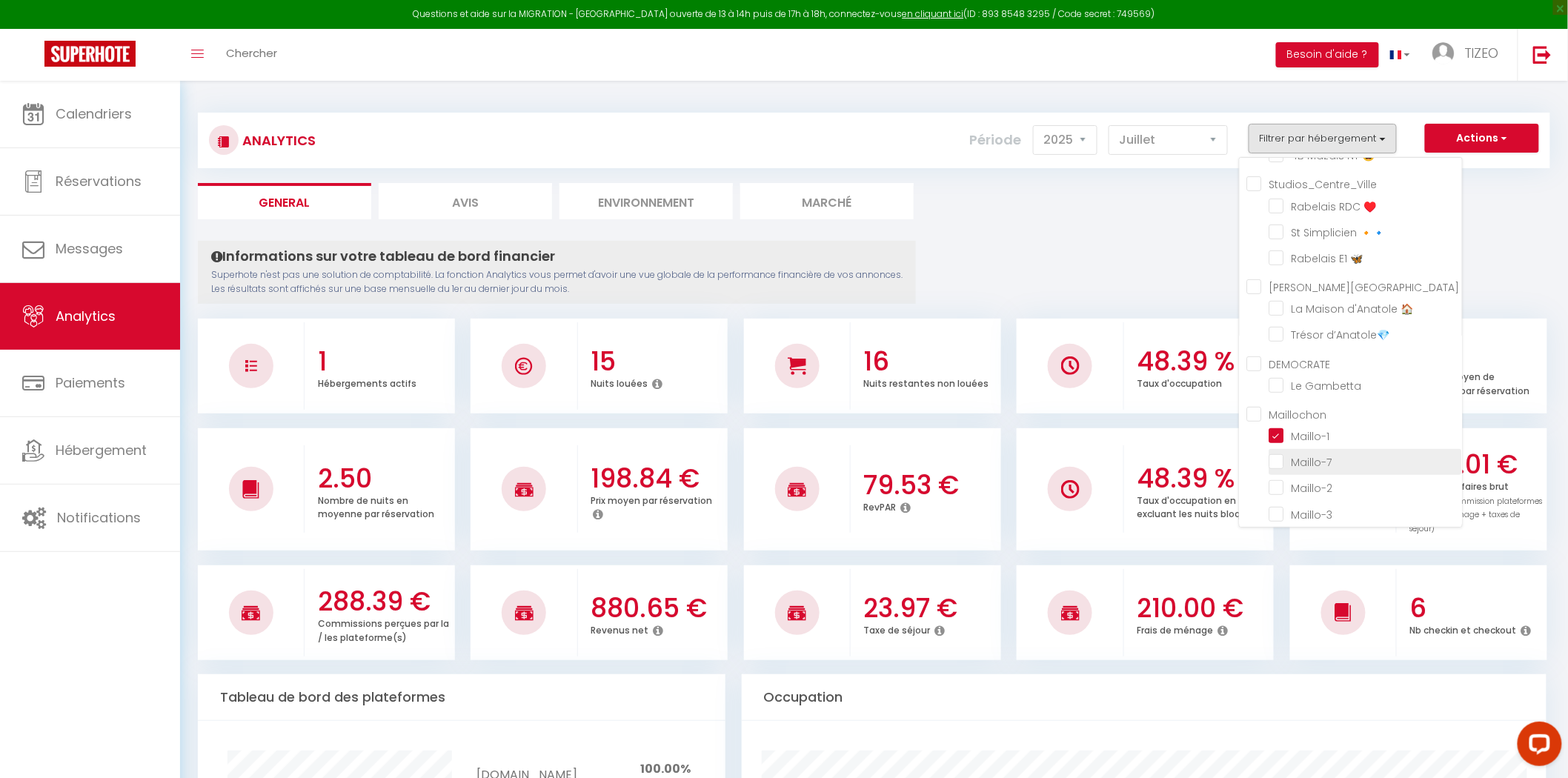
click at [1282, 454] on input "checkbox" at bounding box center [1366, 461] width 193 height 15
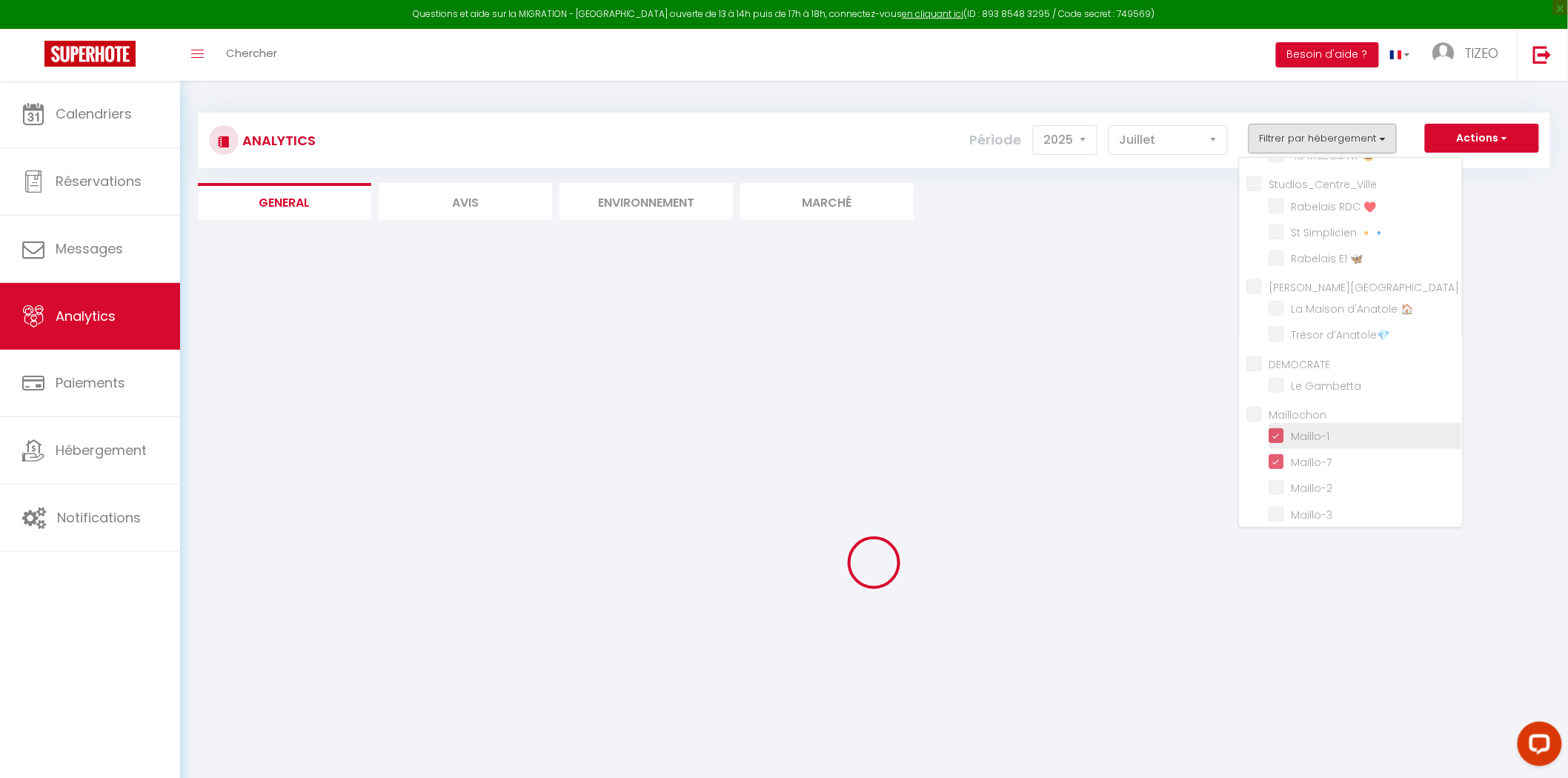
click at [1282, 427] on input "checkbox" at bounding box center [1366, 434] width 193 height 15
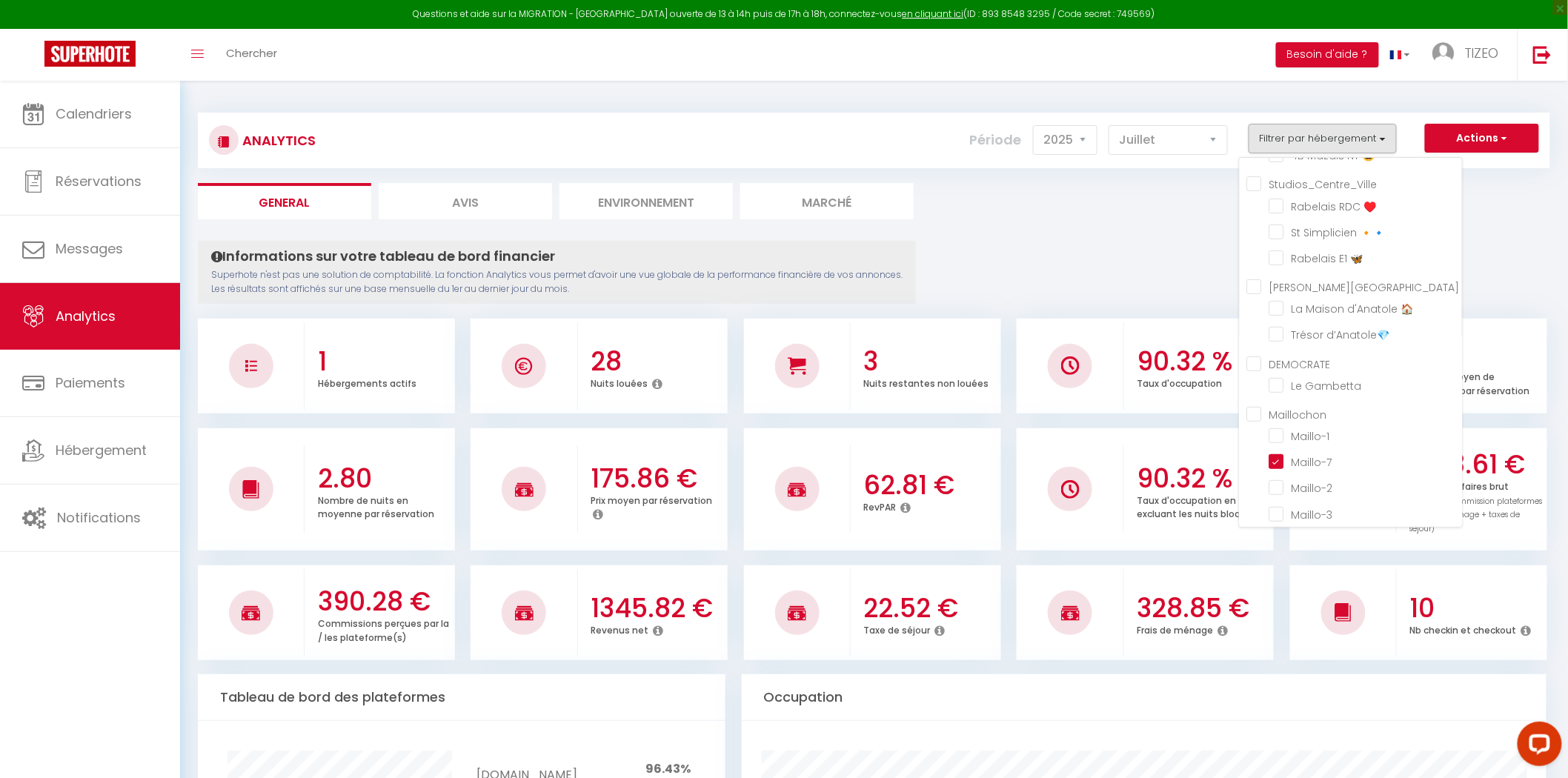
click at [1542, 203] on ul "General Avis Environnement Marché" at bounding box center [874, 201] width 1352 height 37
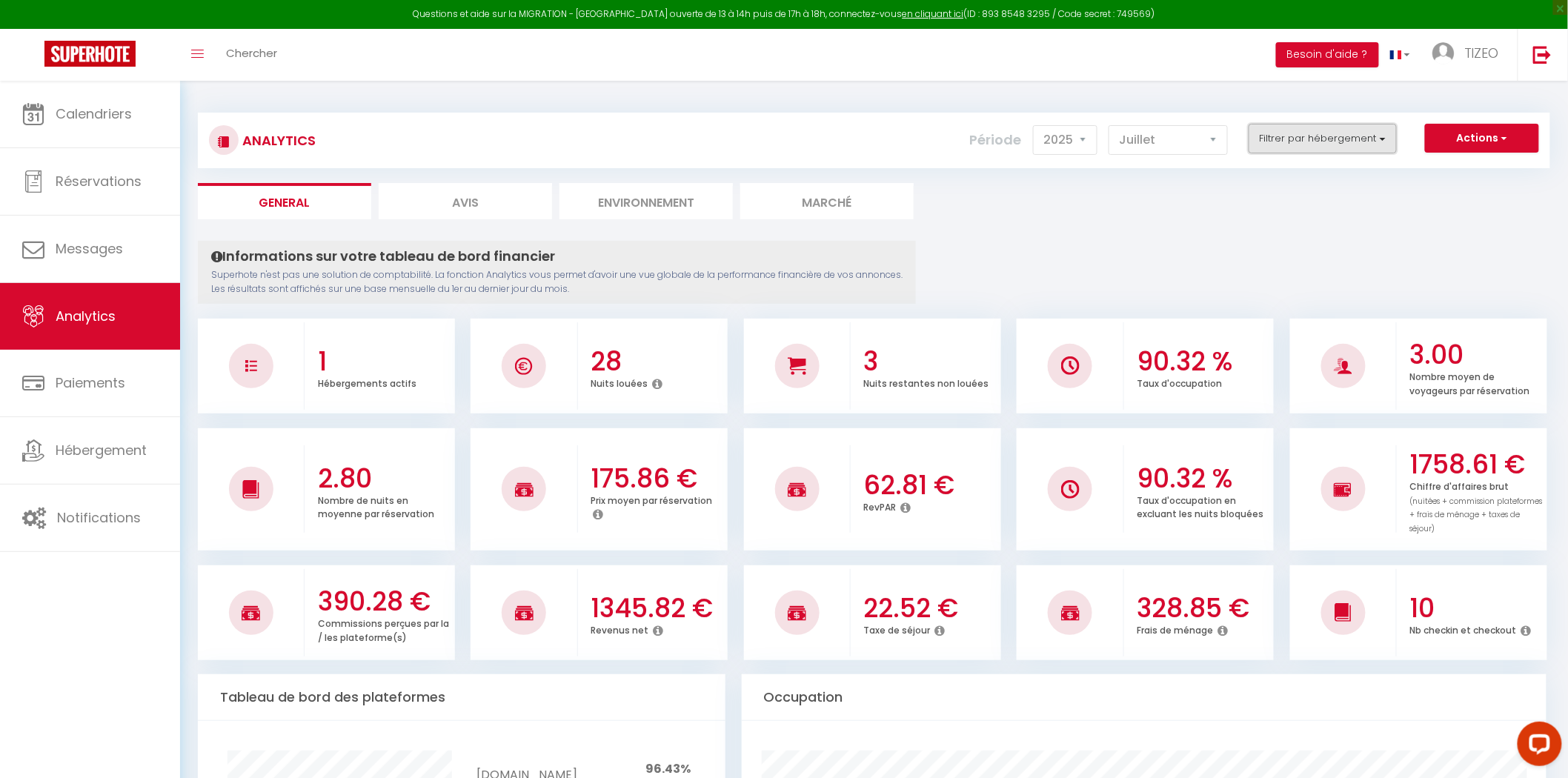
click at [1375, 138] on button "Filtrer par hébergement" at bounding box center [1322, 138] width 148 height 30
